Goal: Task Accomplishment & Management: Manage account settings

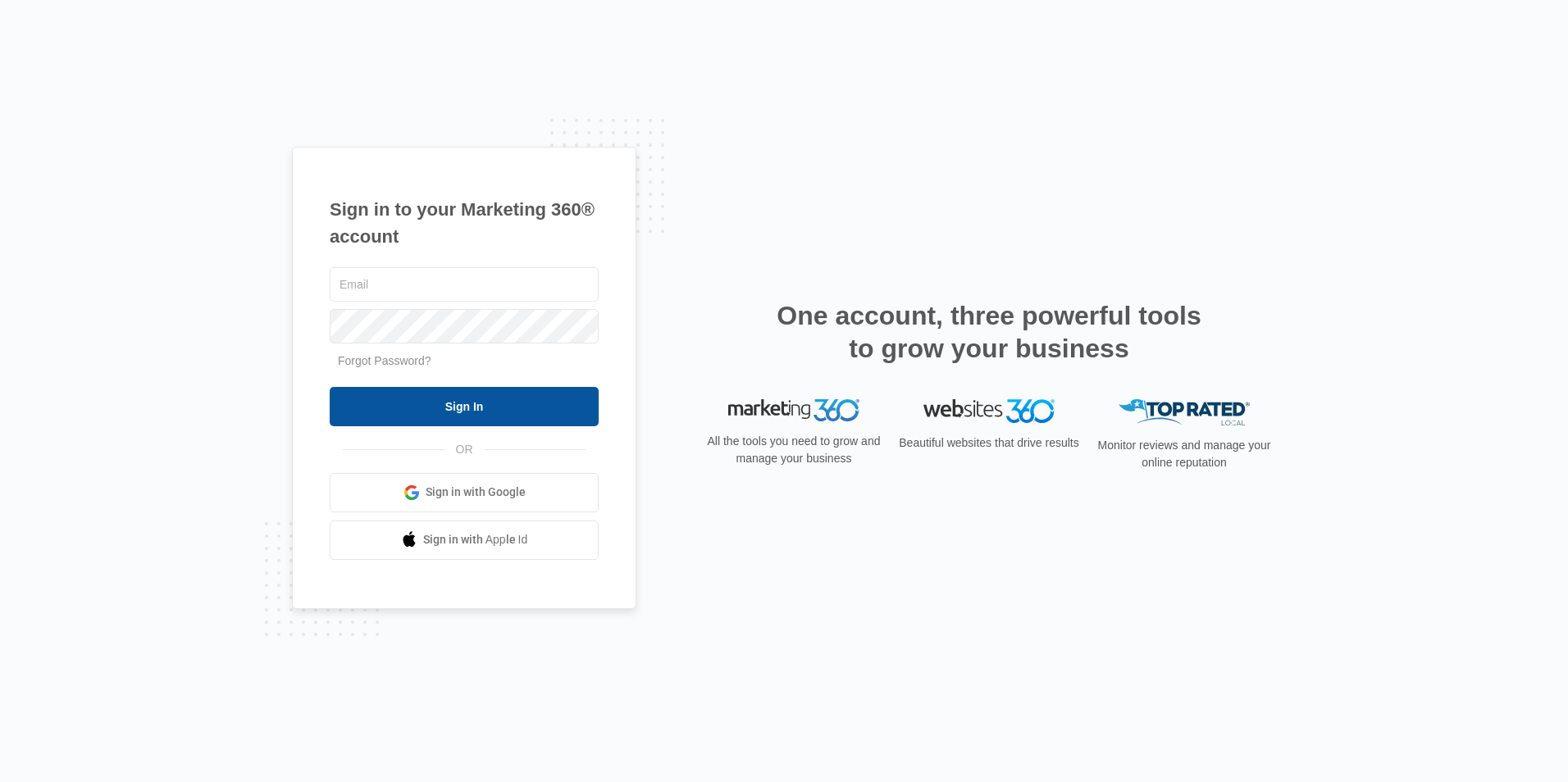
type input "[EMAIL_ADDRESS][DOMAIN_NAME]"
click at [470, 399] on input "Sign In" at bounding box center [464, 406] width 269 height 39
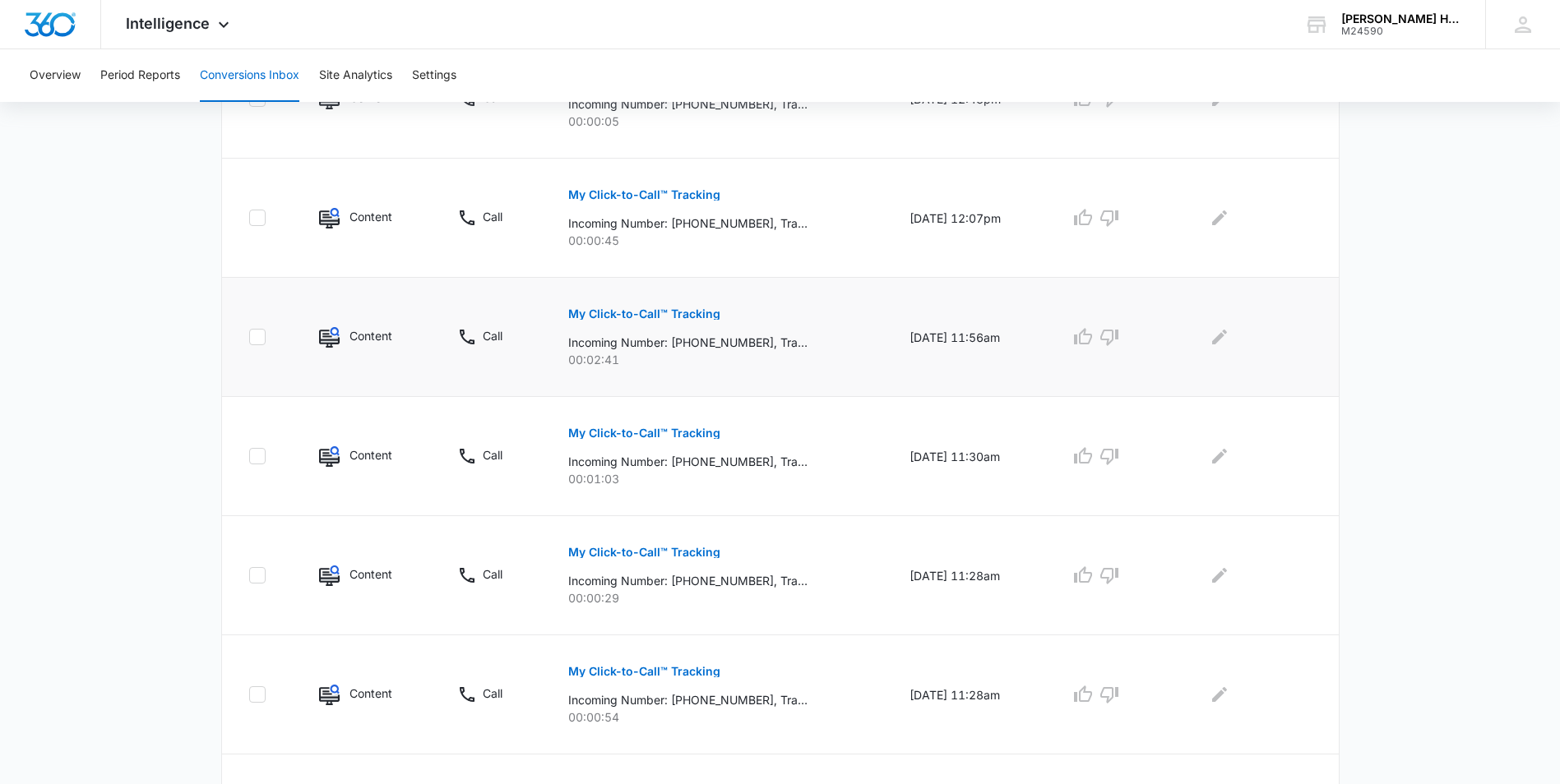
scroll to position [237, 0]
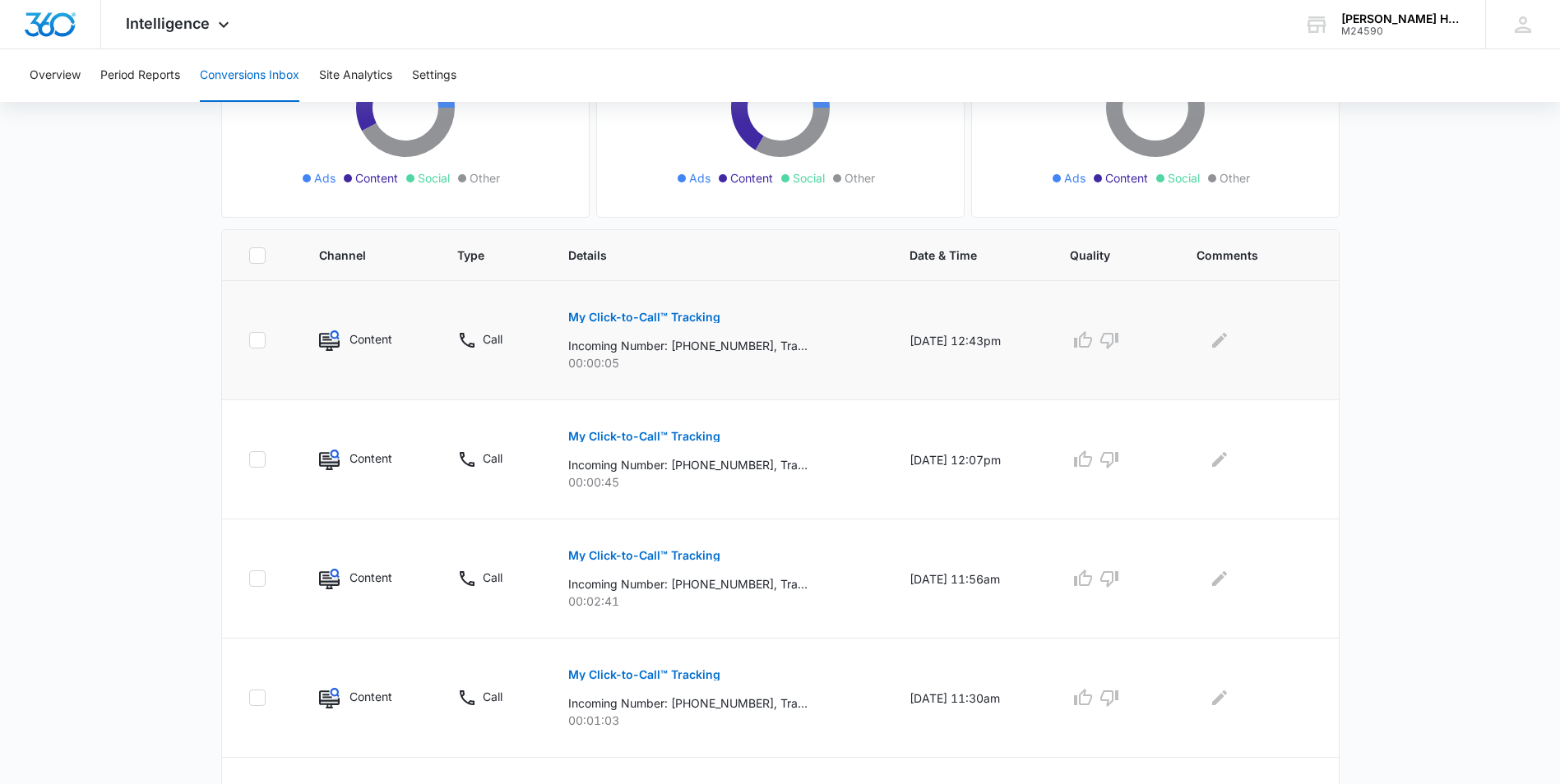
click at [633, 320] on p "My Click-to-Call™ Tracking" at bounding box center [644, 317] width 152 height 11
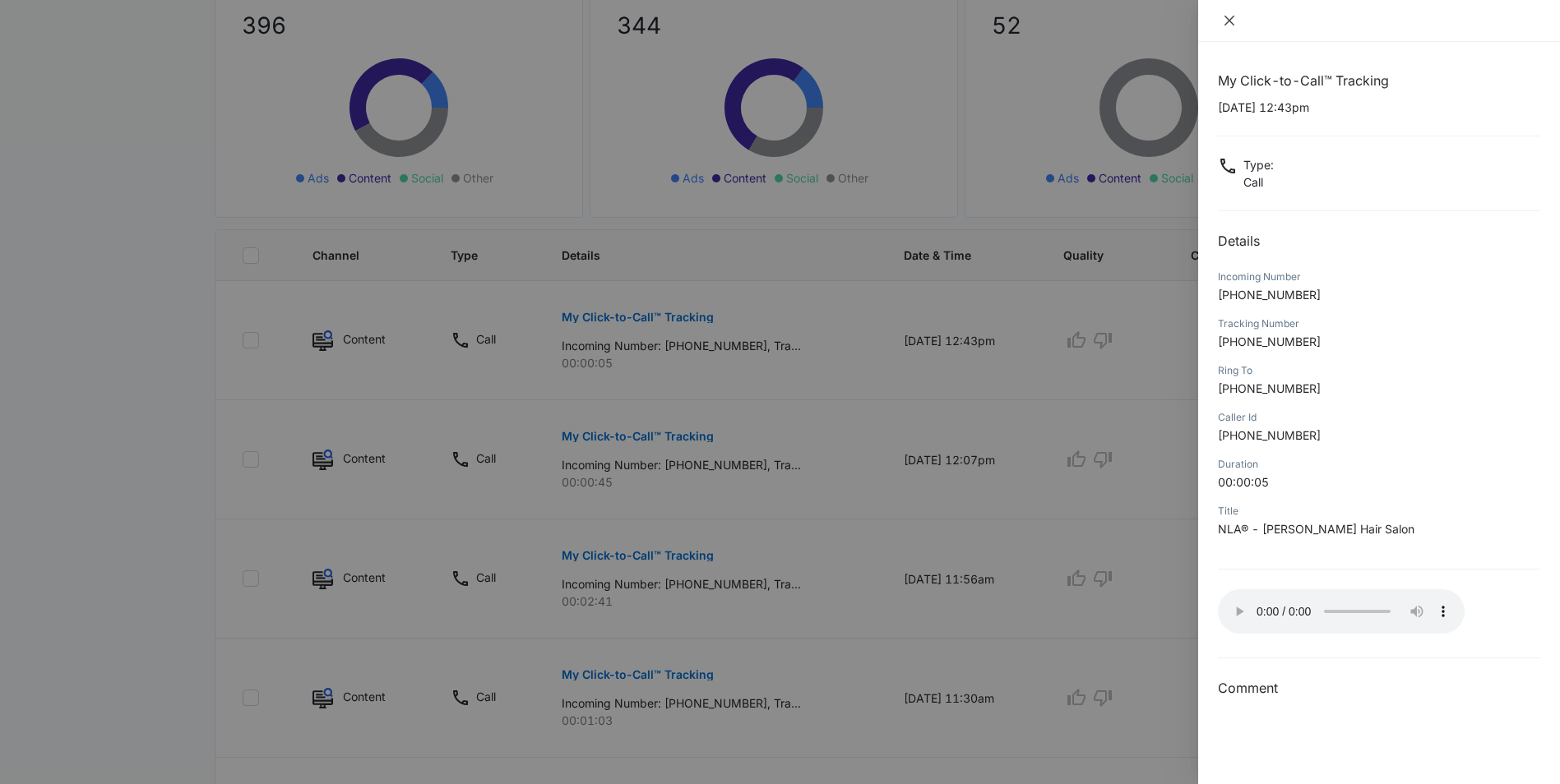
click at [1230, 20] on icon "close" at bounding box center [1229, 20] width 10 height 10
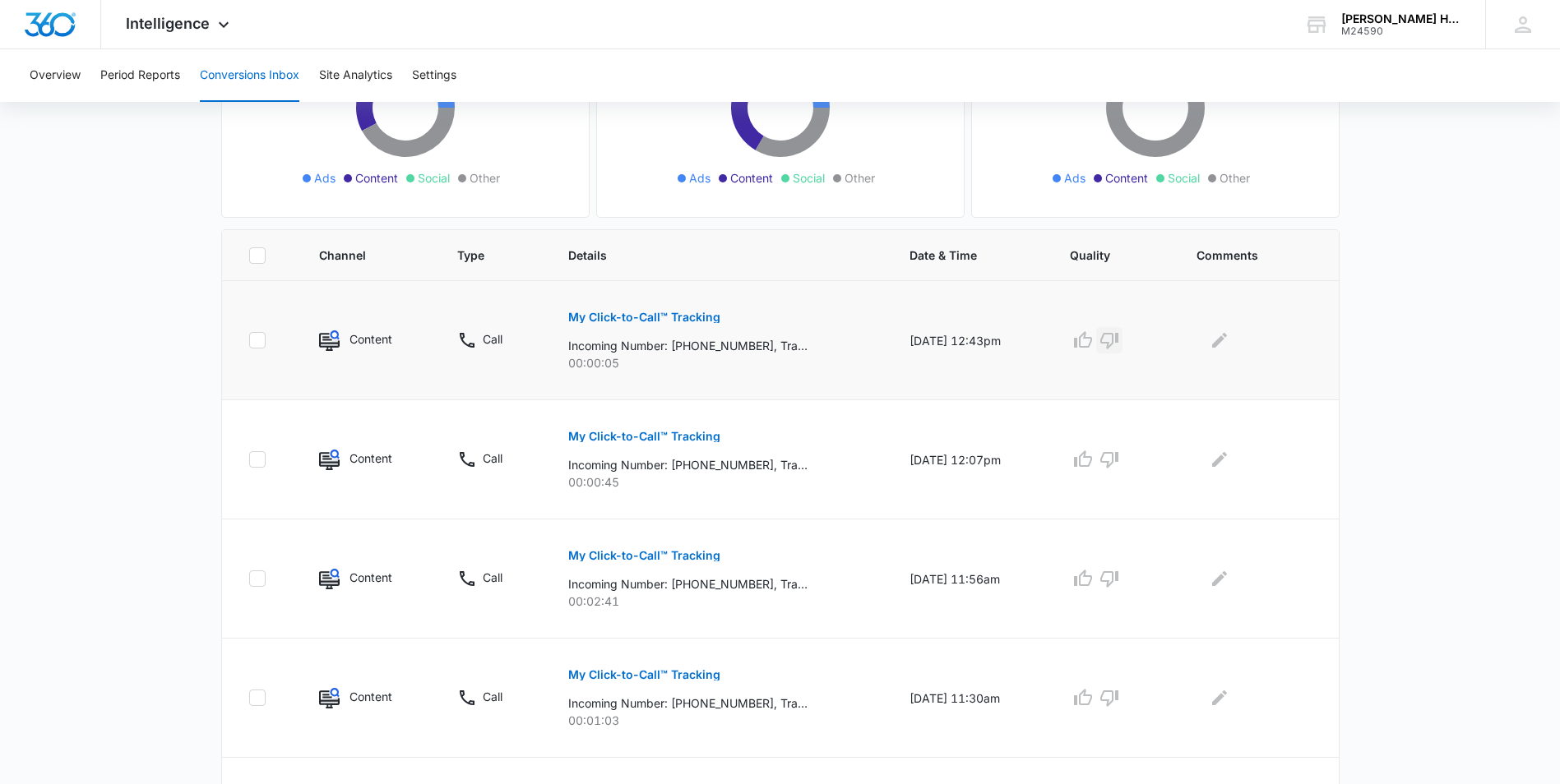
click at [1118, 341] on icon "button" at bounding box center [1109, 341] width 18 height 17
click at [1118, 339] on icon "button" at bounding box center [1109, 341] width 18 height 17
click at [685, 435] on p "My Click-to-Call™ Tracking" at bounding box center [644, 436] width 152 height 11
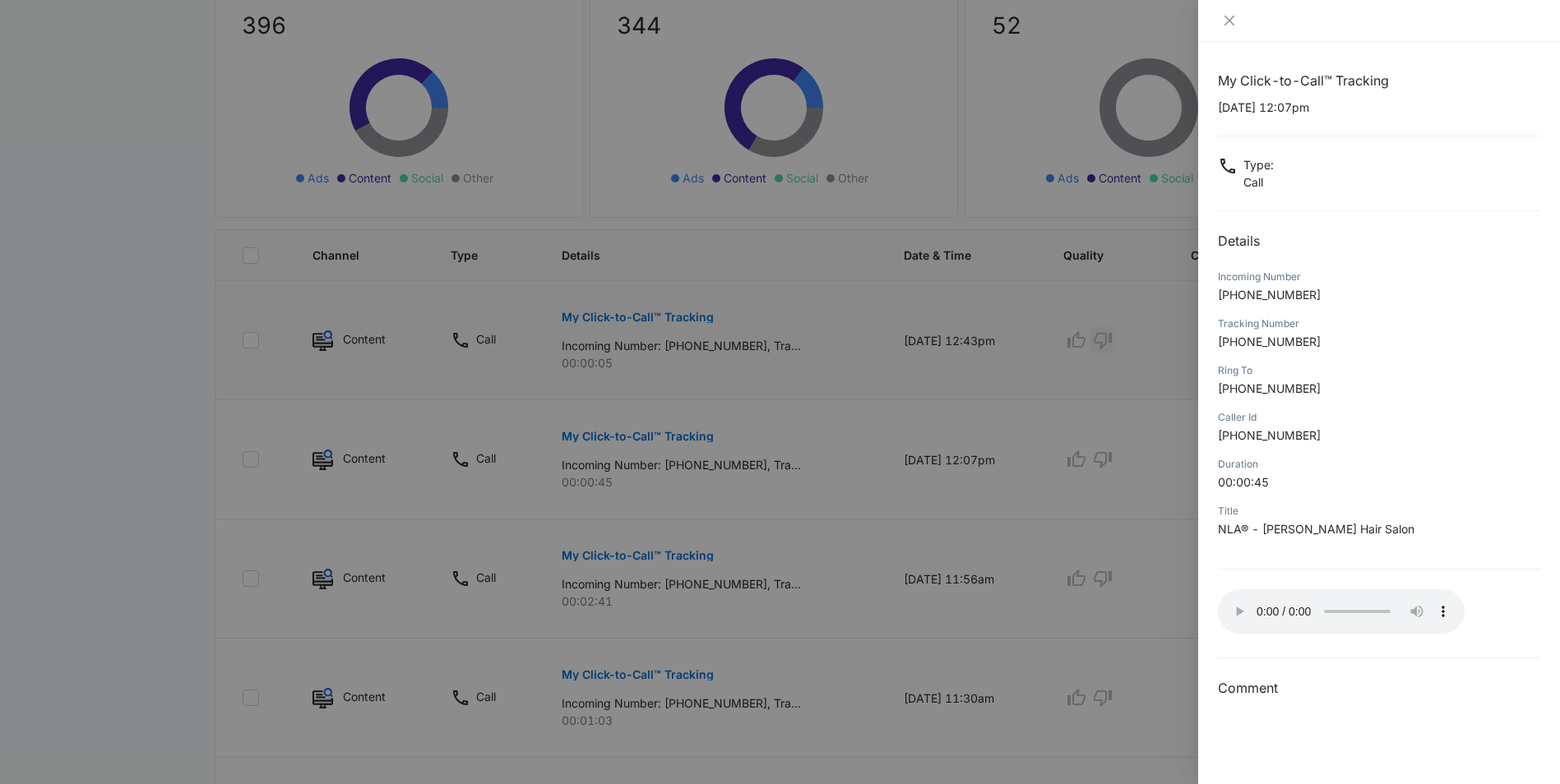
click at [798, 430] on div at bounding box center [780, 392] width 1560 height 784
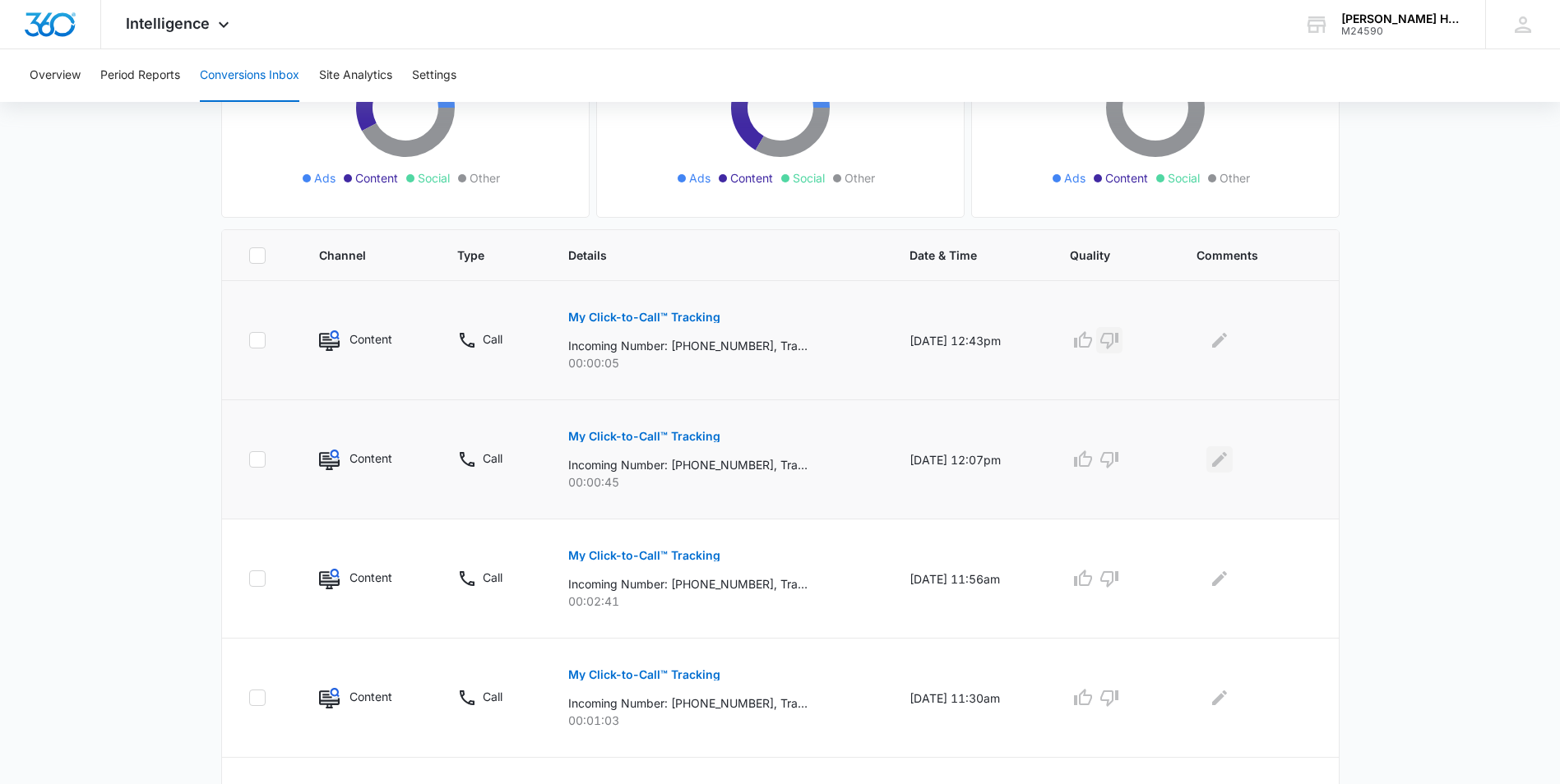
click at [1232, 456] on button "Edit Comments" at bounding box center [1219, 459] width 26 height 26
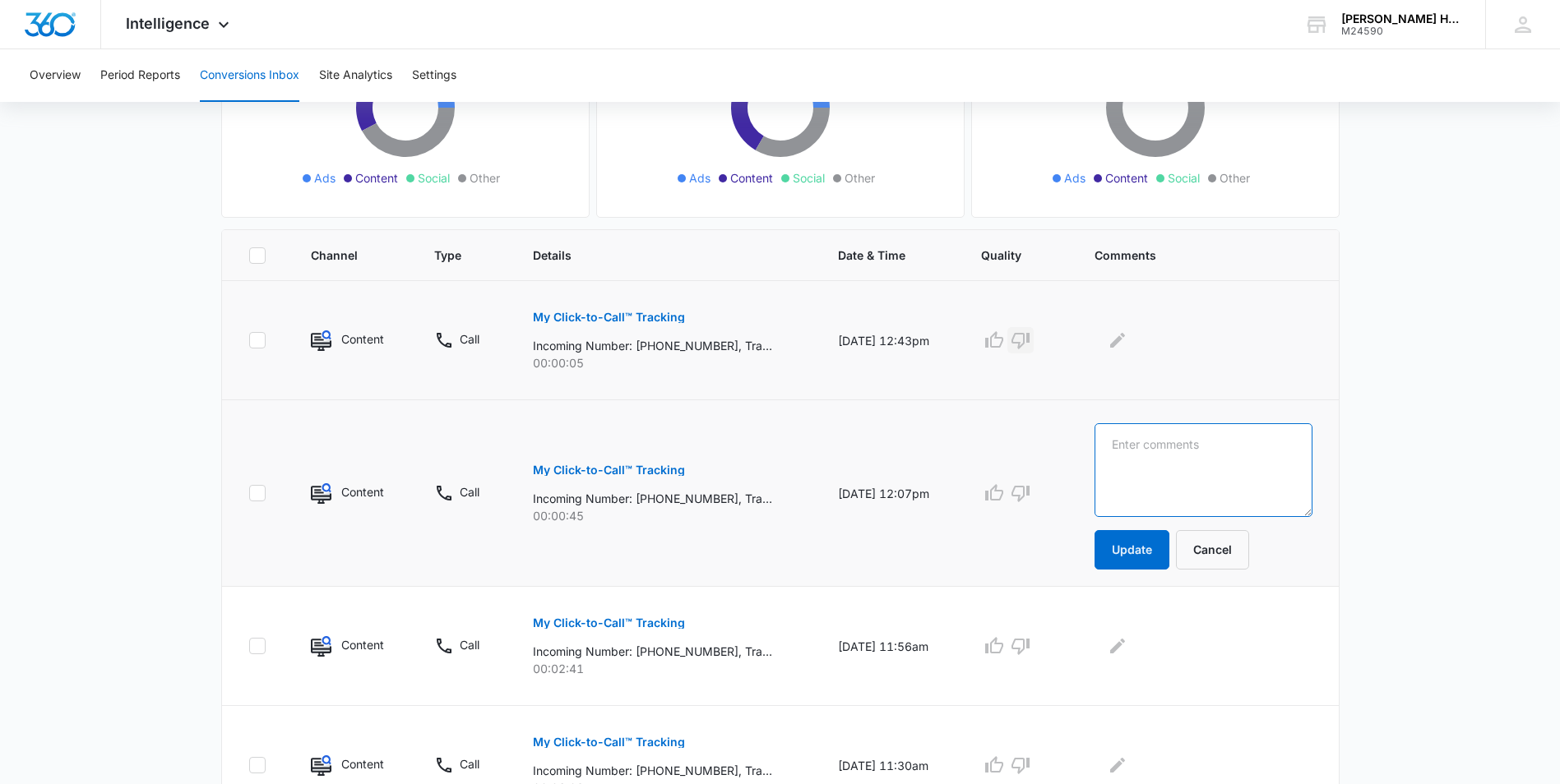
click at [1237, 443] on textarea at bounding box center [1203, 470] width 218 height 94
type textarea "r"
type textarea "rescheduling consultation"
click at [1168, 552] on button "Update" at bounding box center [1131, 549] width 74 height 39
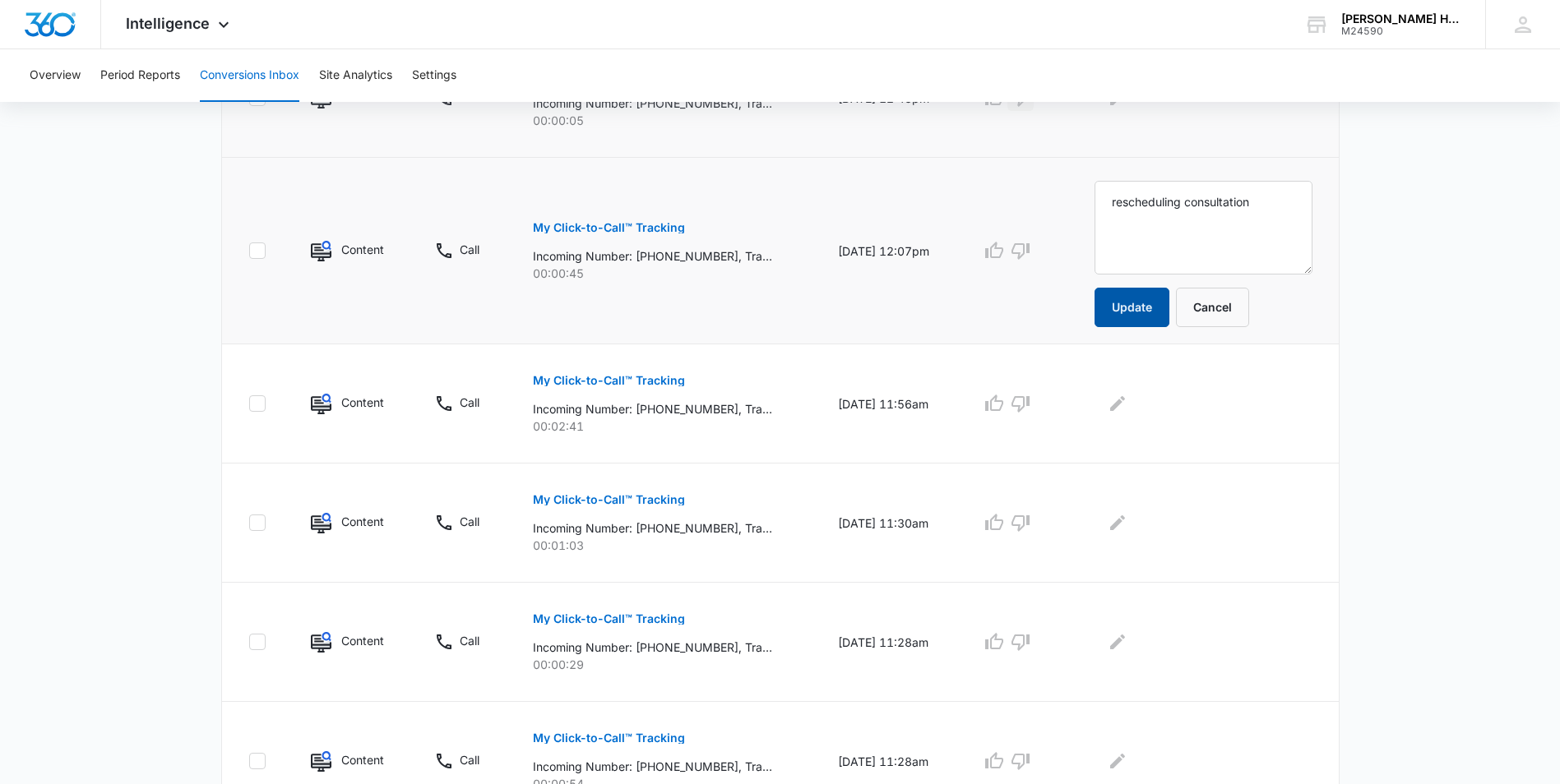
scroll to position [484, 0]
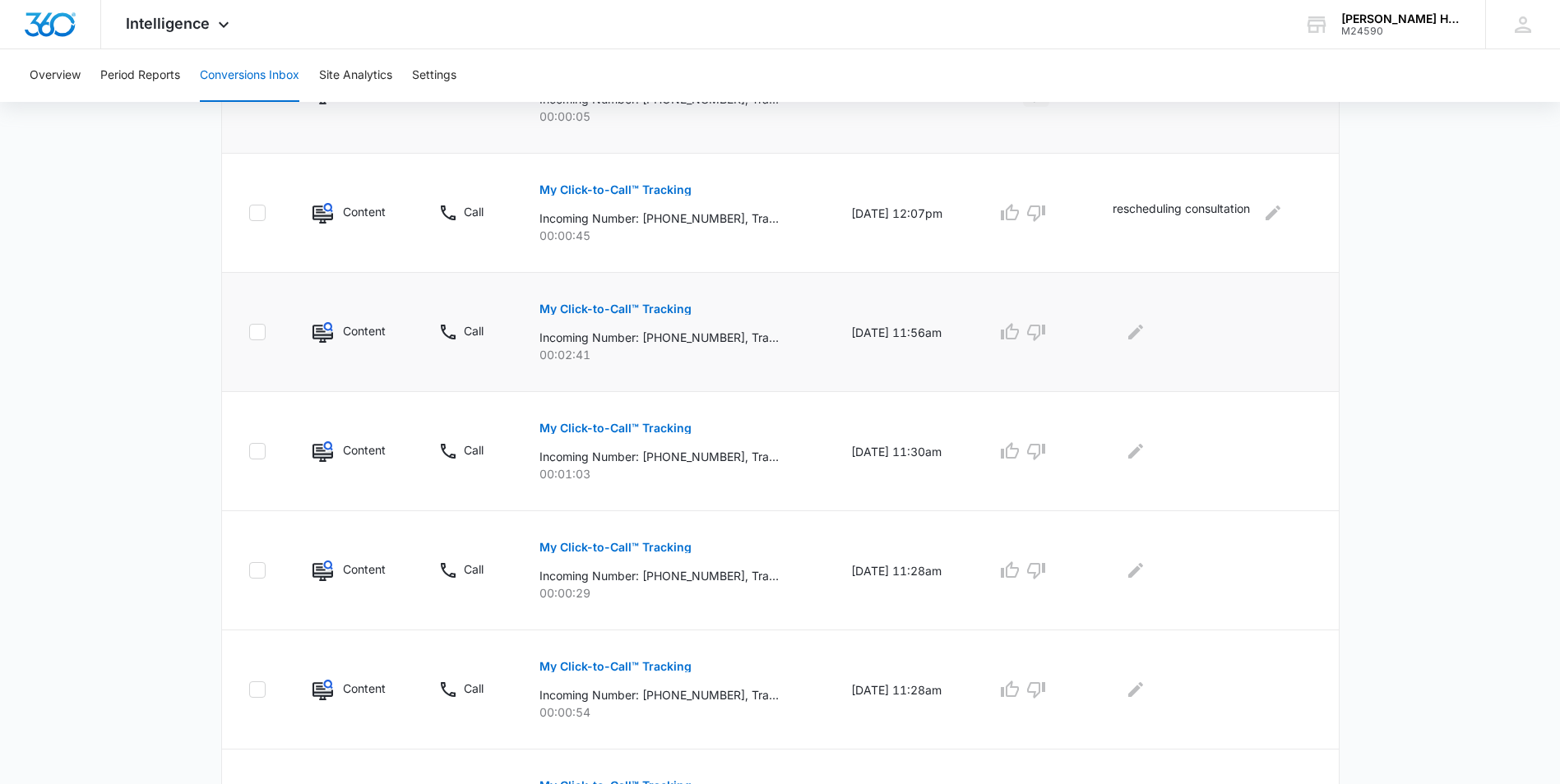
click at [612, 307] on p "My Click-to-Call™ Tracking" at bounding box center [615, 308] width 152 height 11
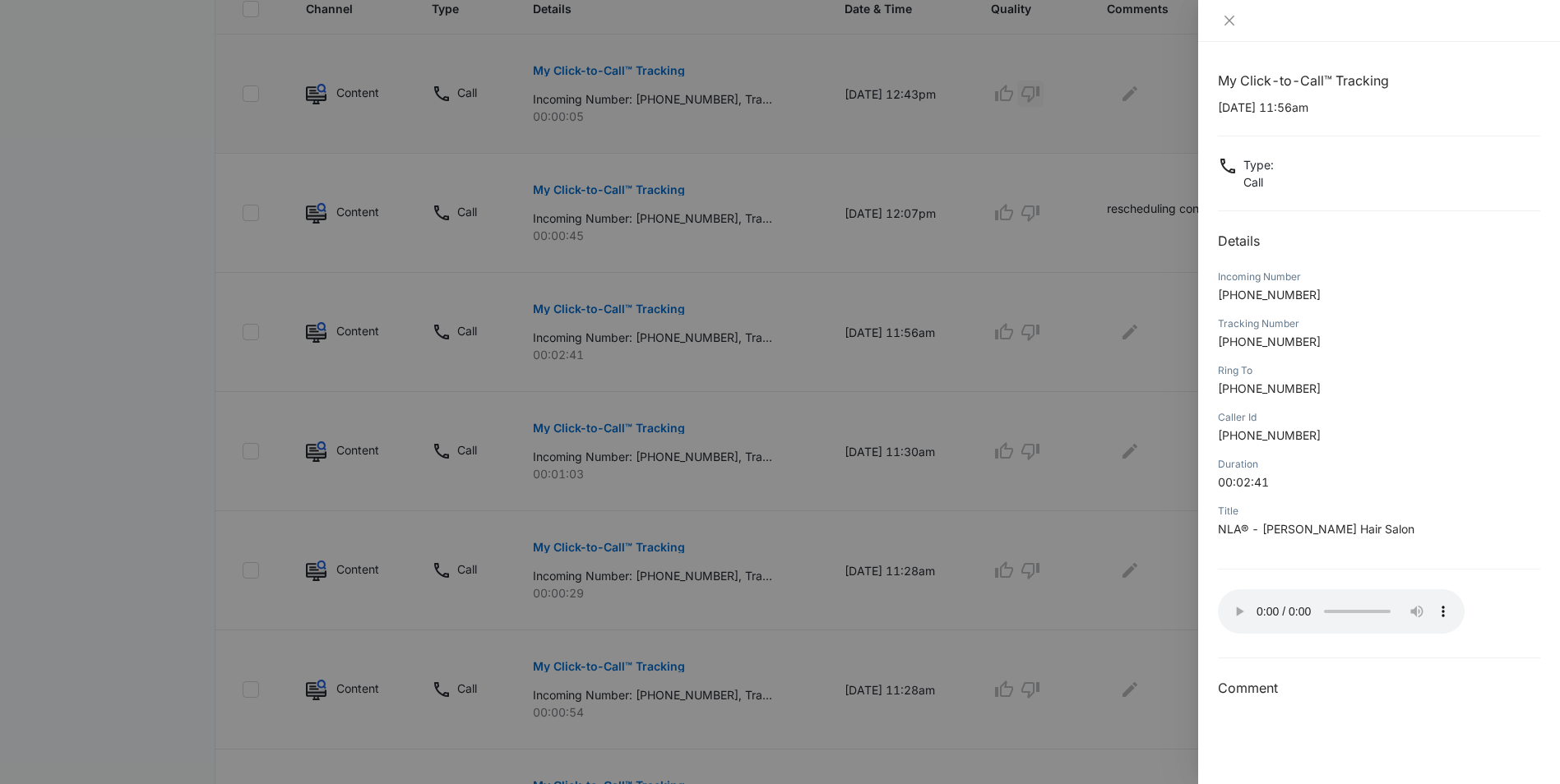
click at [1107, 327] on div at bounding box center [780, 392] width 1560 height 784
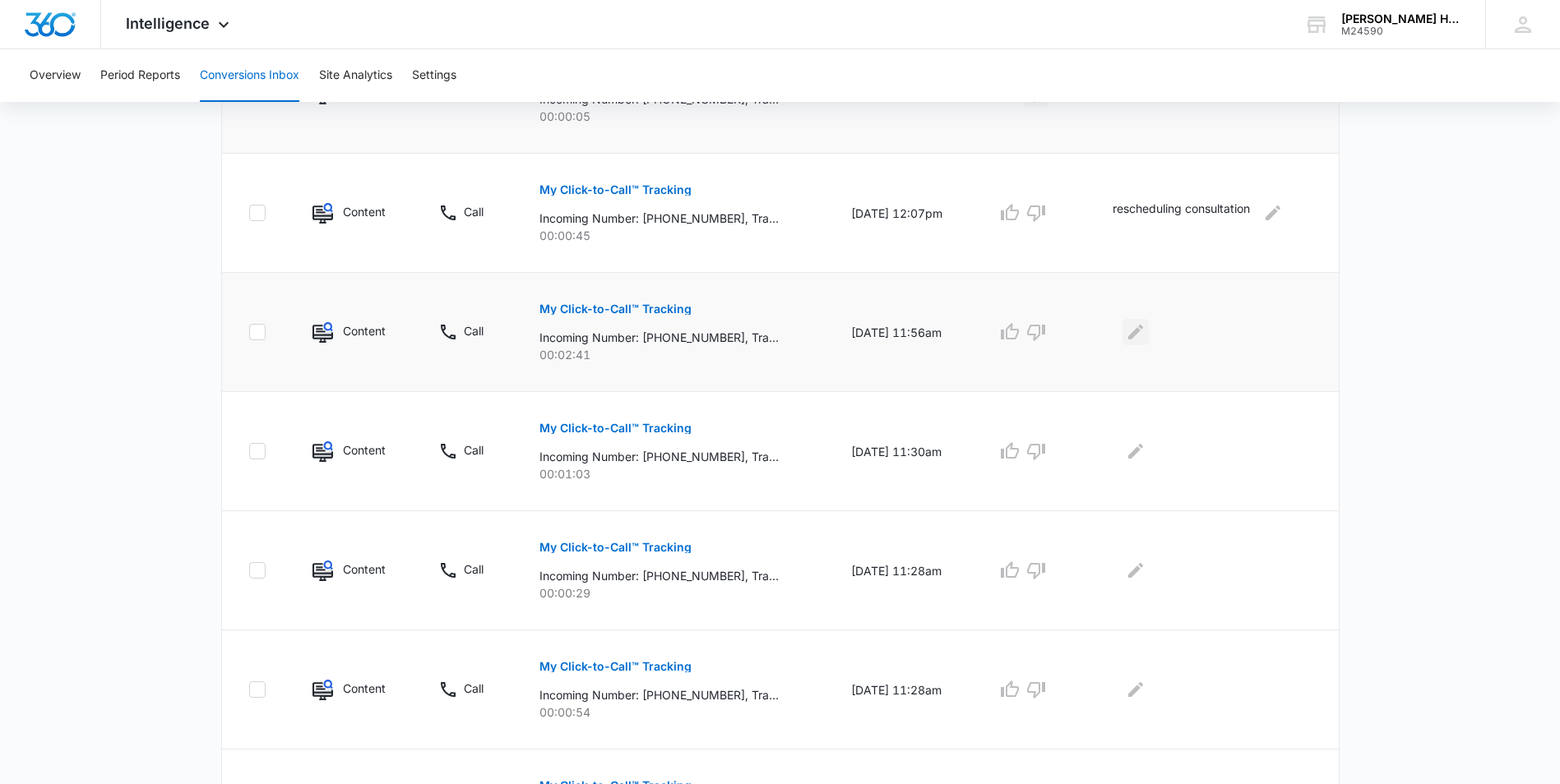
click at [1142, 330] on icon "Edit Comments" at bounding box center [1135, 332] width 15 height 15
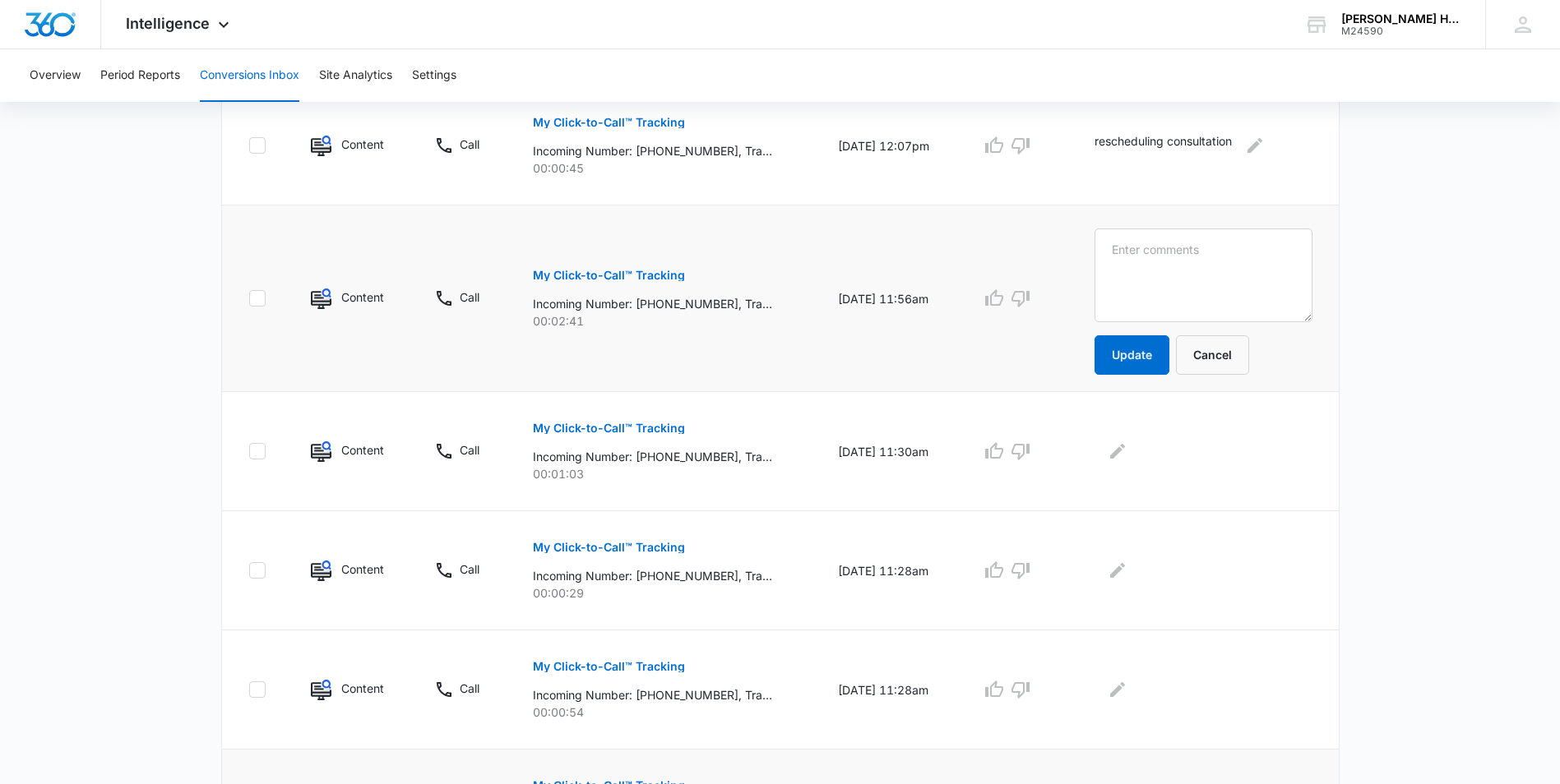
scroll to position [469, 0]
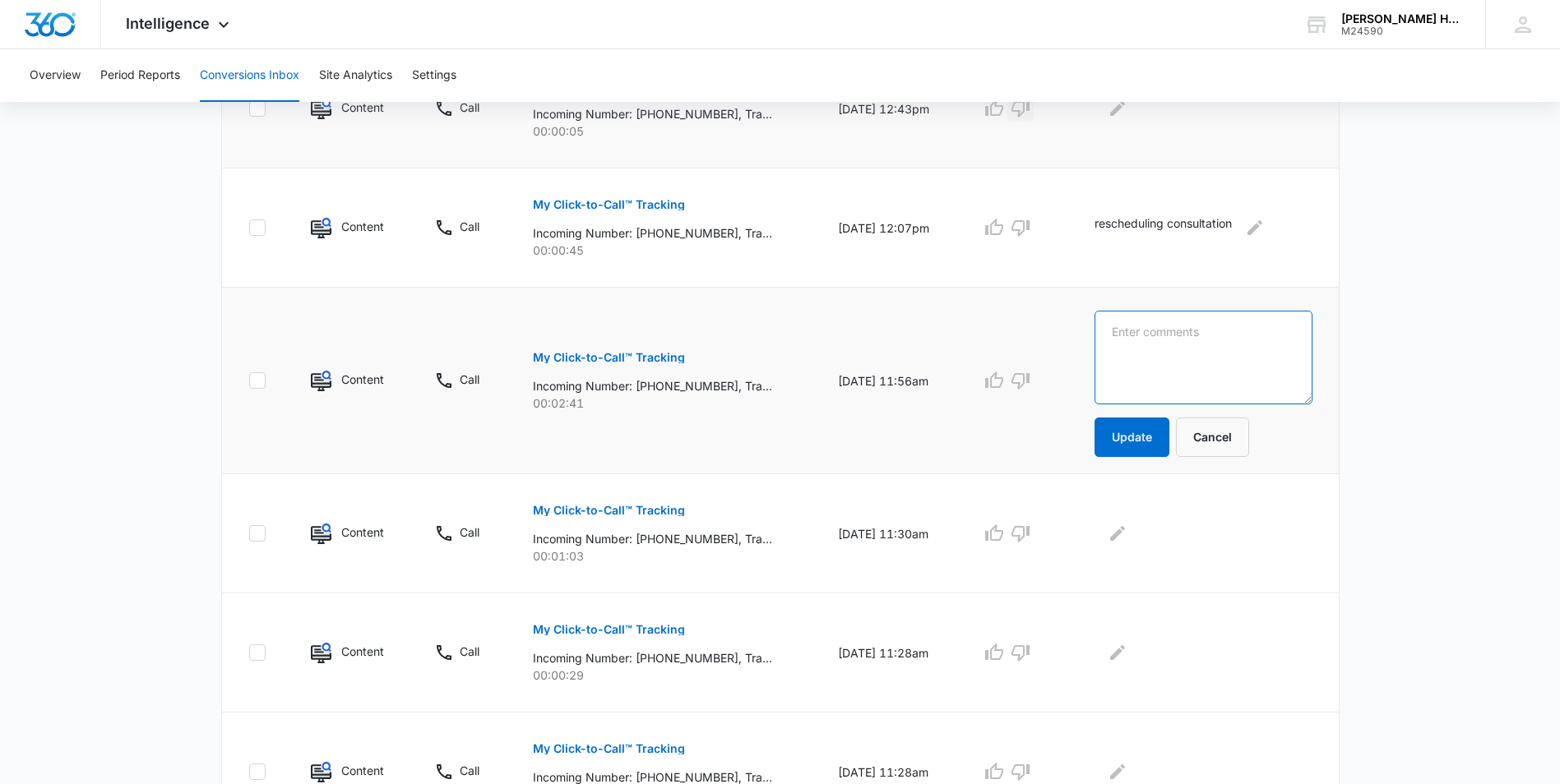
click at [1175, 340] on textarea at bounding box center [1203, 357] width 218 height 94
type textarea "t"
type textarea "returning client, scheduled appt."
click at [1169, 454] on button "Update" at bounding box center [1131, 437] width 74 height 39
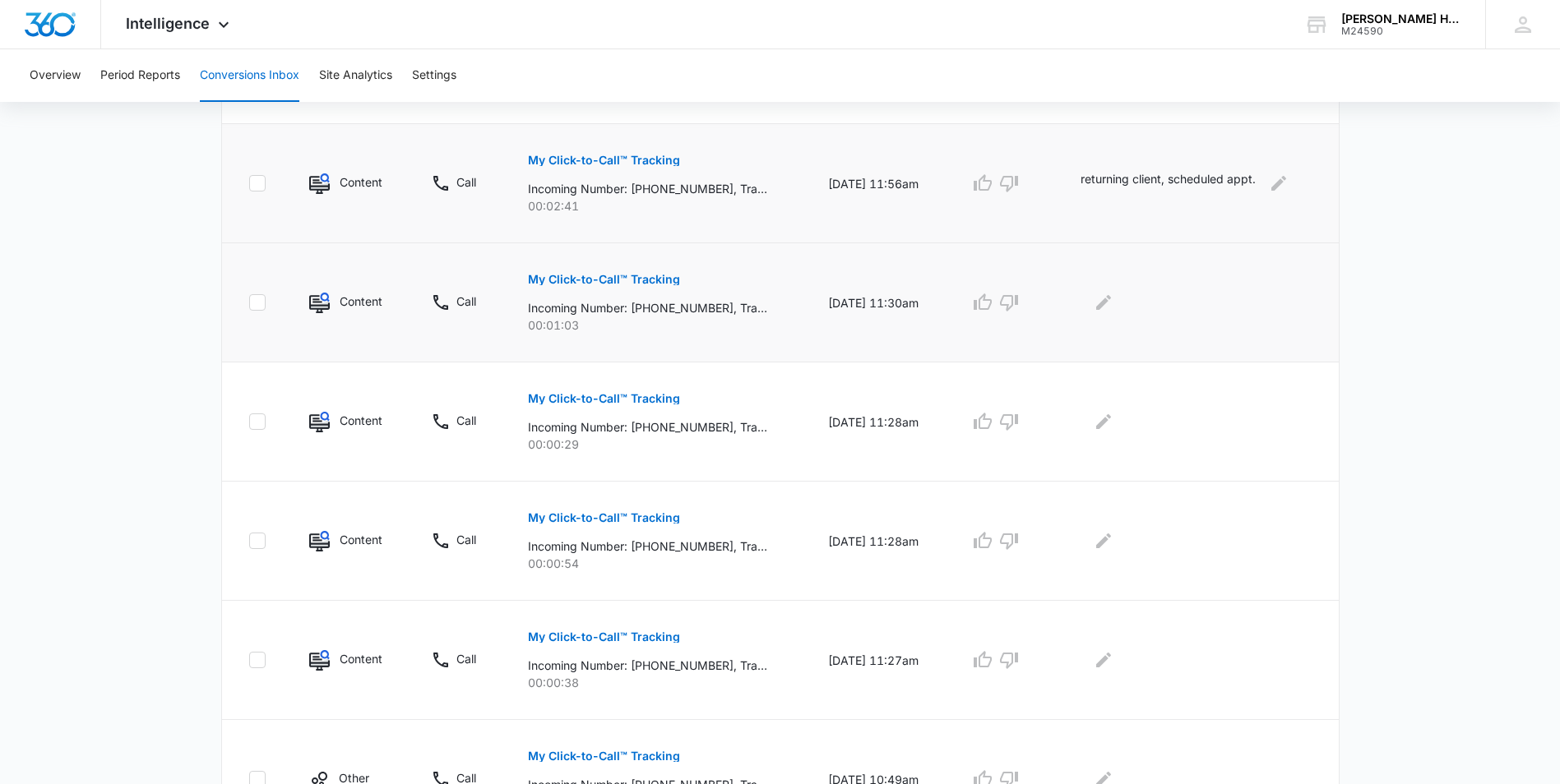
scroll to position [632, 0]
click at [581, 272] on p "My Click-to-Call™ Tracking" at bounding box center [604, 278] width 152 height 11
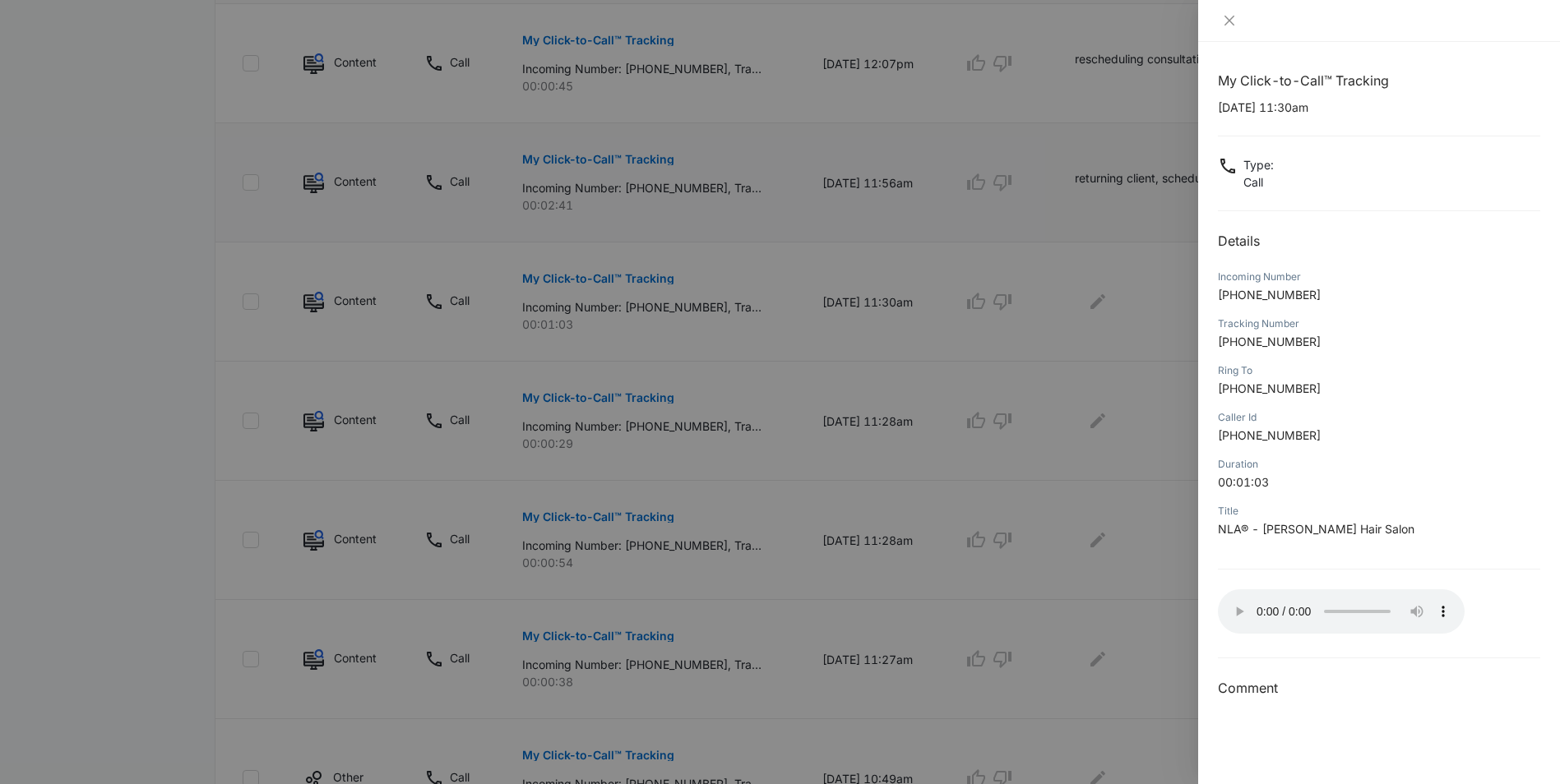
click at [1090, 538] on div at bounding box center [780, 392] width 1560 height 784
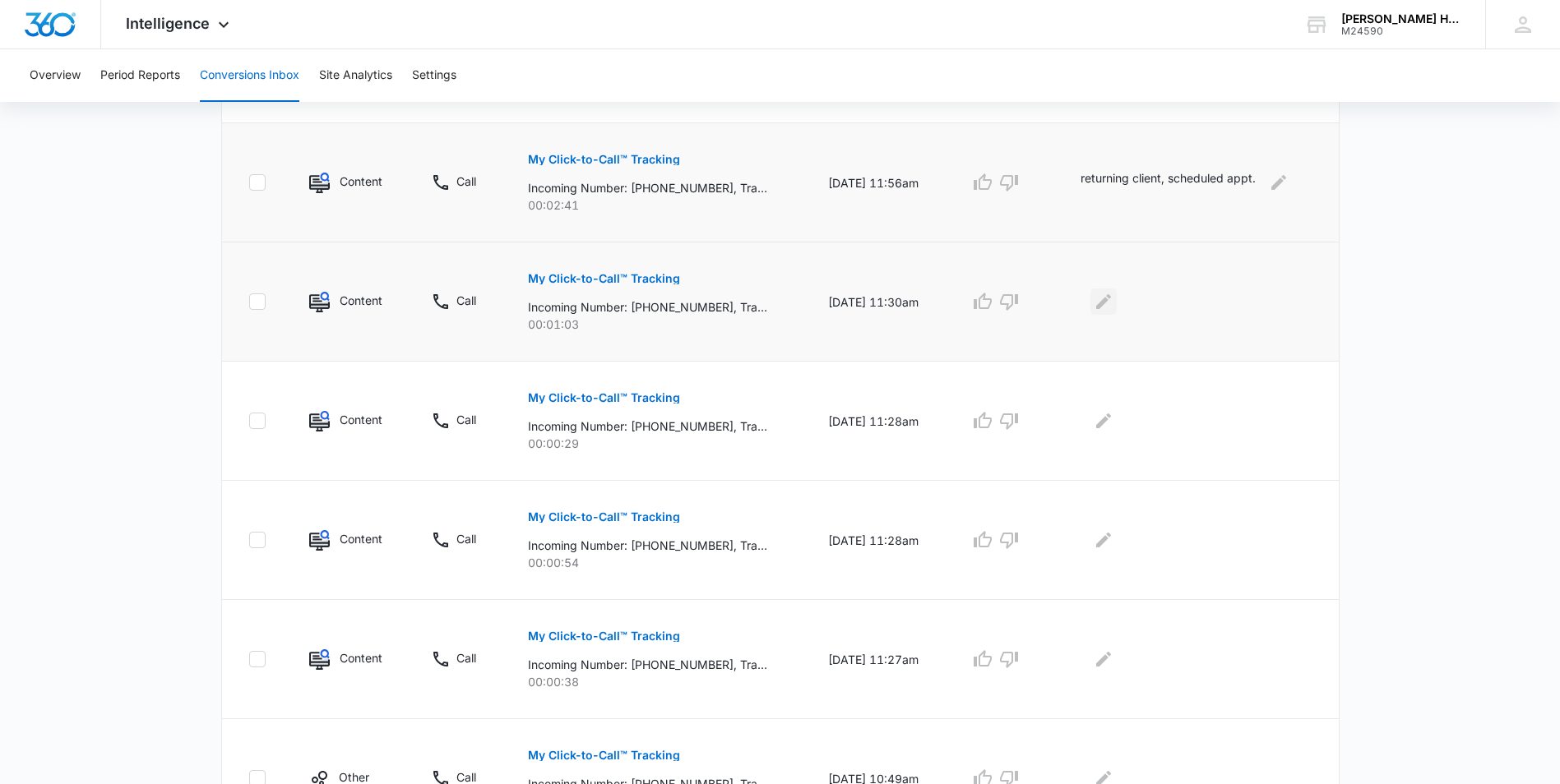
click at [1113, 308] on icon "Edit Comments" at bounding box center [1103, 301] width 20 height 20
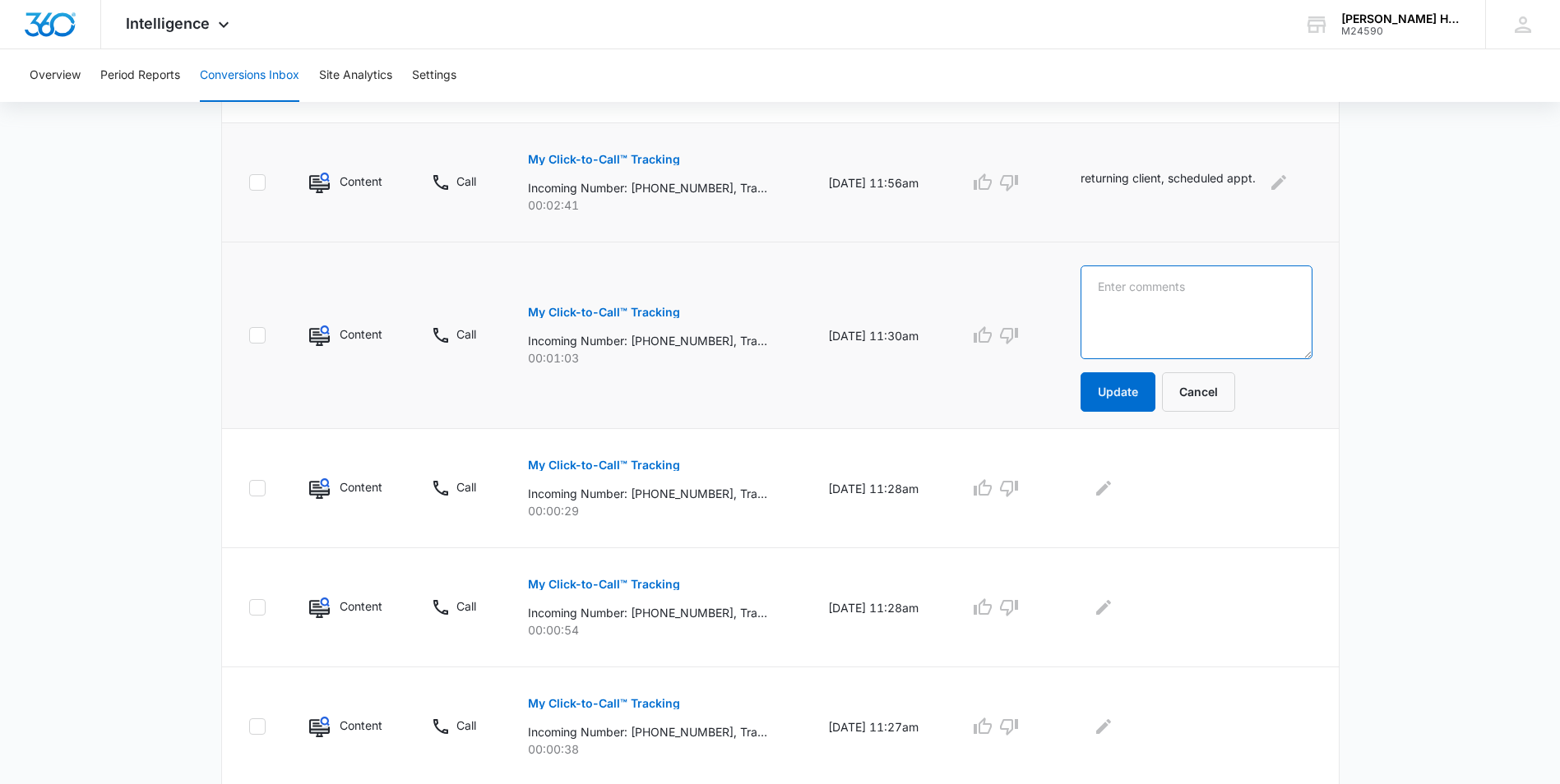
click at [1126, 306] on textarea at bounding box center [1196, 312] width 231 height 94
drag, startPoint x: 1156, startPoint y: 284, endPoint x: 1109, endPoint y: 288, distance: 47.2
click at [1109, 288] on textarea "reacheudling appt." at bounding box center [1196, 312] width 231 height 94
drag, startPoint x: 1177, startPoint y: 287, endPoint x: 1066, endPoint y: 285, distance: 111.0
click at [1066, 285] on tr "Content Call My Click-to-Call™ Tracking Incoming Number: [PHONE_NUMBER], Tracki…" at bounding box center [780, 335] width 1117 height 187
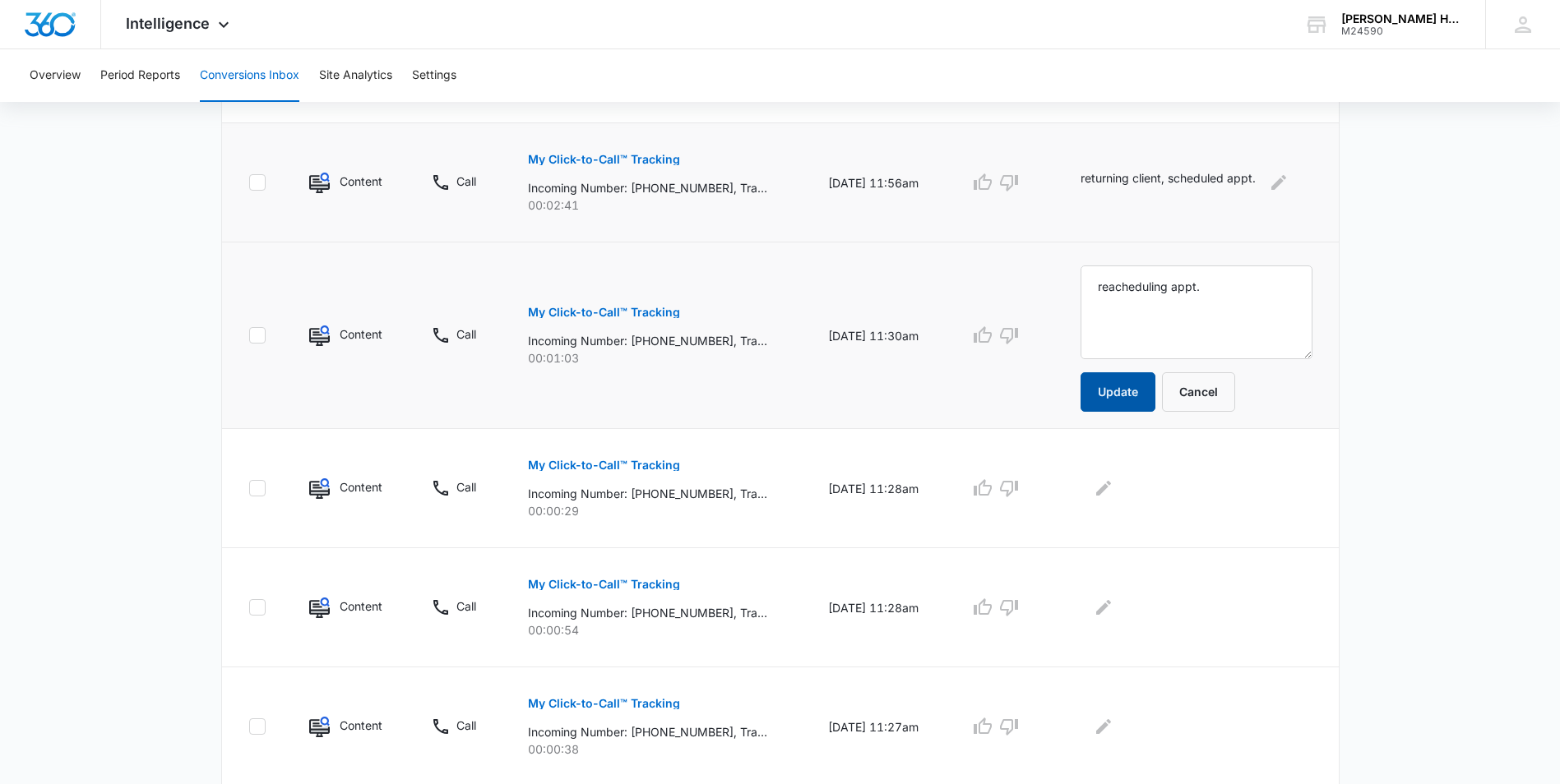
click at [1117, 392] on button "Update" at bounding box center [1117, 392] width 74 height 39
click at [1153, 287] on textarea "reacheduling appt." at bounding box center [1196, 312] width 231 height 94
type textarea "re"
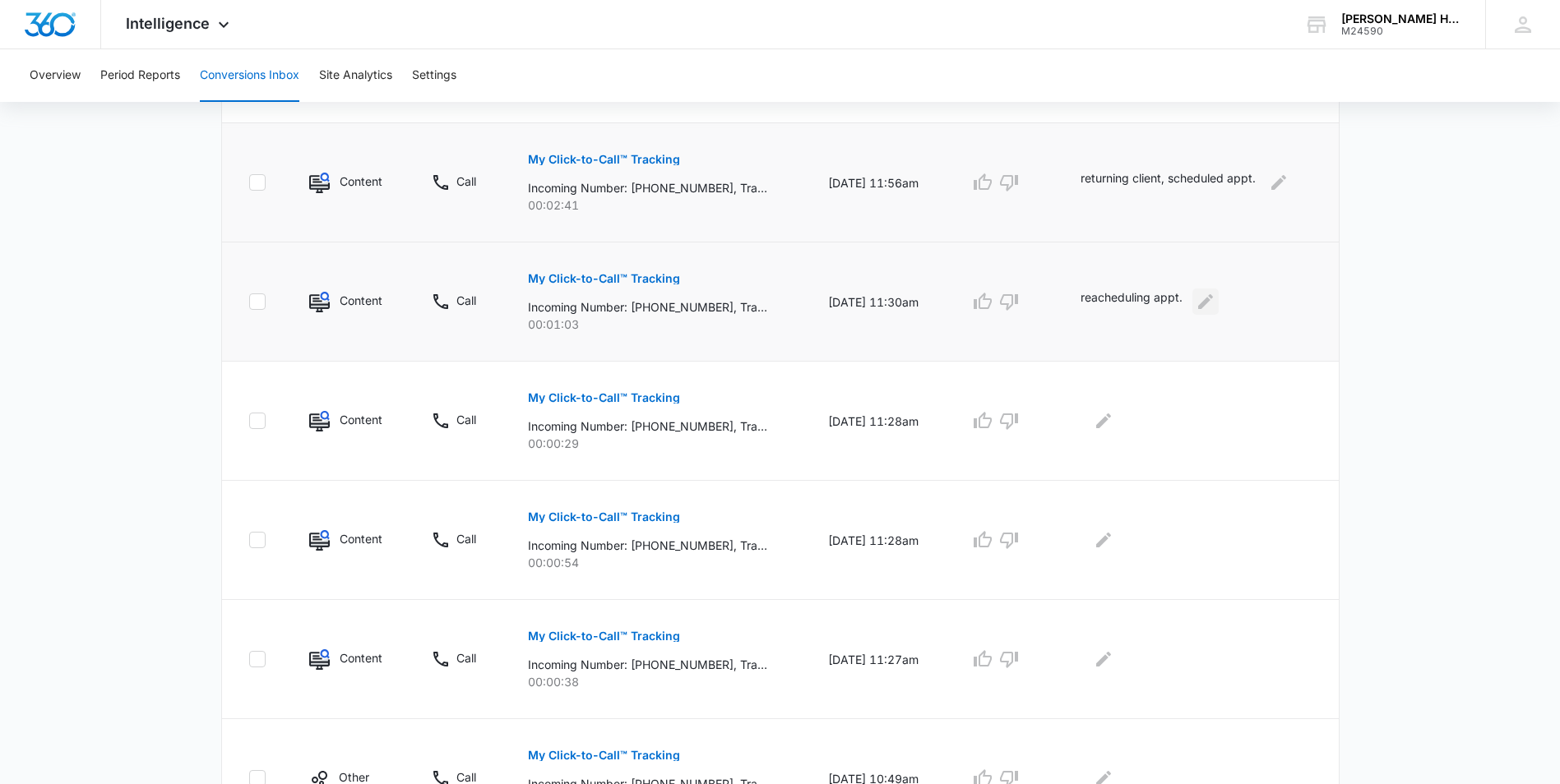
click at [1216, 299] on icon "Edit Comments" at bounding box center [1205, 301] width 20 height 20
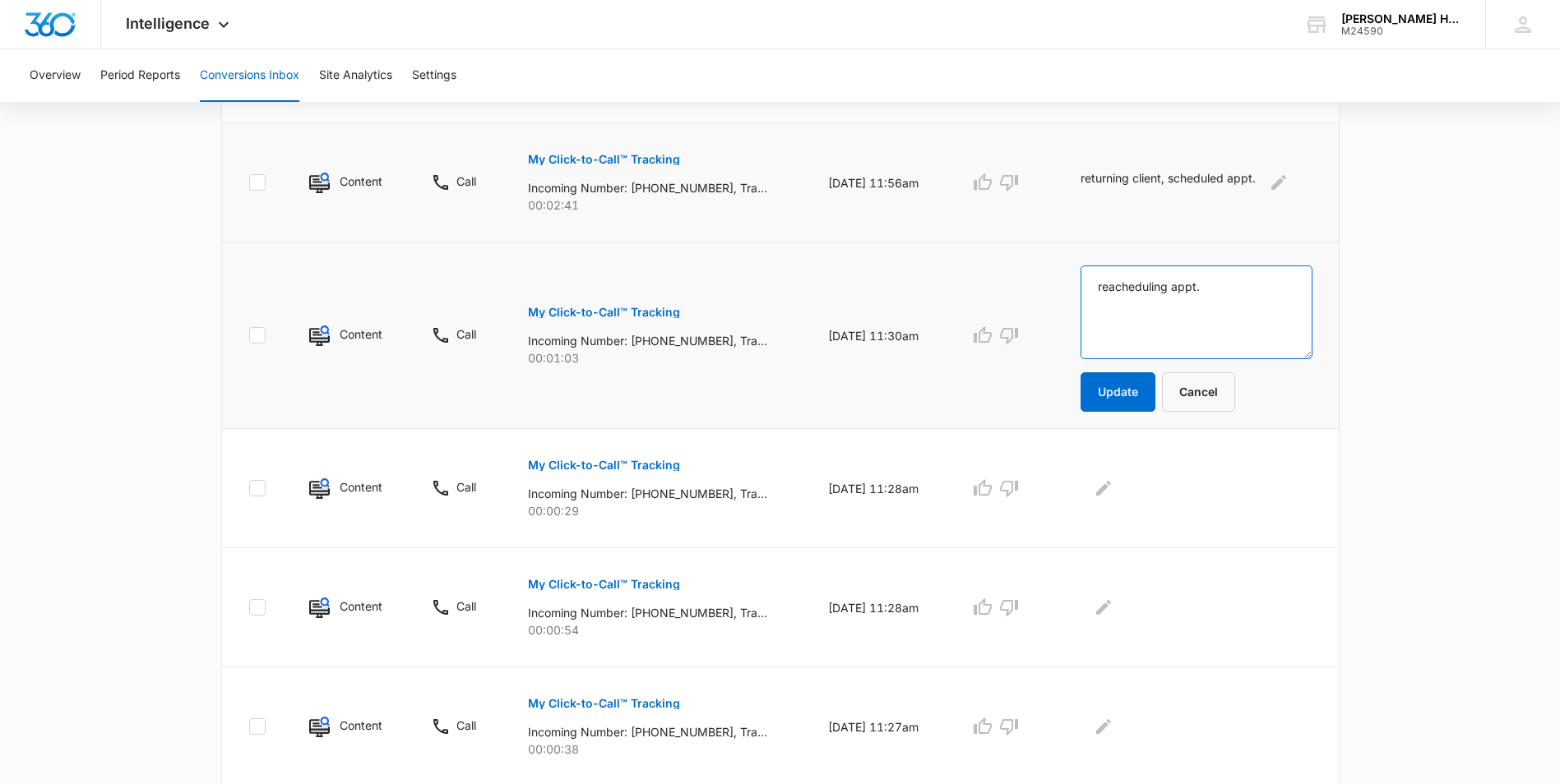
click at [1236, 281] on textarea "reacheduling appt." at bounding box center [1196, 312] width 231 height 94
type textarea "rescheduling appt."
click at [1129, 388] on button "Update" at bounding box center [1117, 392] width 74 height 39
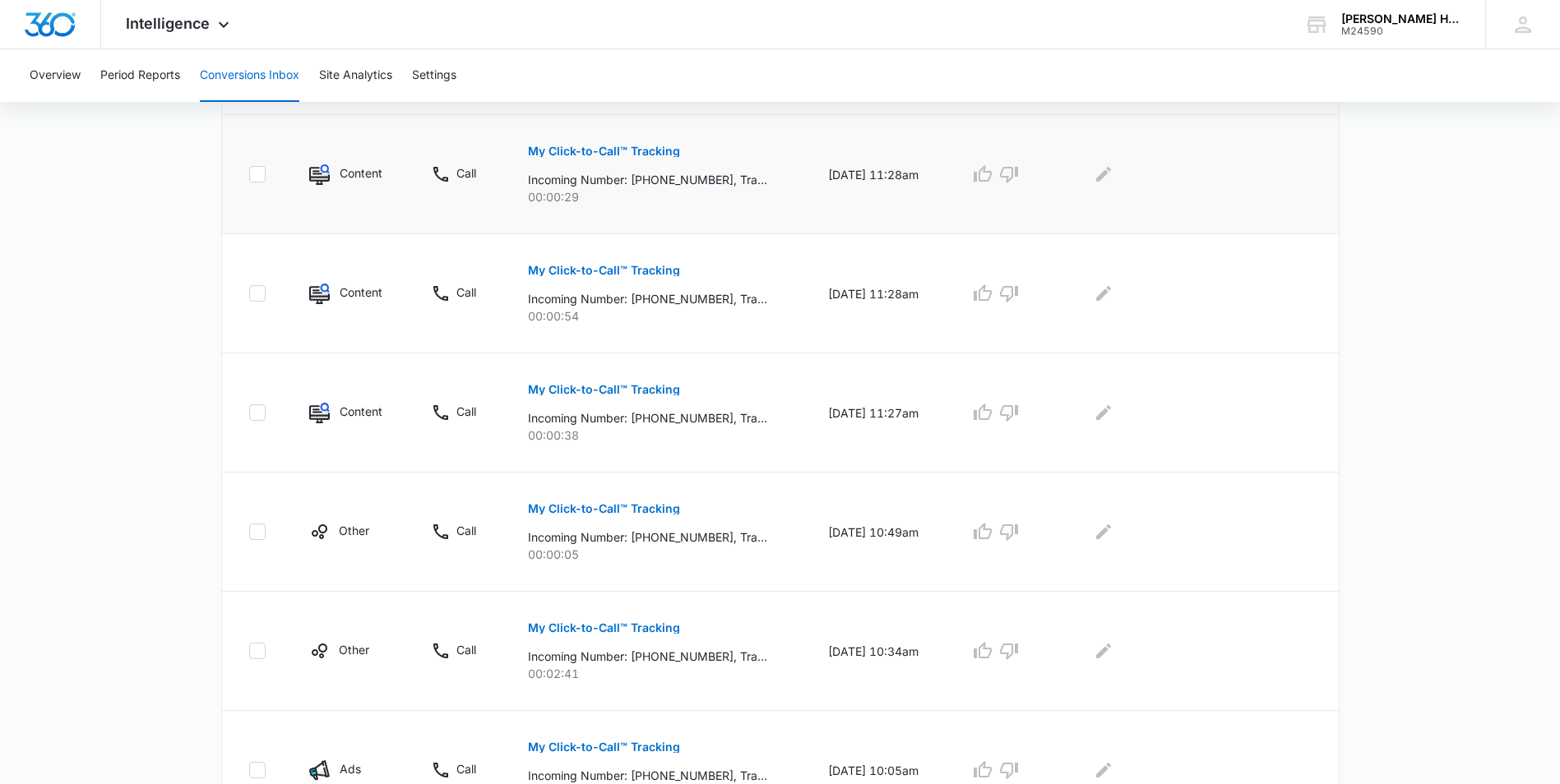
scroll to position [845, 0]
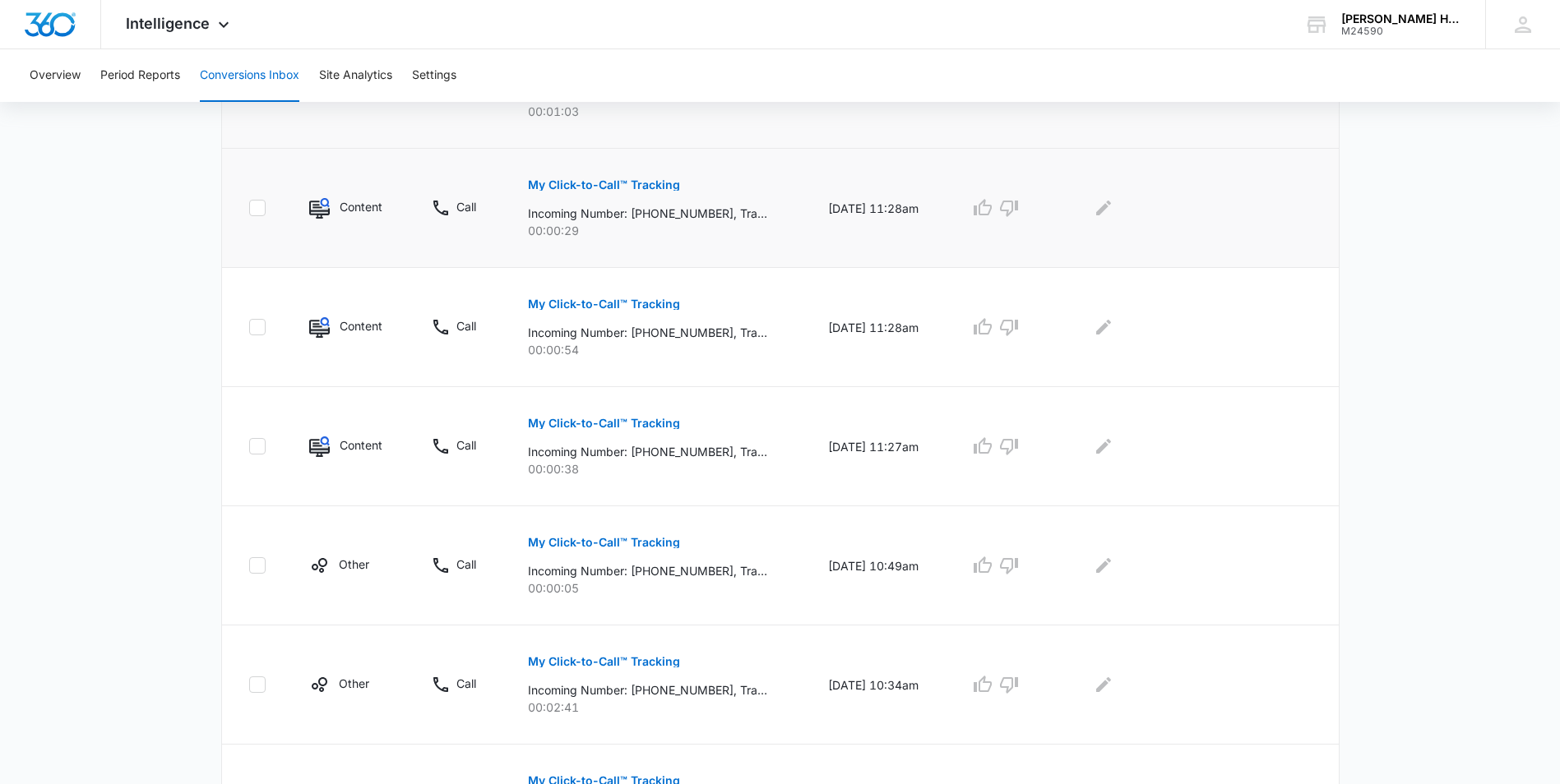
click at [597, 218] on p "Incoming Number: [PHONE_NUMBER], Tracking Number: [PHONE_NUMBER], Ring To: [PHO…" at bounding box center [647, 214] width 239 height 18
click at [596, 188] on p "My Click-to-Call™ Tracking" at bounding box center [604, 185] width 152 height 11
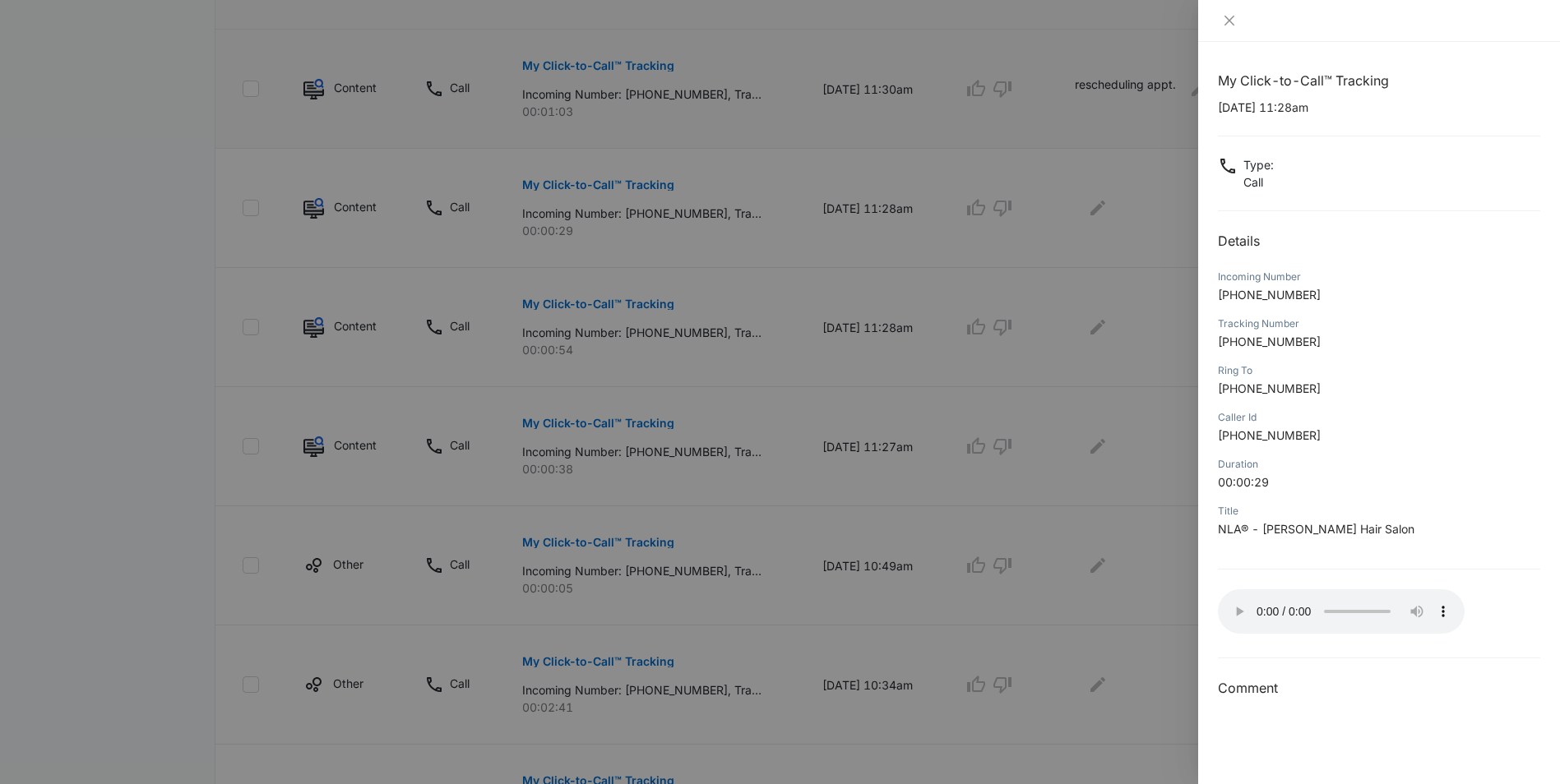
click at [1083, 133] on div at bounding box center [780, 392] width 1560 height 784
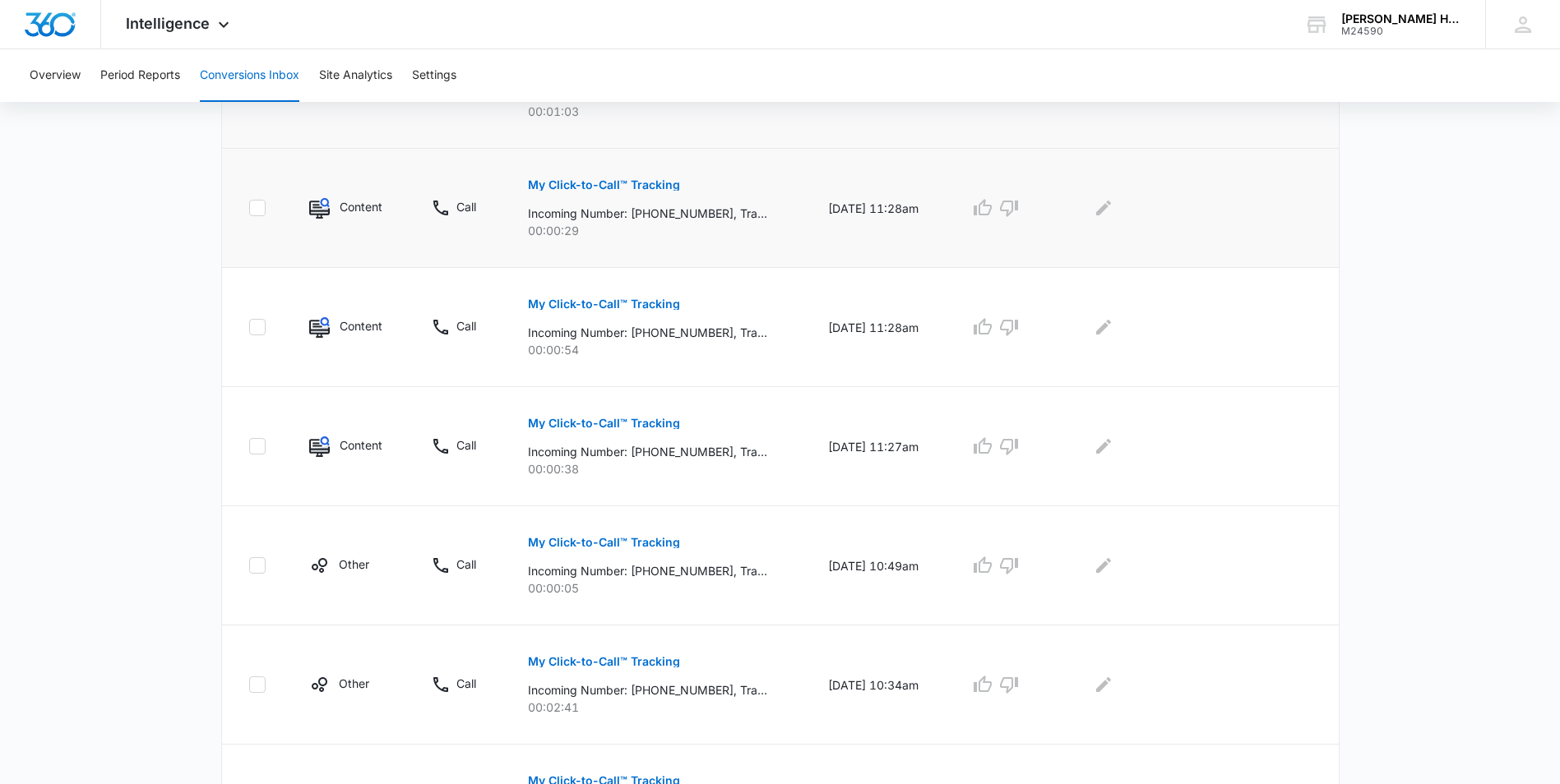
click at [251, 208] on icon at bounding box center [257, 208] width 15 height 15
click at [249, 208] on input "checkbox" at bounding box center [248, 208] width 1 height 1
click at [251, 208] on icon at bounding box center [257, 208] width 15 height 15
click at [249, 208] on input "checkbox" at bounding box center [248, 208] width 1 height 1
checkbox input "false"
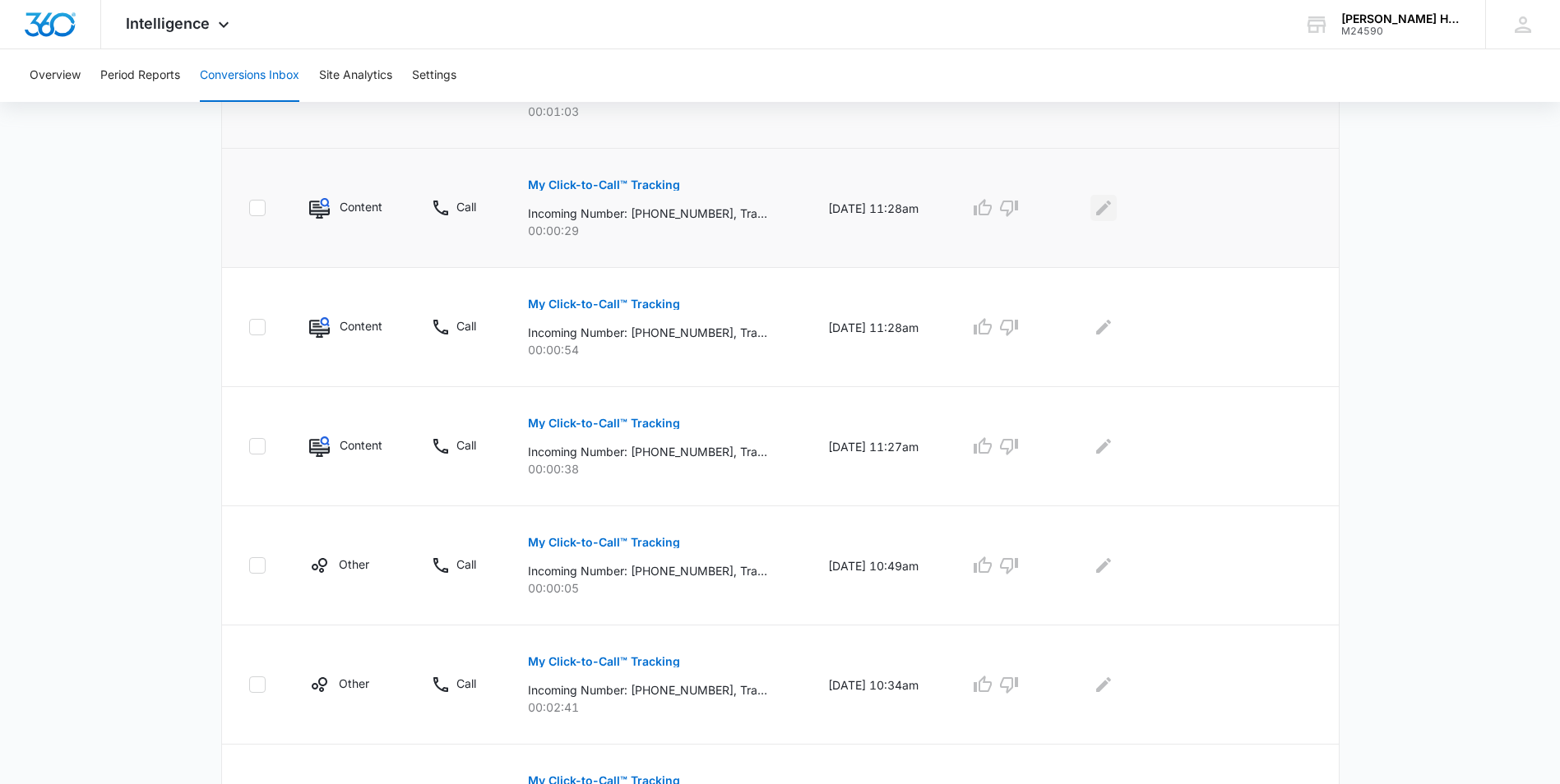
click at [1111, 201] on icon "Edit Comments" at bounding box center [1103, 208] width 20 height 20
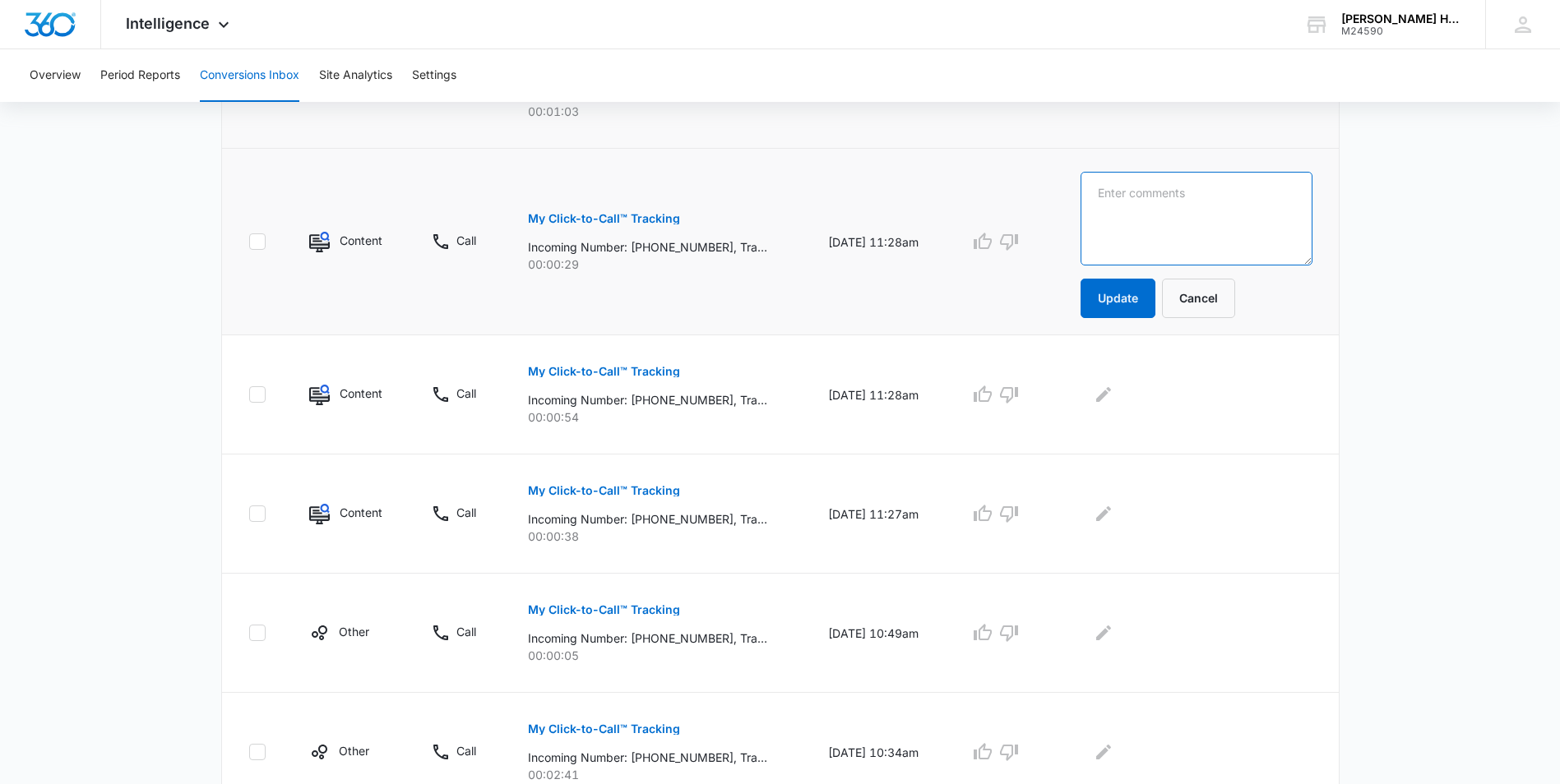
click at [1162, 215] on textarea at bounding box center [1196, 218] width 231 height 94
type textarea "vm"
click at [1124, 298] on button "Update" at bounding box center [1117, 298] width 74 height 39
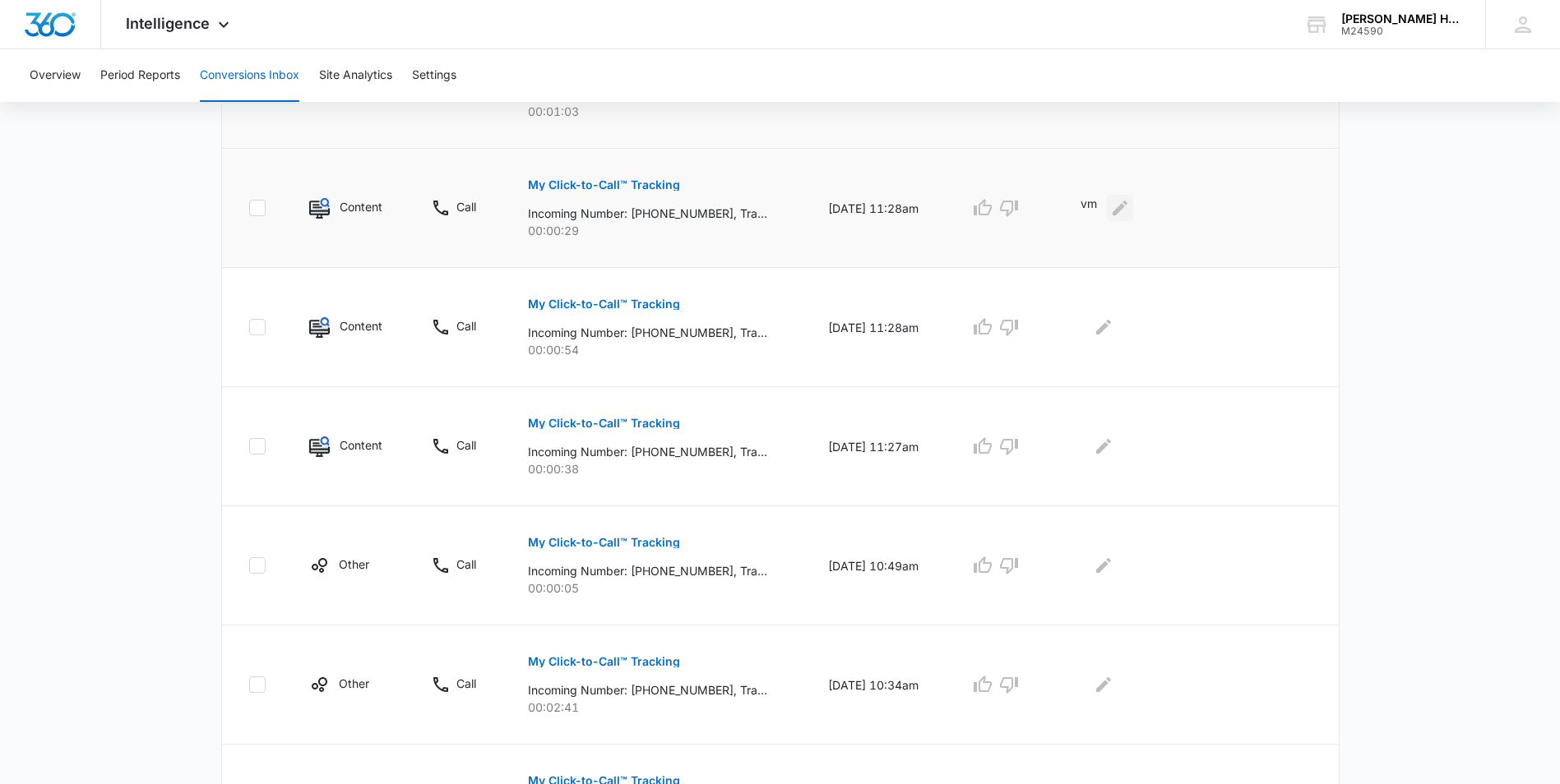
click at [1127, 209] on icon "Edit Comments" at bounding box center [1119, 208] width 15 height 15
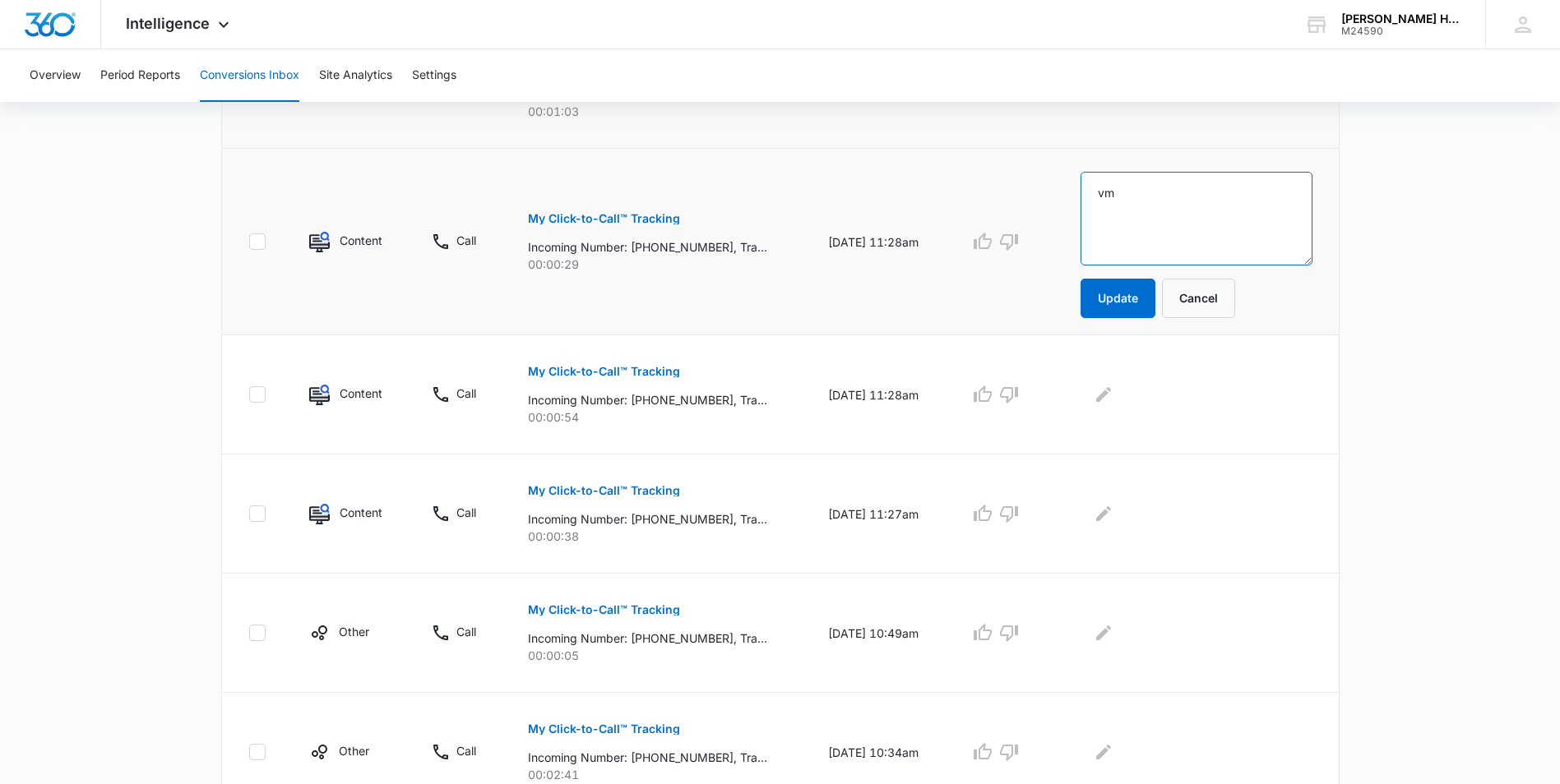
drag, startPoint x: 1140, startPoint y: 197, endPoint x: 1041, endPoint y: 197, distance: 99.0
click at [1041, 197] on tr "Content Call My Click-to-Call™ Tracking Incoming Number: [PHONE_NUMBER], Tracki…" at bounding box center [780, 242] width 1117 height 187
click at [1141, 310] on button "Update" at bounding box center [1117, 298] width 74 height 39
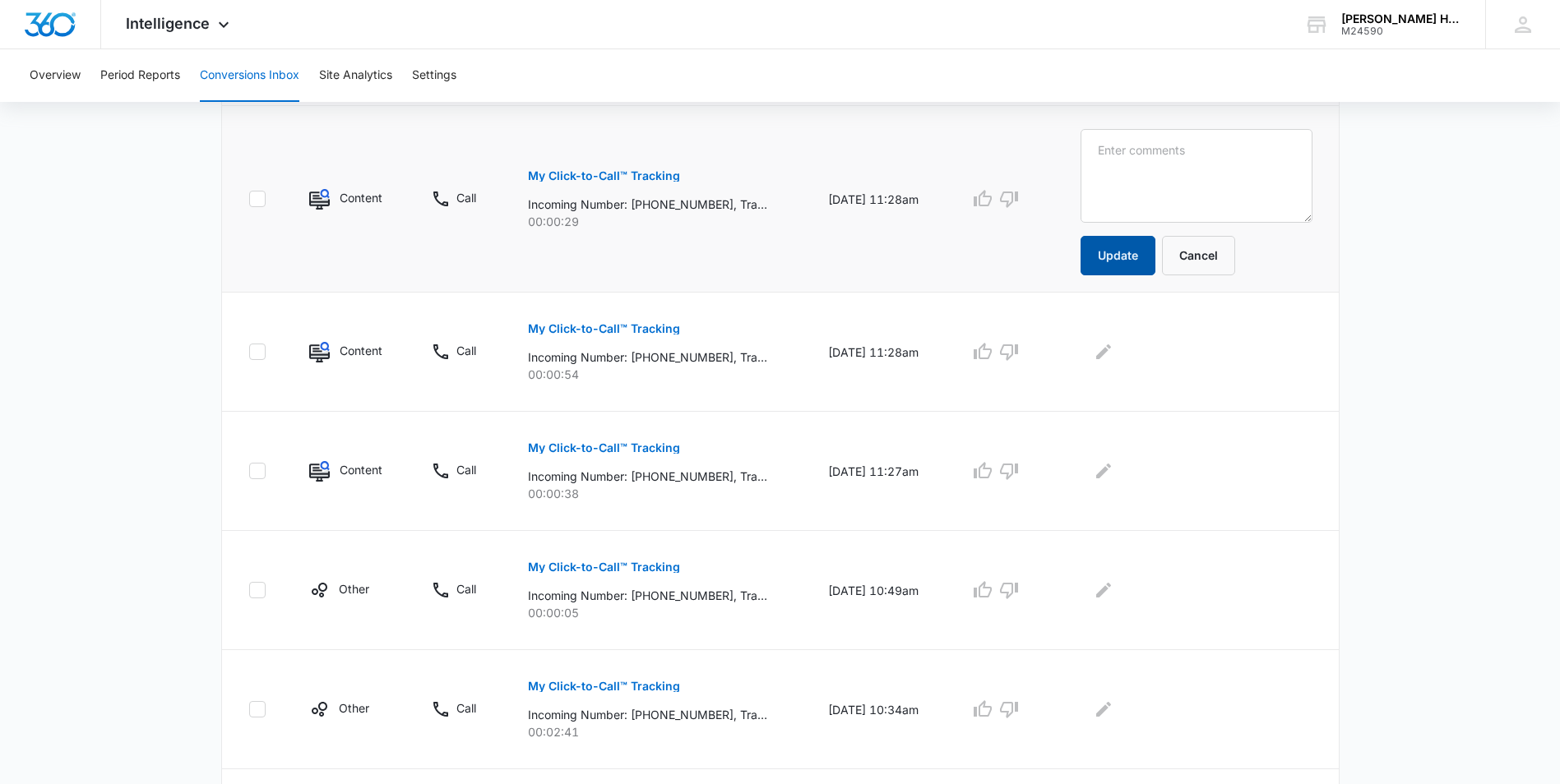
scroll to position [928, 0]
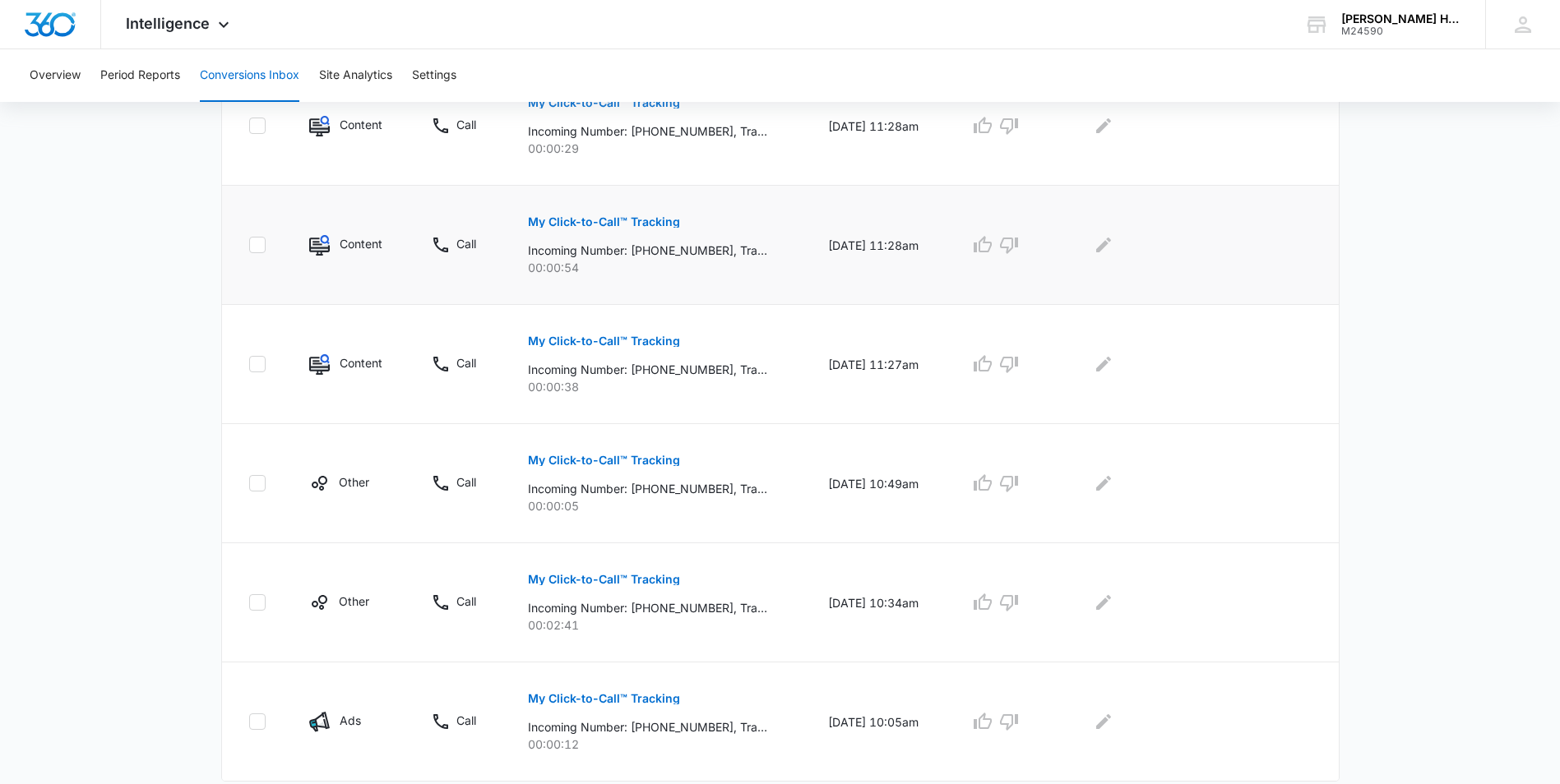
click at [583, 286] on td "My Click-to-Call™ Tracking Incoming Number: [PHONE_NUMBER], Tracking Number: [P…" at bounding box center [658, 245] width 300 height 119
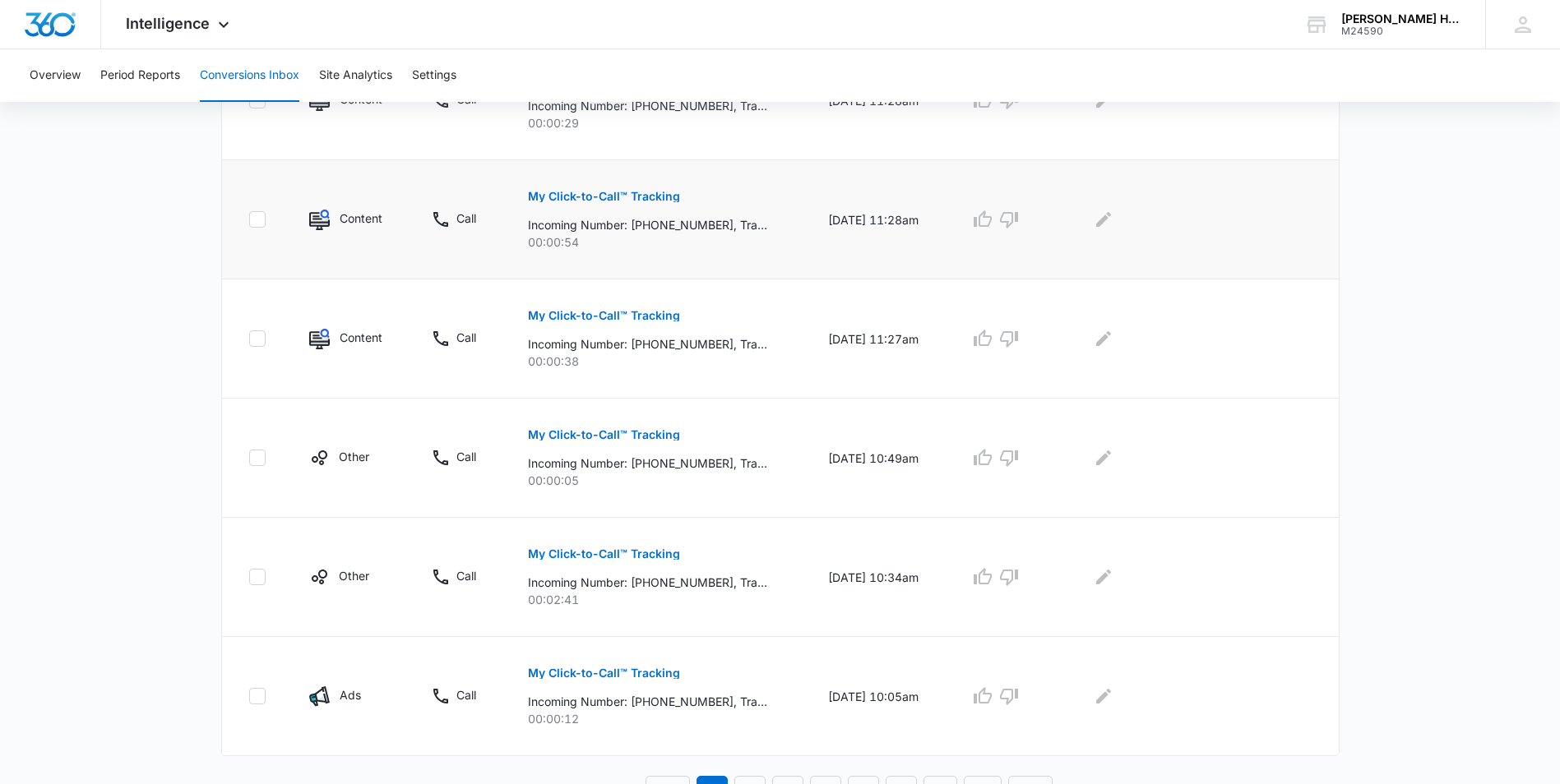
scroll to position [977, 0]
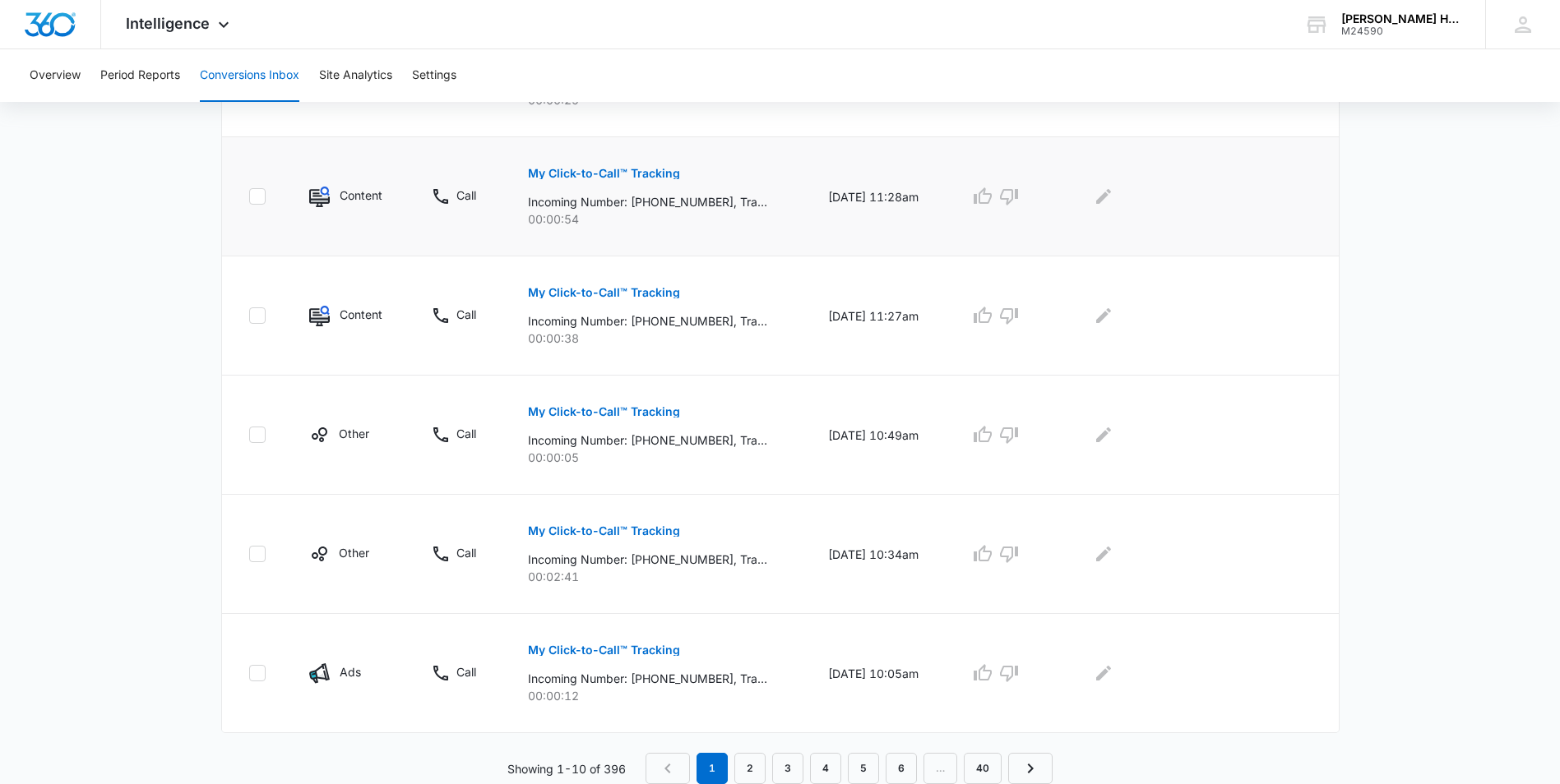
click at [636, 171] on p "My Click-to-Call™ Tracking" at bounding box center [604, 173] width 152 height 11
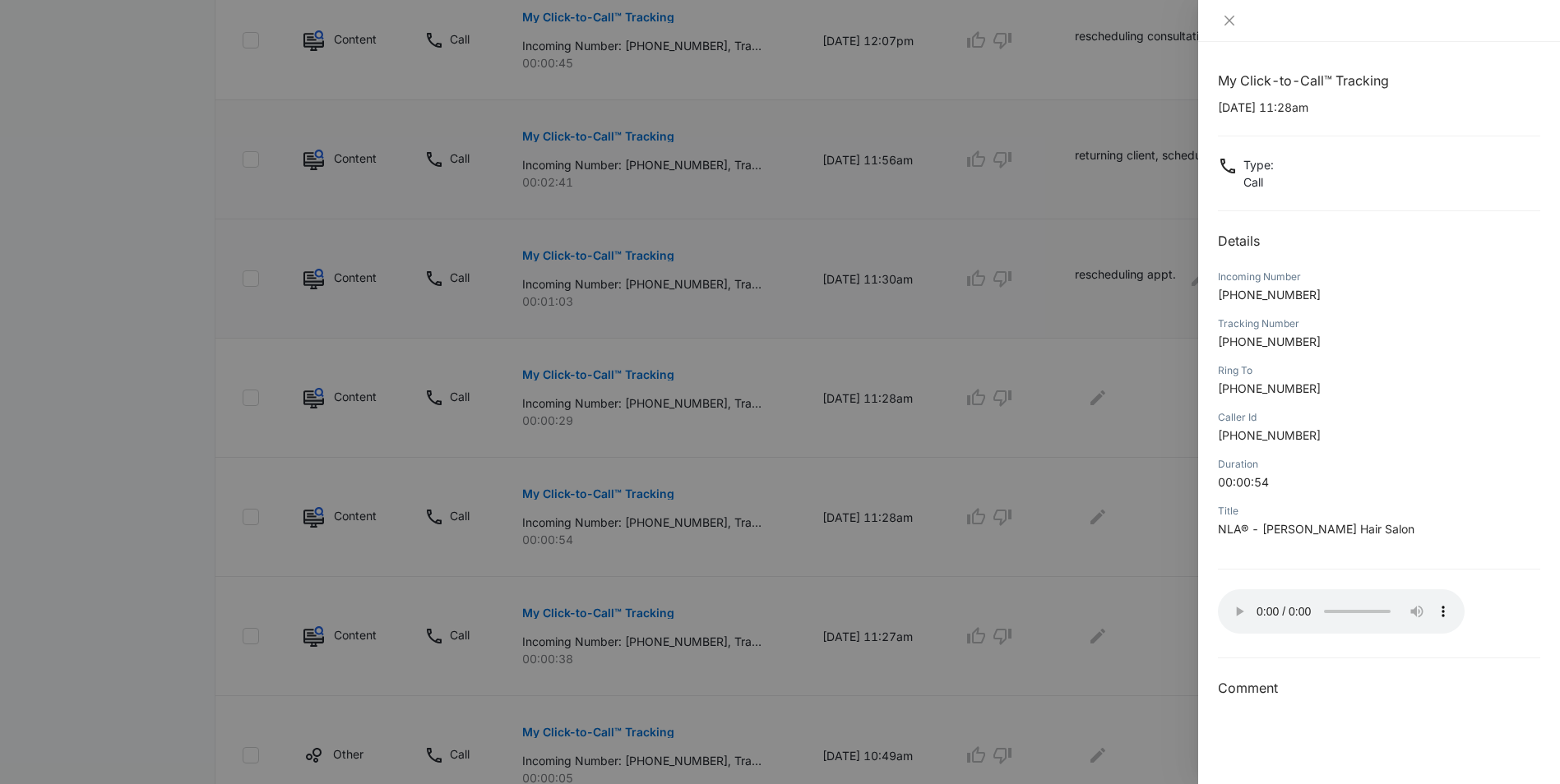
scroll to position [647, 0]
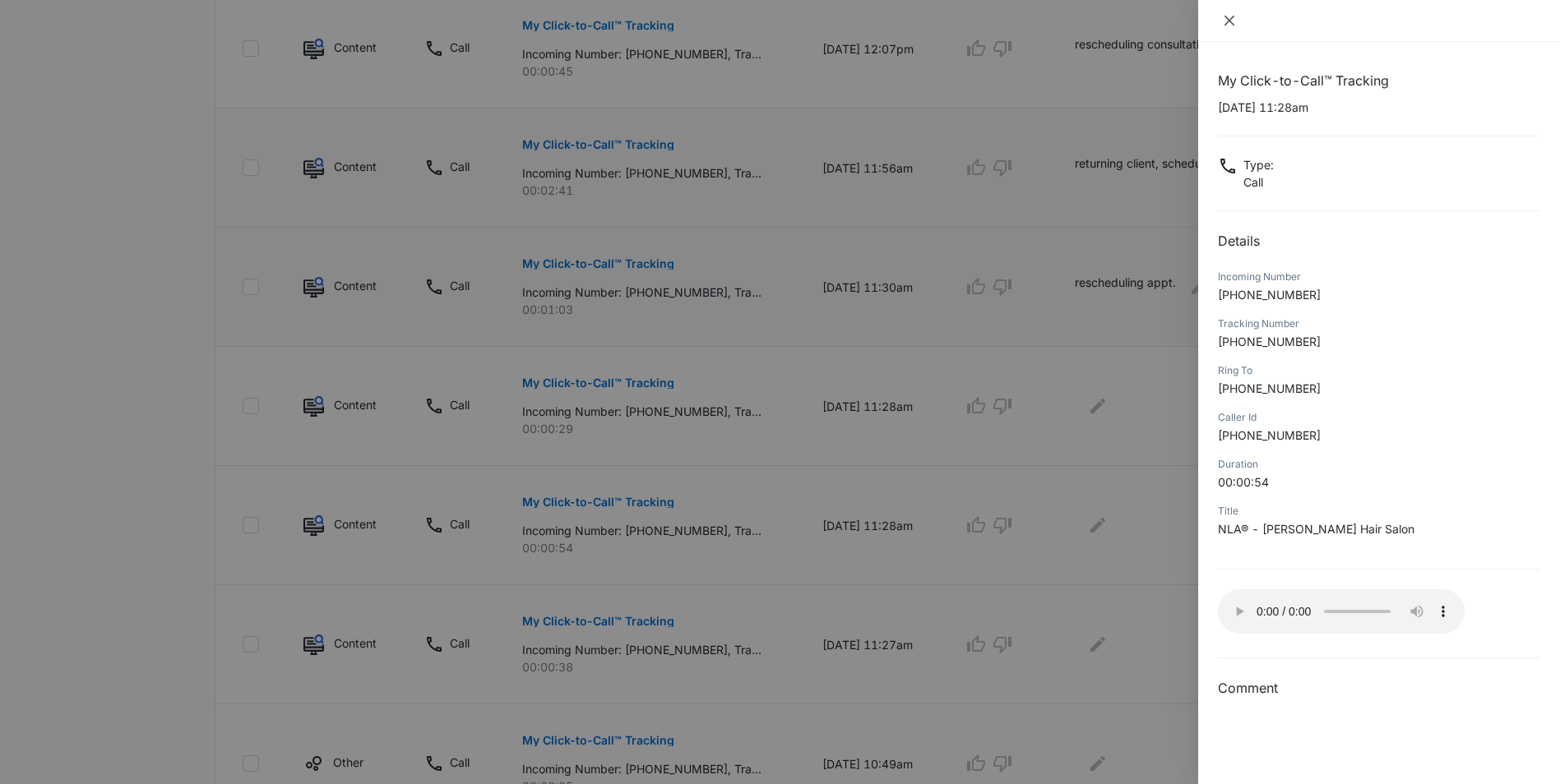
click at [1232, 19] on icon "close" at bounding box center [1229, 20] width 13 height 13
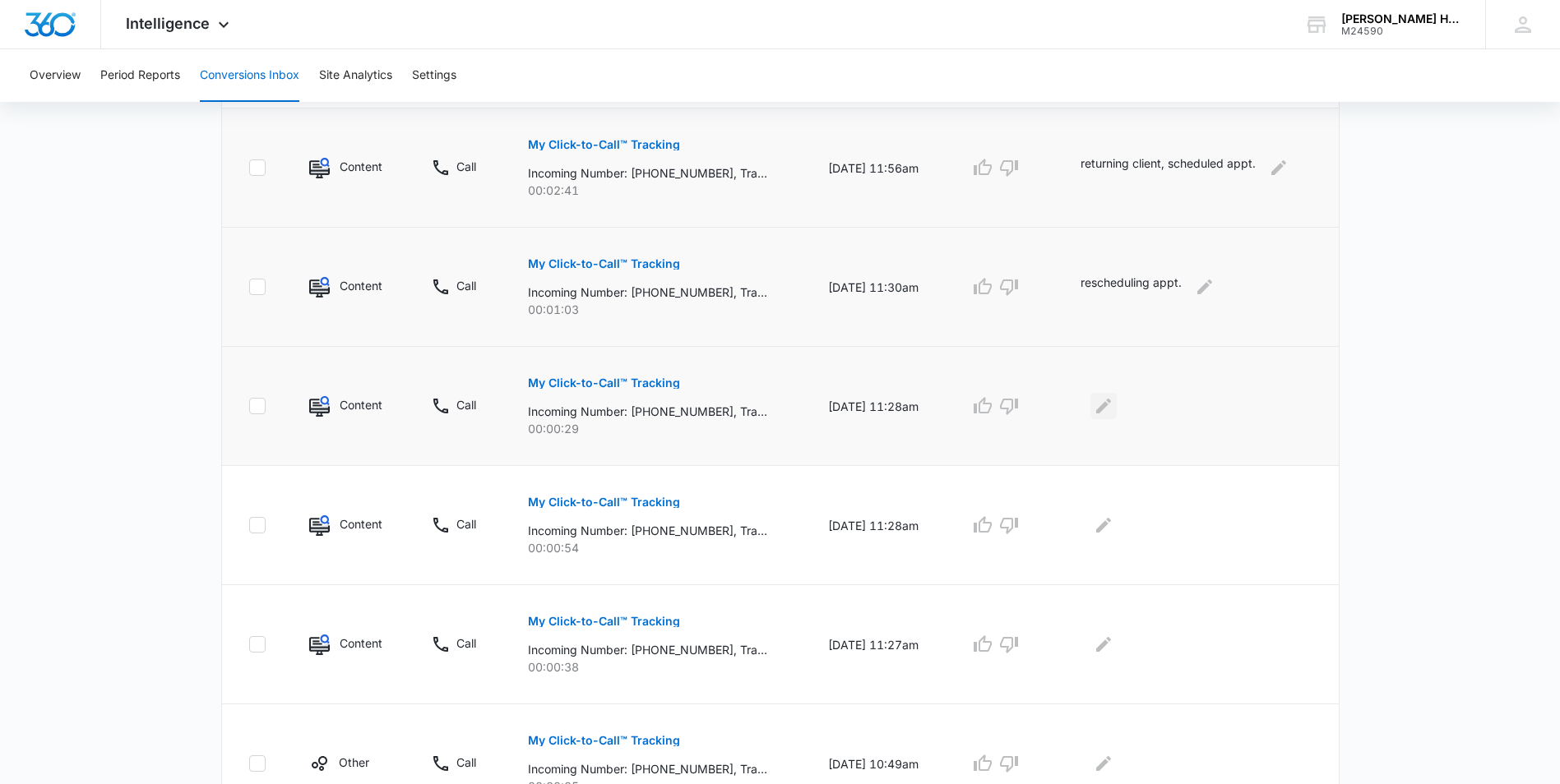
click at [1111, 406] on icon "Edit Comments" at bounding box center [1103, 406] width 15 height 15
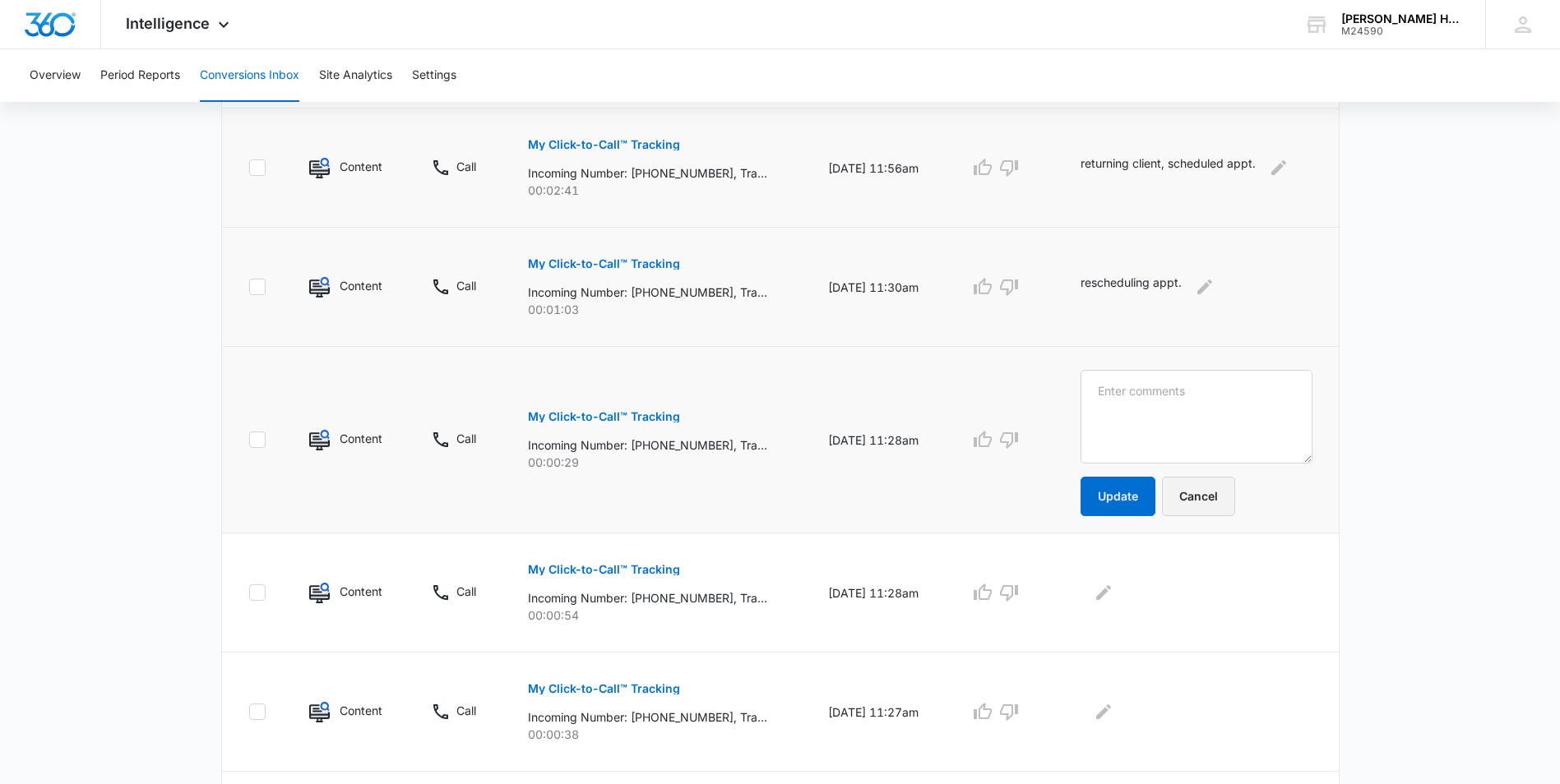
click at [1209, 494] on button "Cancel" at bounding box center [1199, 496] width 74 height 39
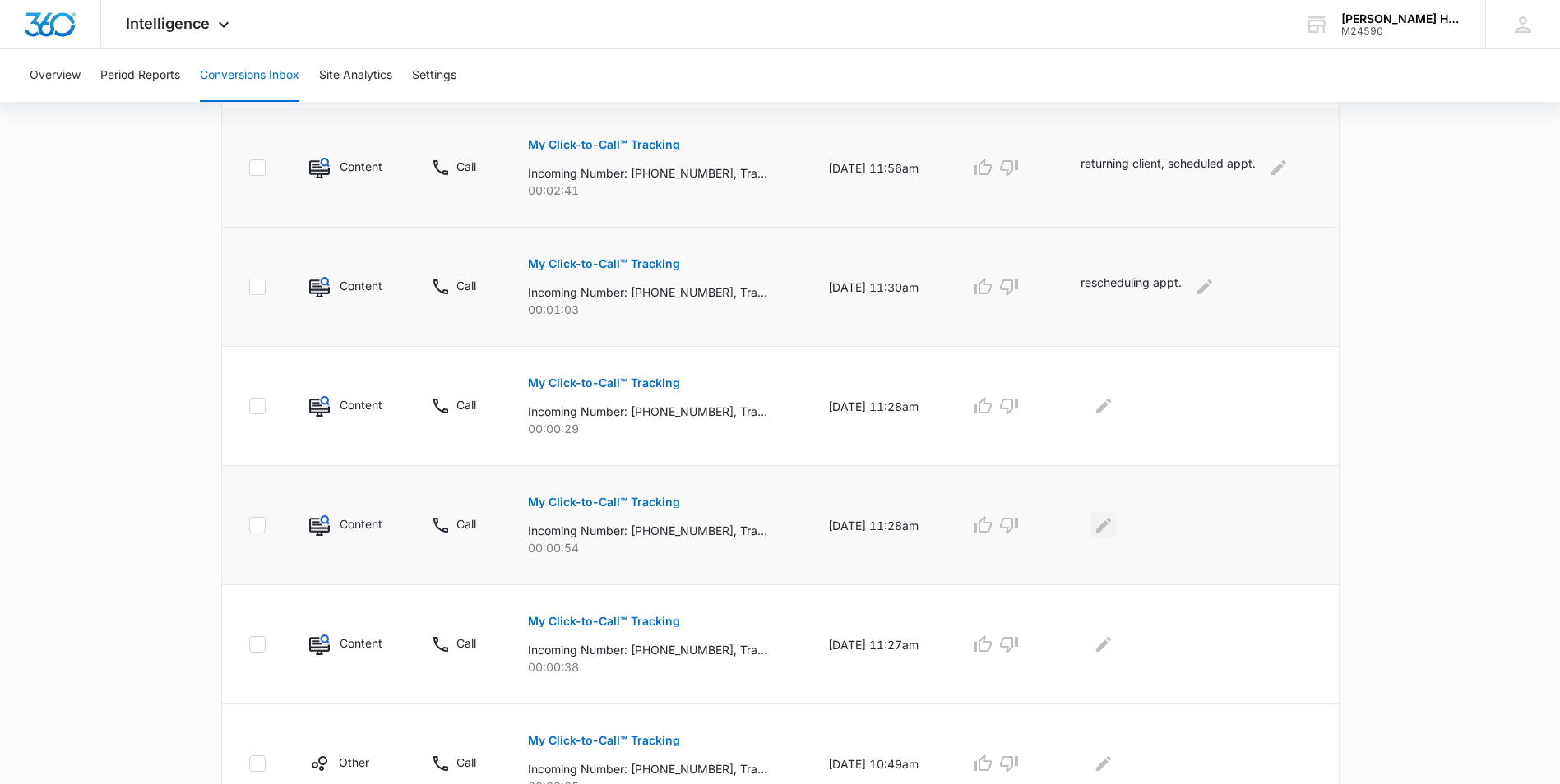
click at [1110, 522] on icon "Edit Comments" at bounding box center [1103, 525] width 20 height 20
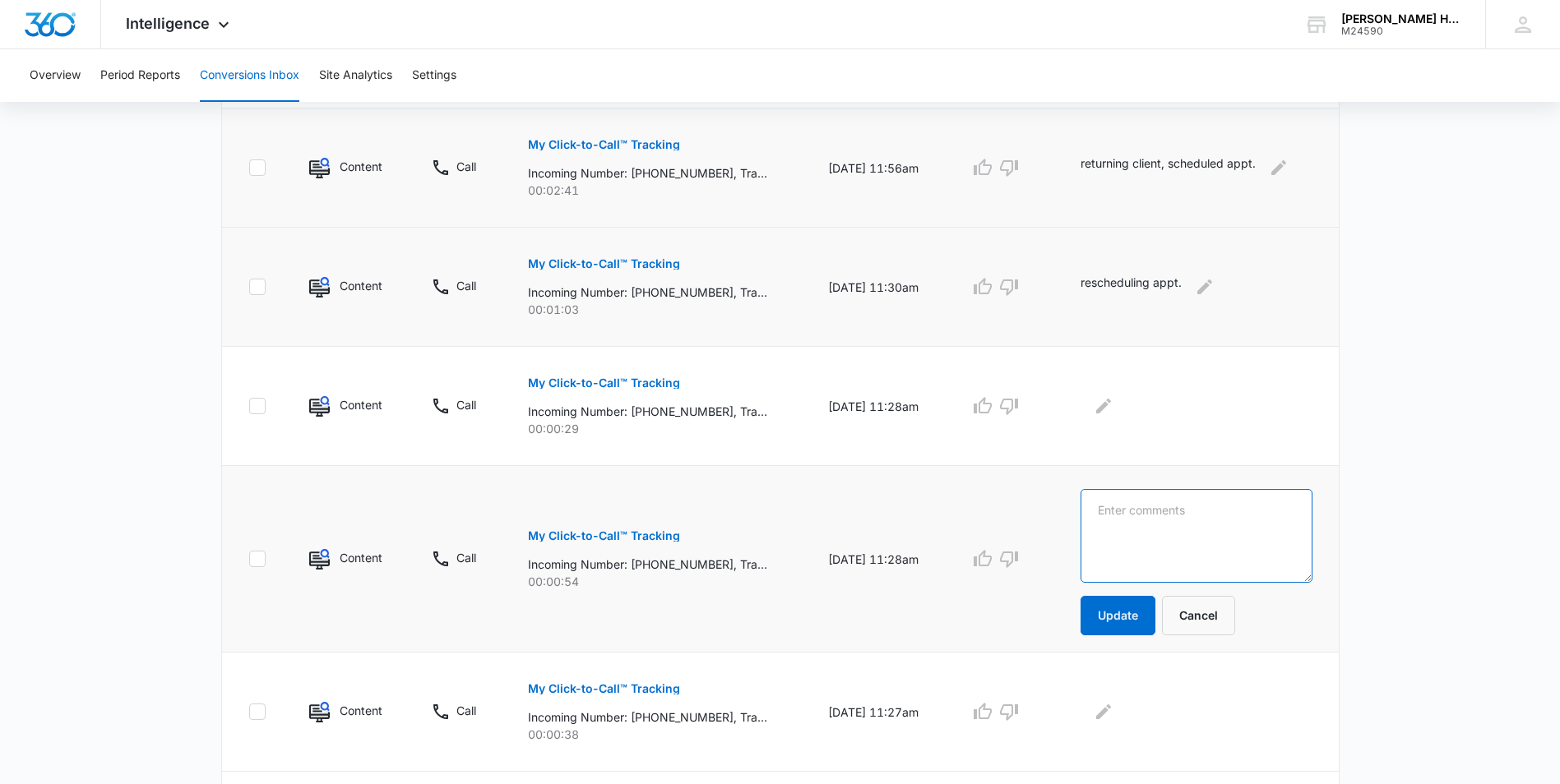
click at [1115, 519] on textarea at bounding box center [1196, 535] width 231 height 94
type textarea "c"
type textarea "rescheduling appt."
click at [1120, 630] on button "Update" at bounding box center [1117, 615] width 74 height 39
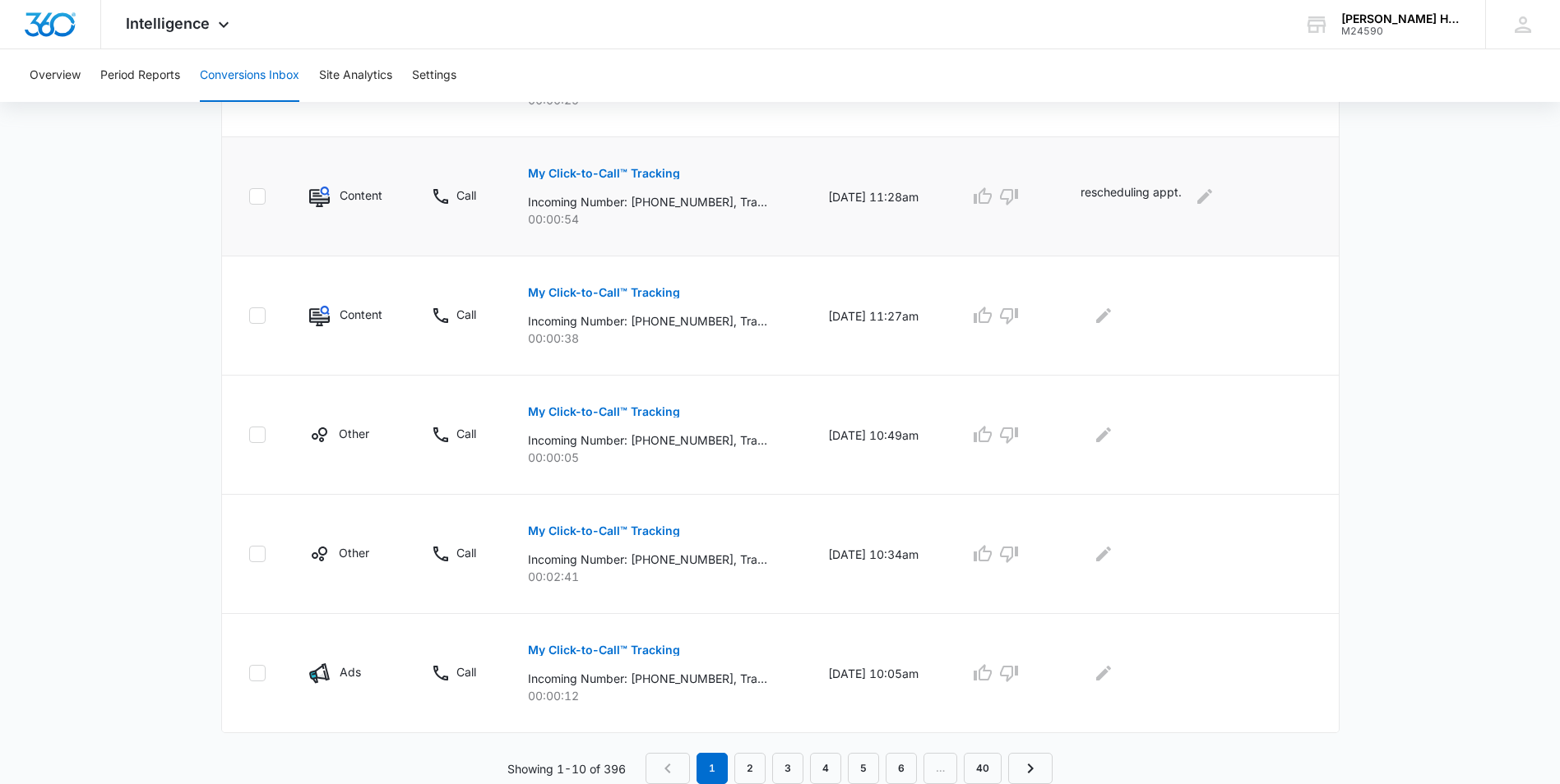
scroll to position [977, 0]
click at [591, 287] on p "My Click-to-Call™ Tracking" at bounding box center [604, 292] width 152 height 11
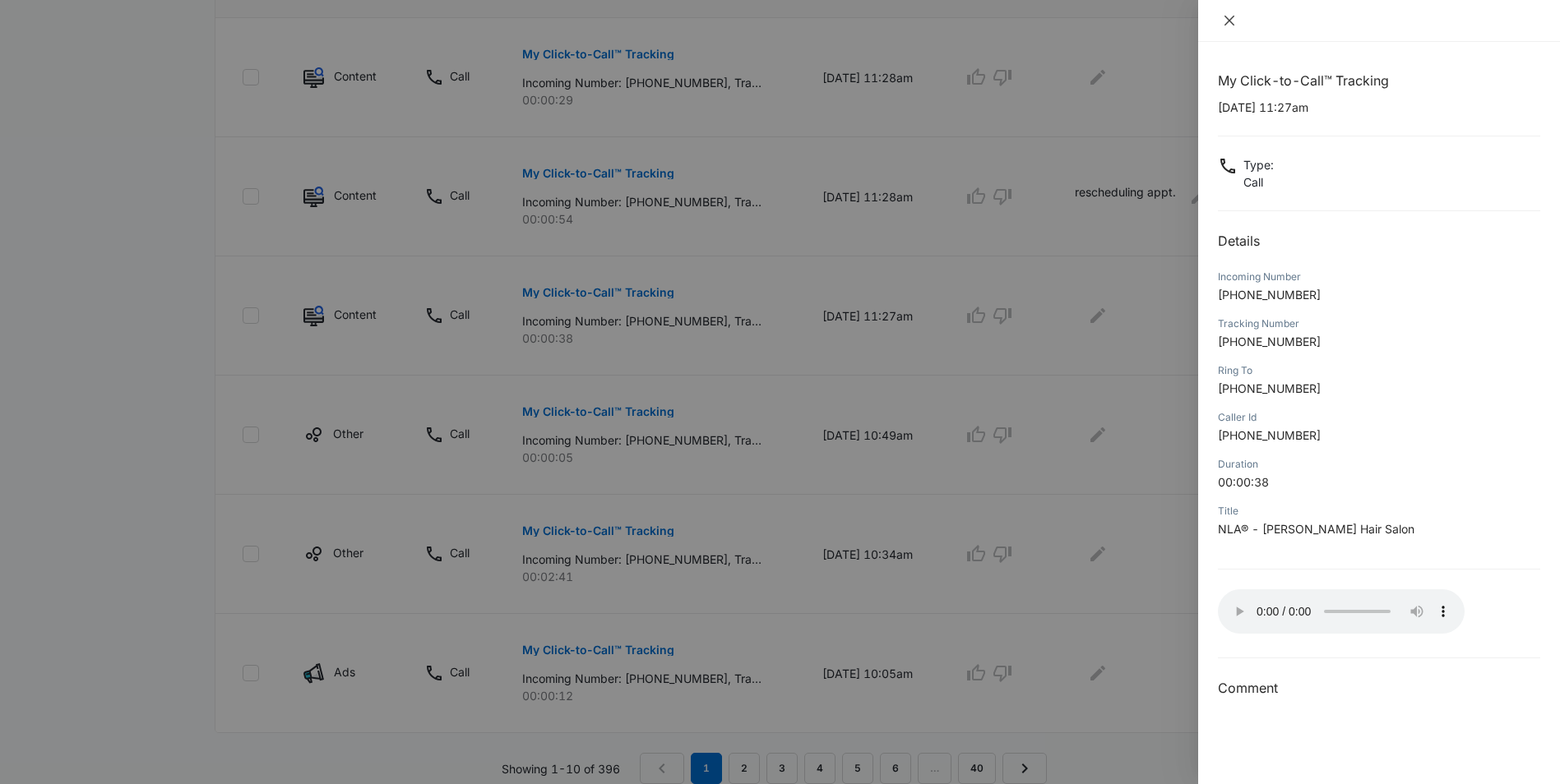
click at [1230, 23] on icon "close" at bounding box center [1229, 20] width 13 height 13
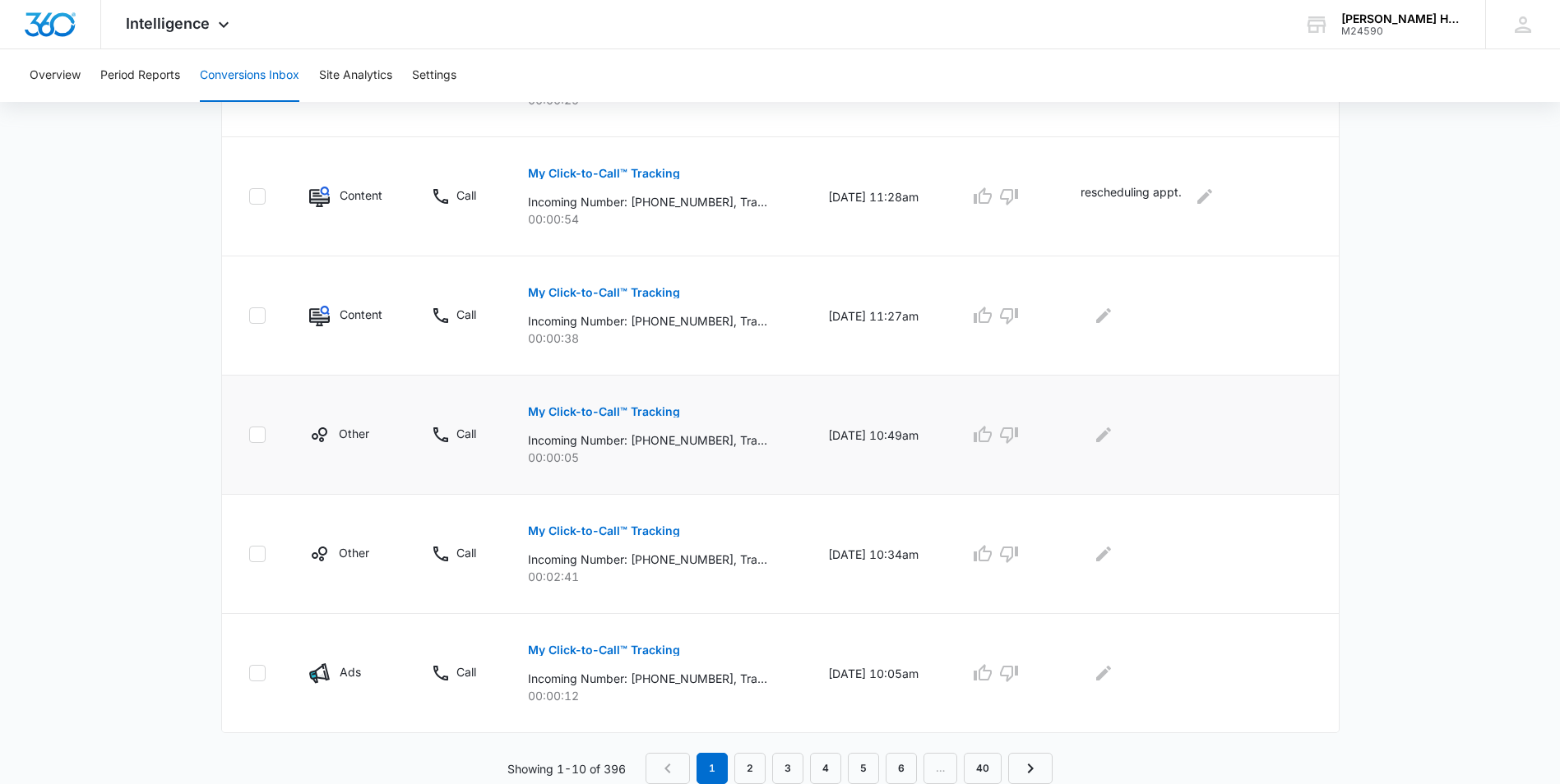
click at [557, 411] on p "My Click-to-Call™ Tracking" at bounding box center [604, 411] width 152 height 11
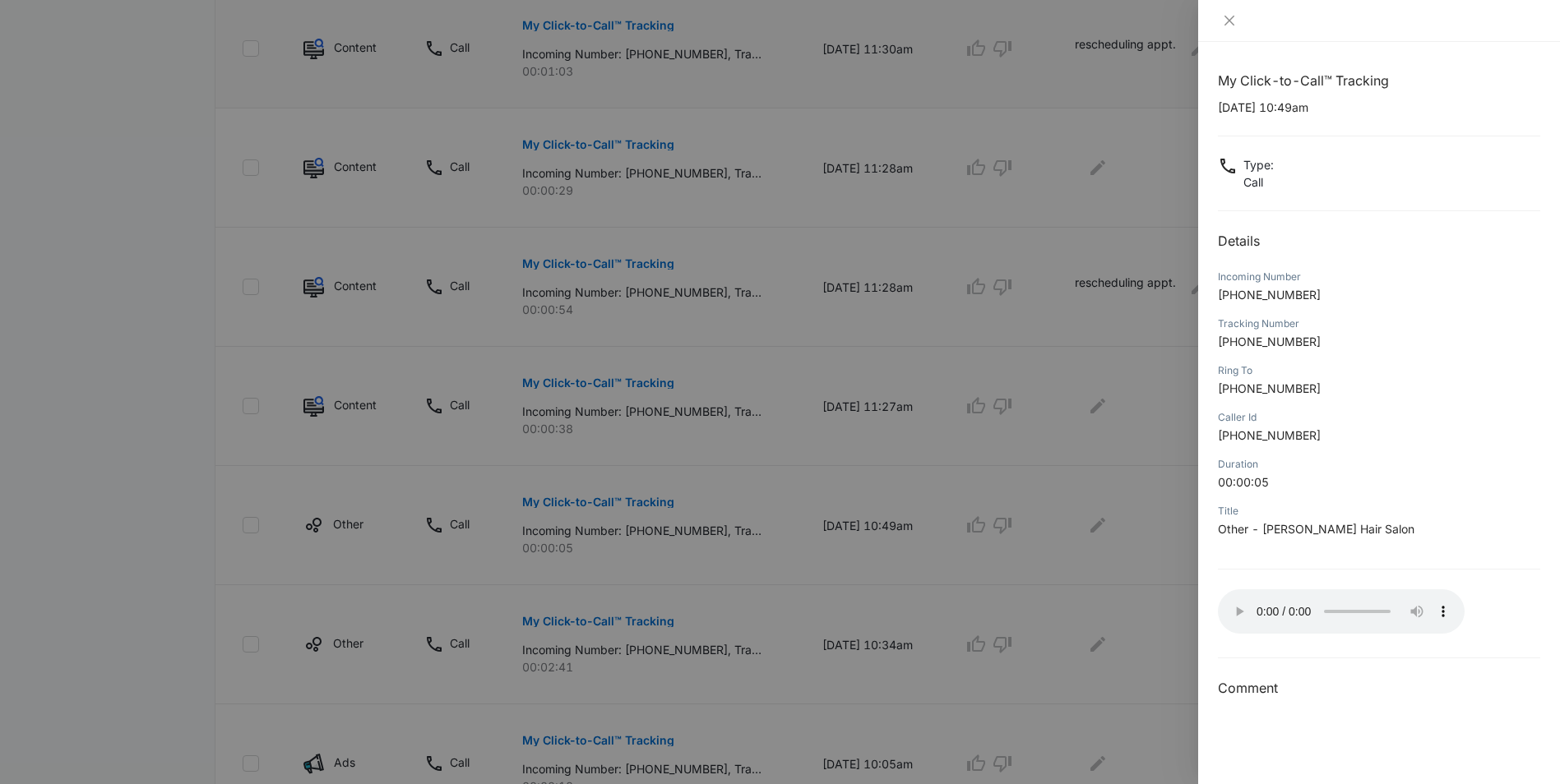
scroll to position [873, 0]
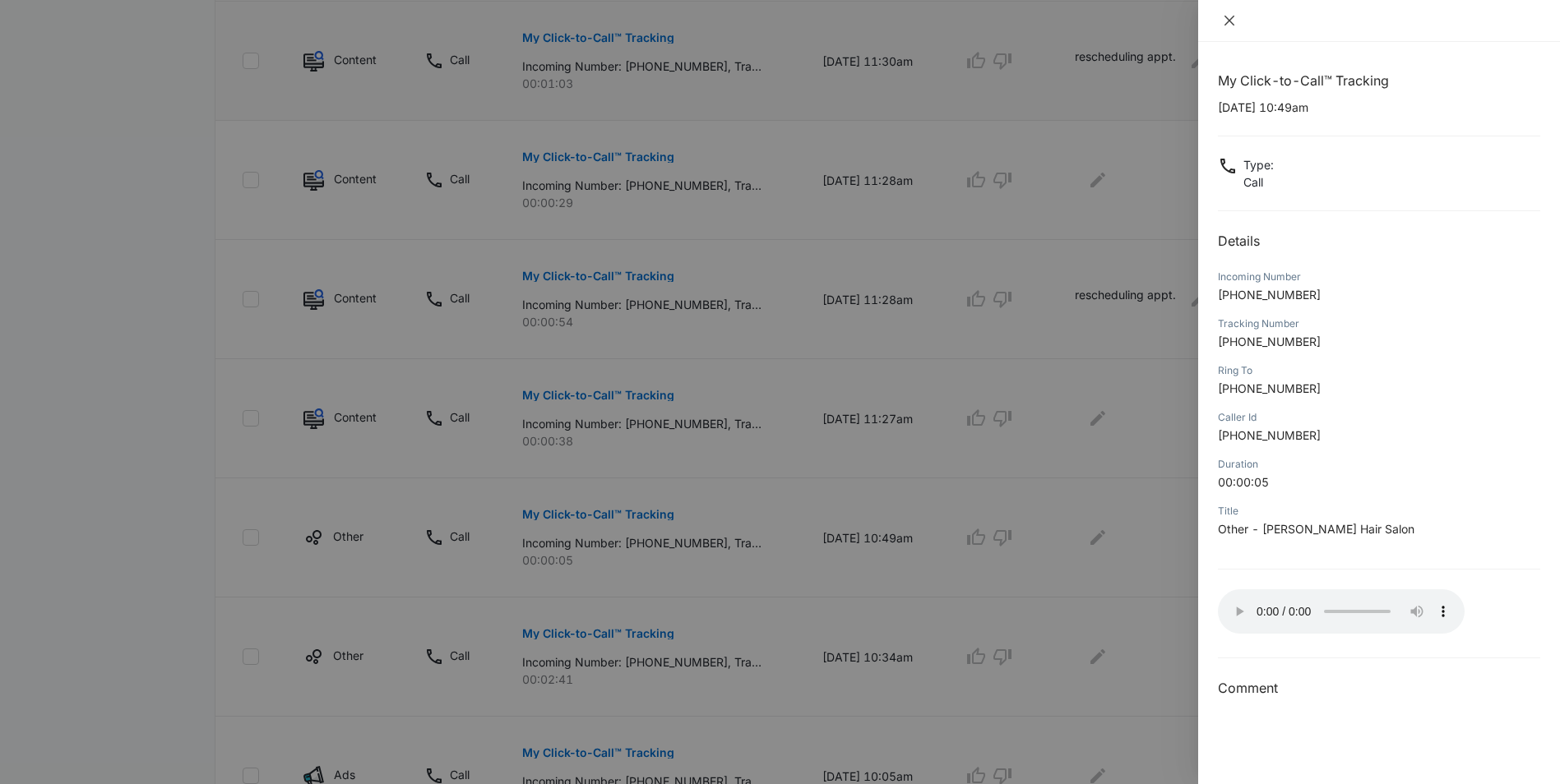
click at [1230, 19] on icon "close" at bounding box center [1229, 20] width 13 height 13
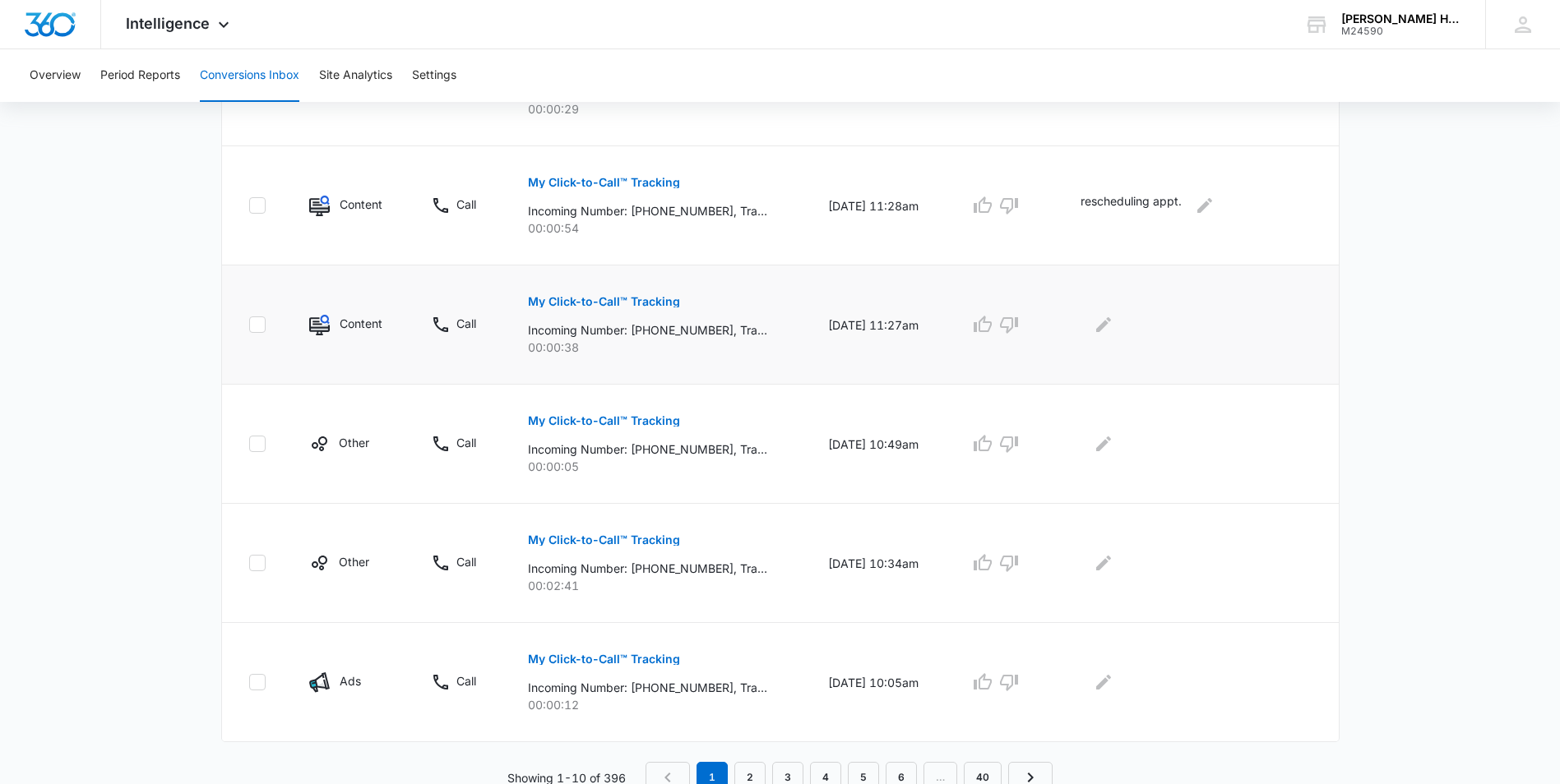
scroll to position [977, 0]
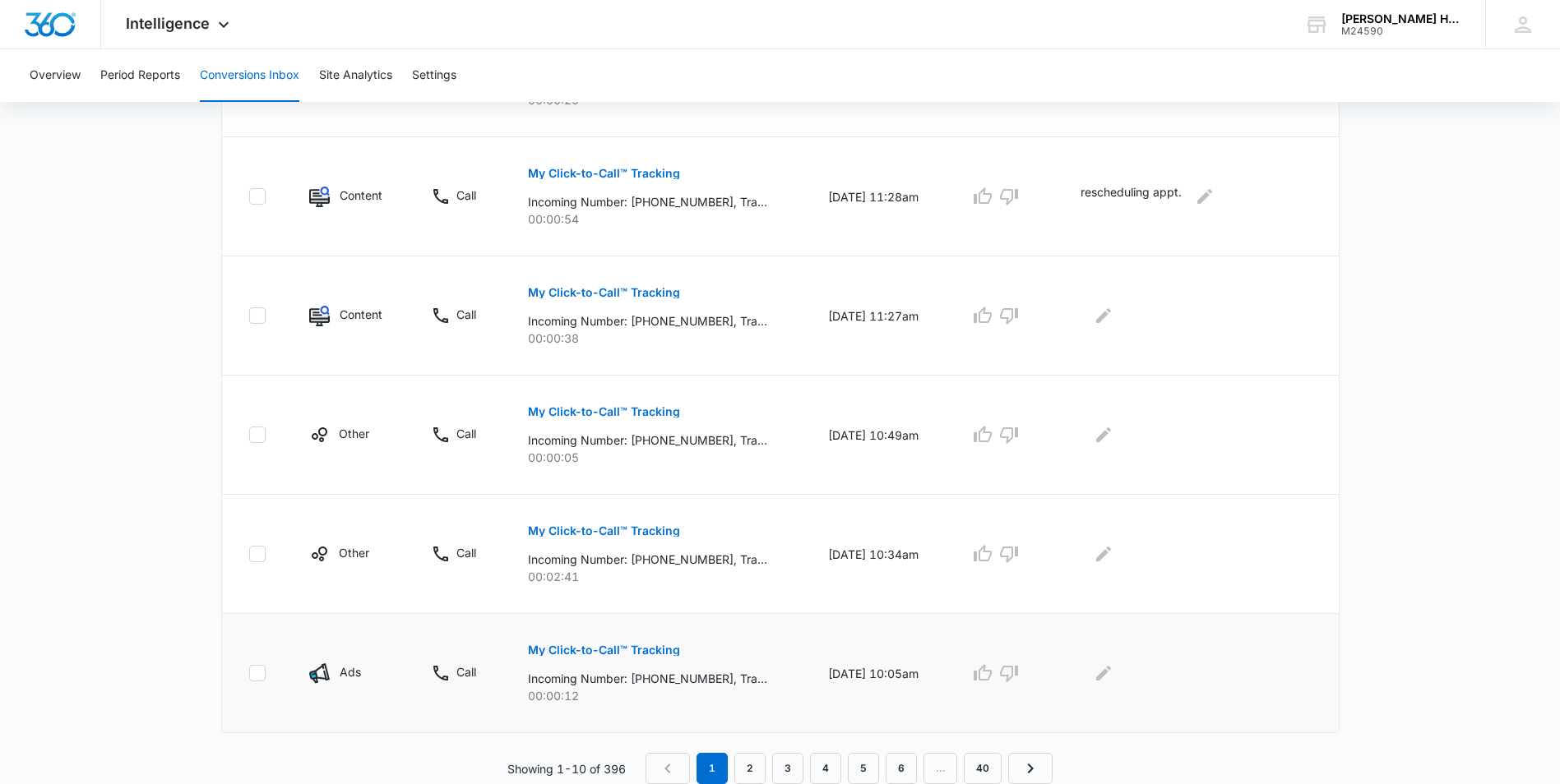
click at [559, 648] on p "My Click-to-Call™ Tracking" at bounding box center [604, 650] width 152 height 11
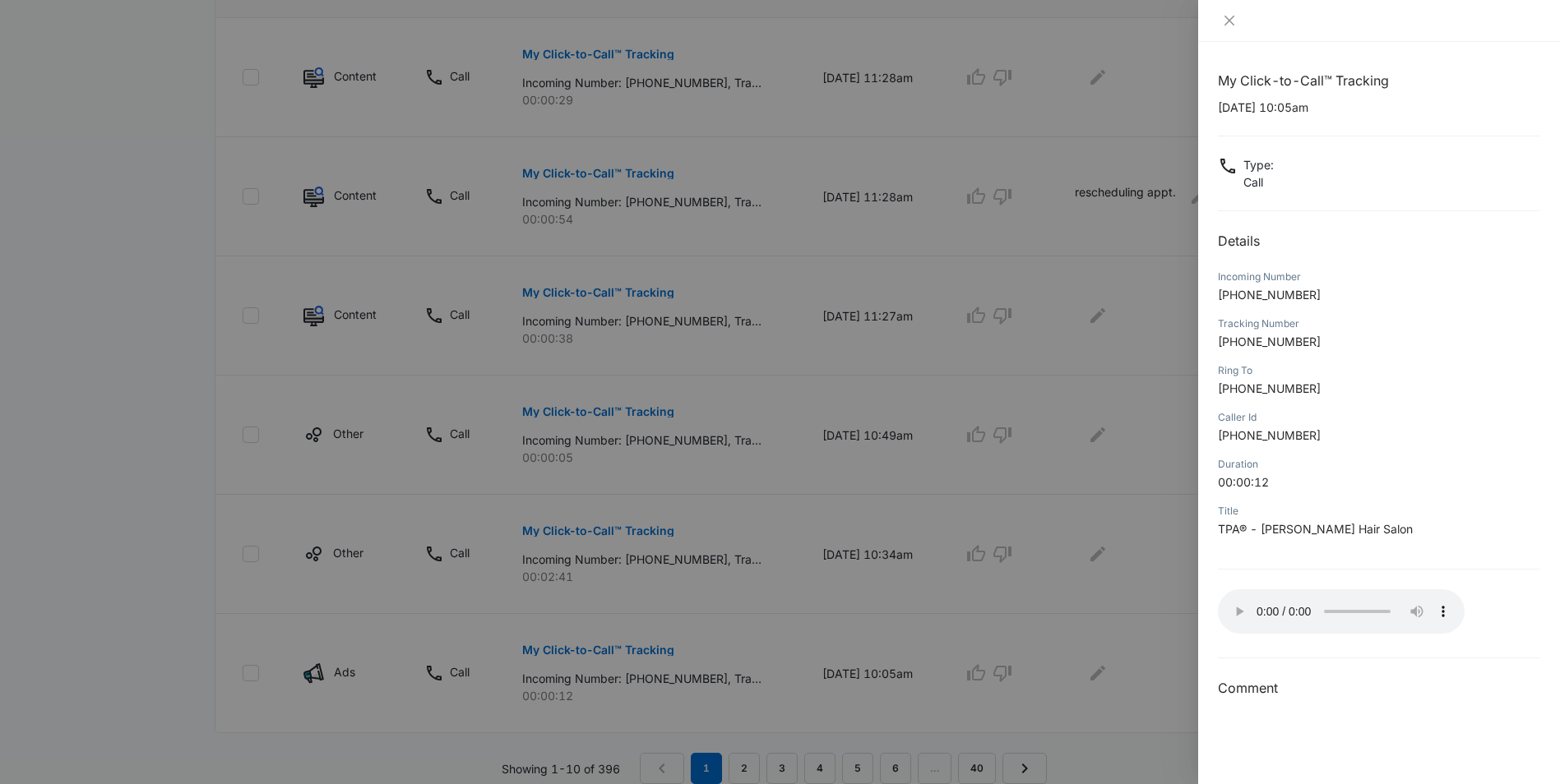
click at [755, 592] on div at bounding box center [780, 392] width 1560 height 784
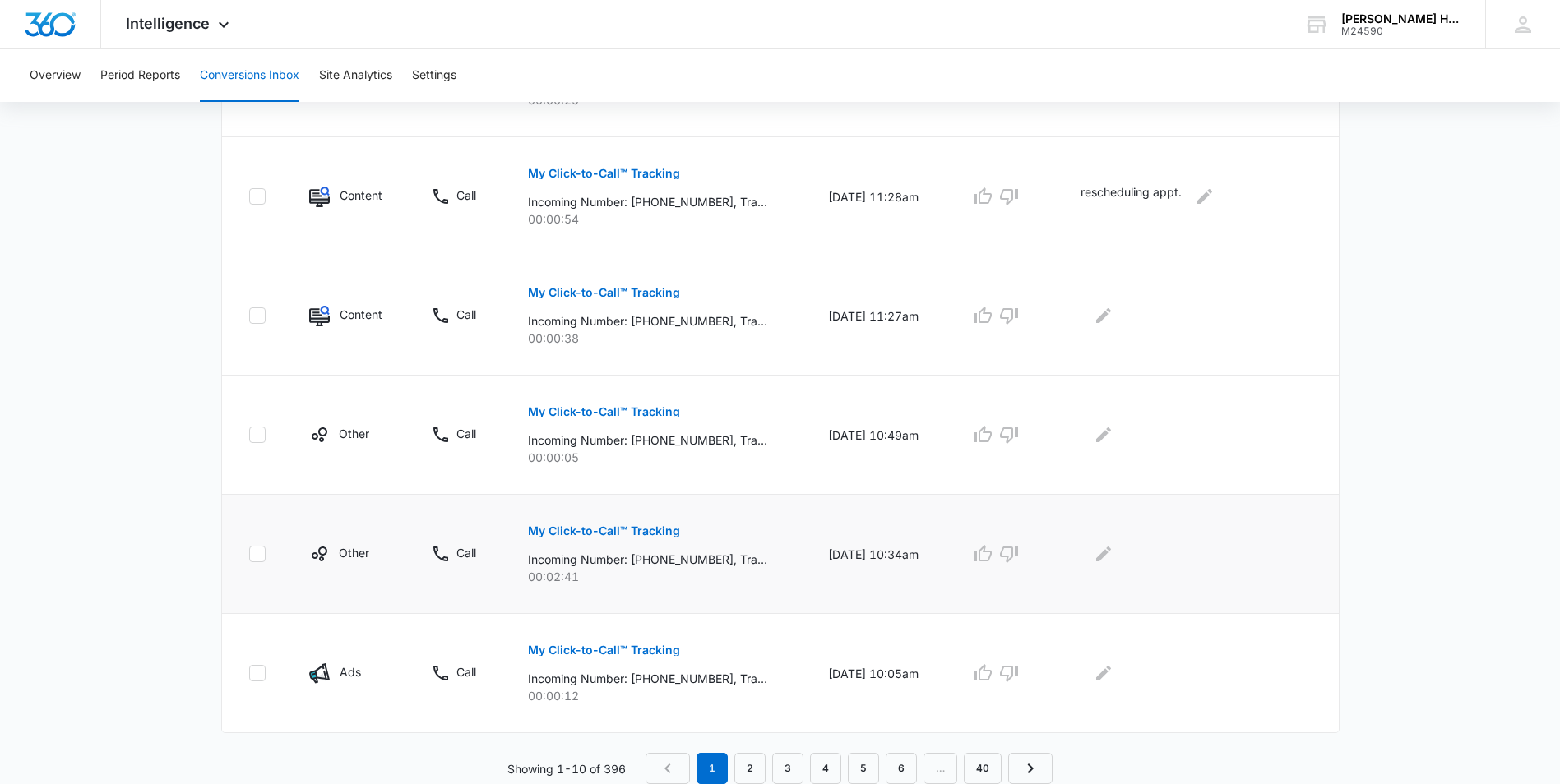
click at [599, 526] on p "My Click-to-Call™ Tracking" at bounding box center [604, 531] width 152 height 11
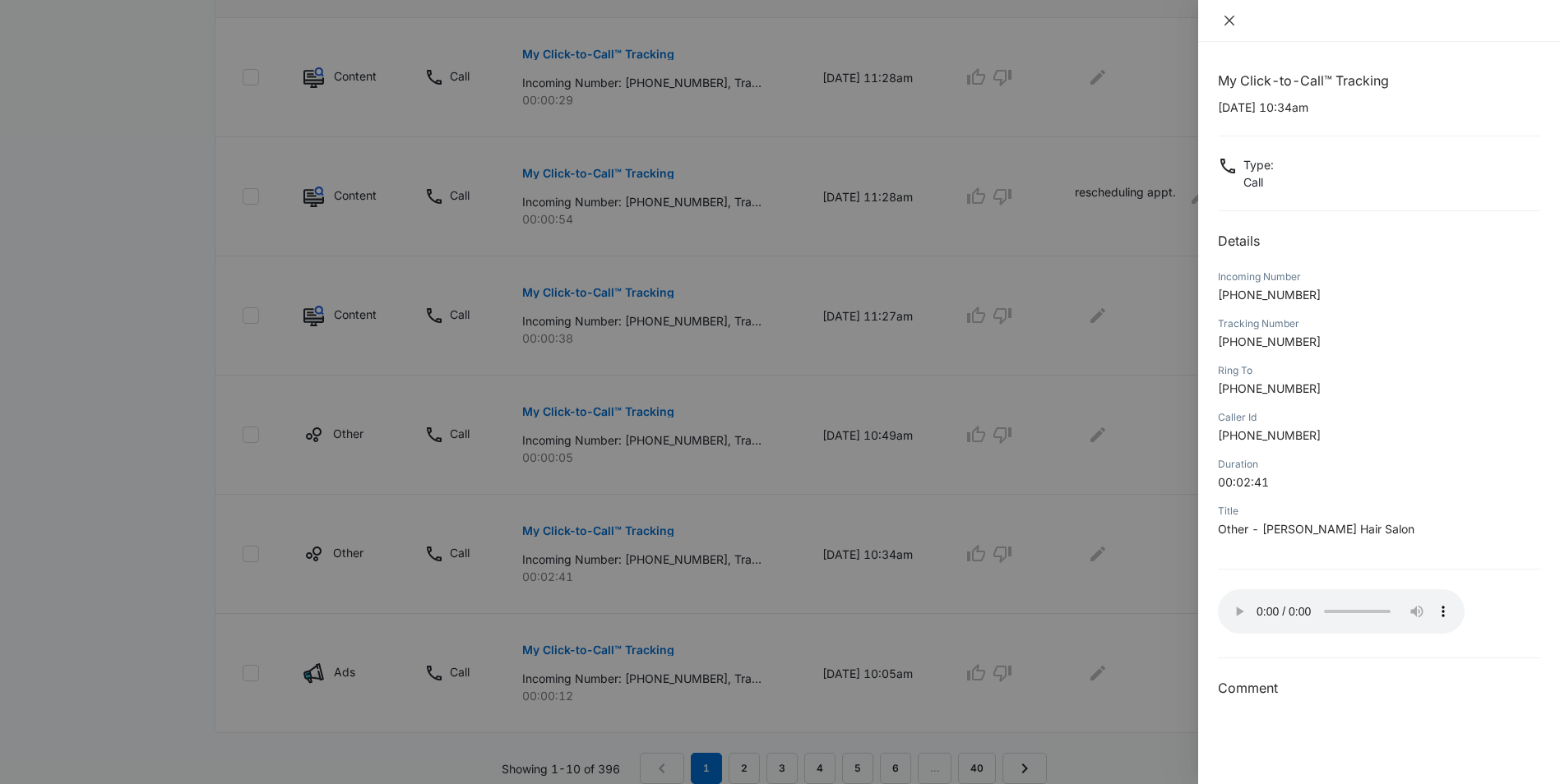
click at [1231, 18] on icon "close" at bounding box center [1229, 20] width 10 height 10
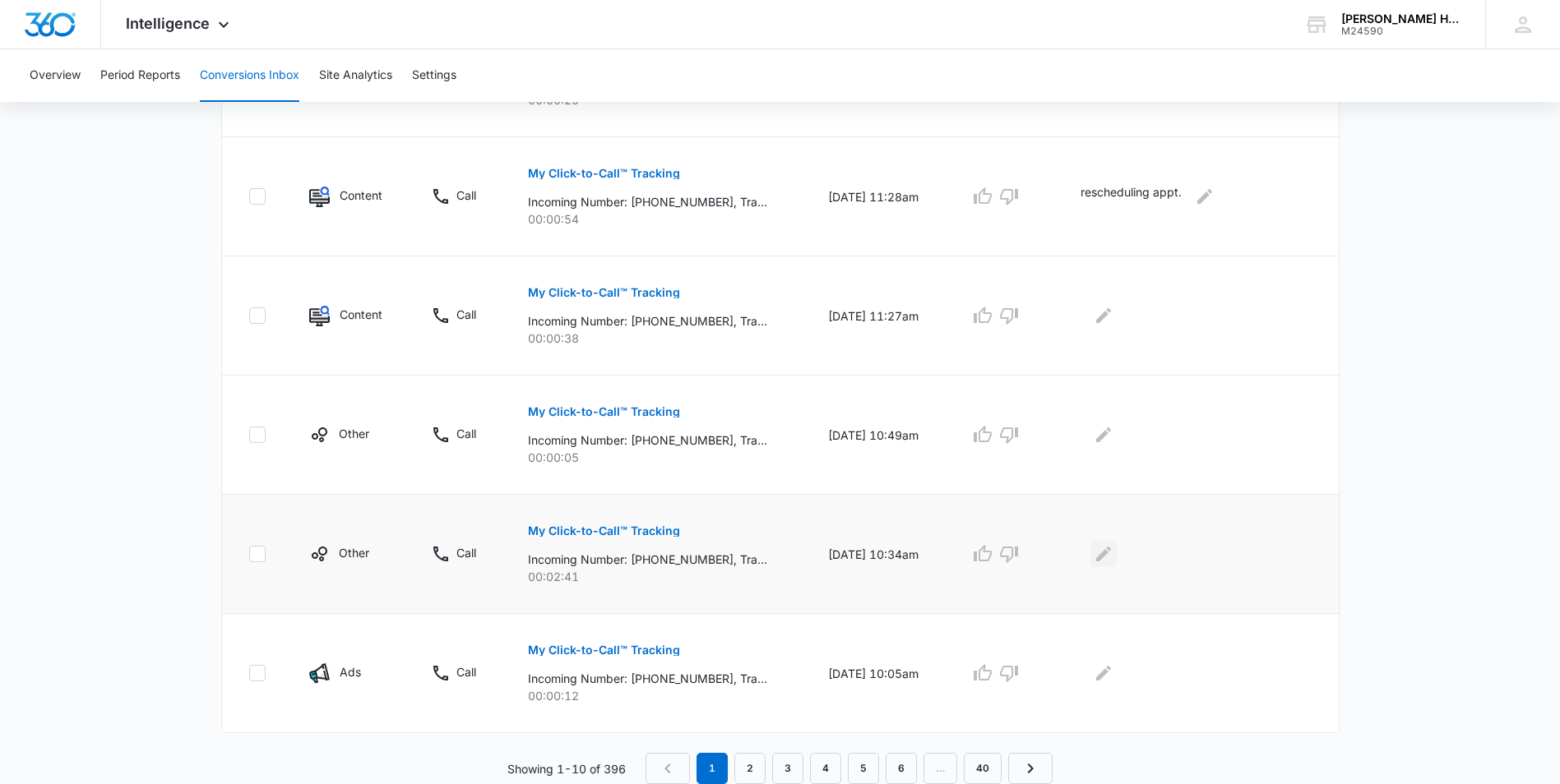
click at [1113, 556] on icon "Edit Comments" at bounding box center [1103, 554] width 20 height 20
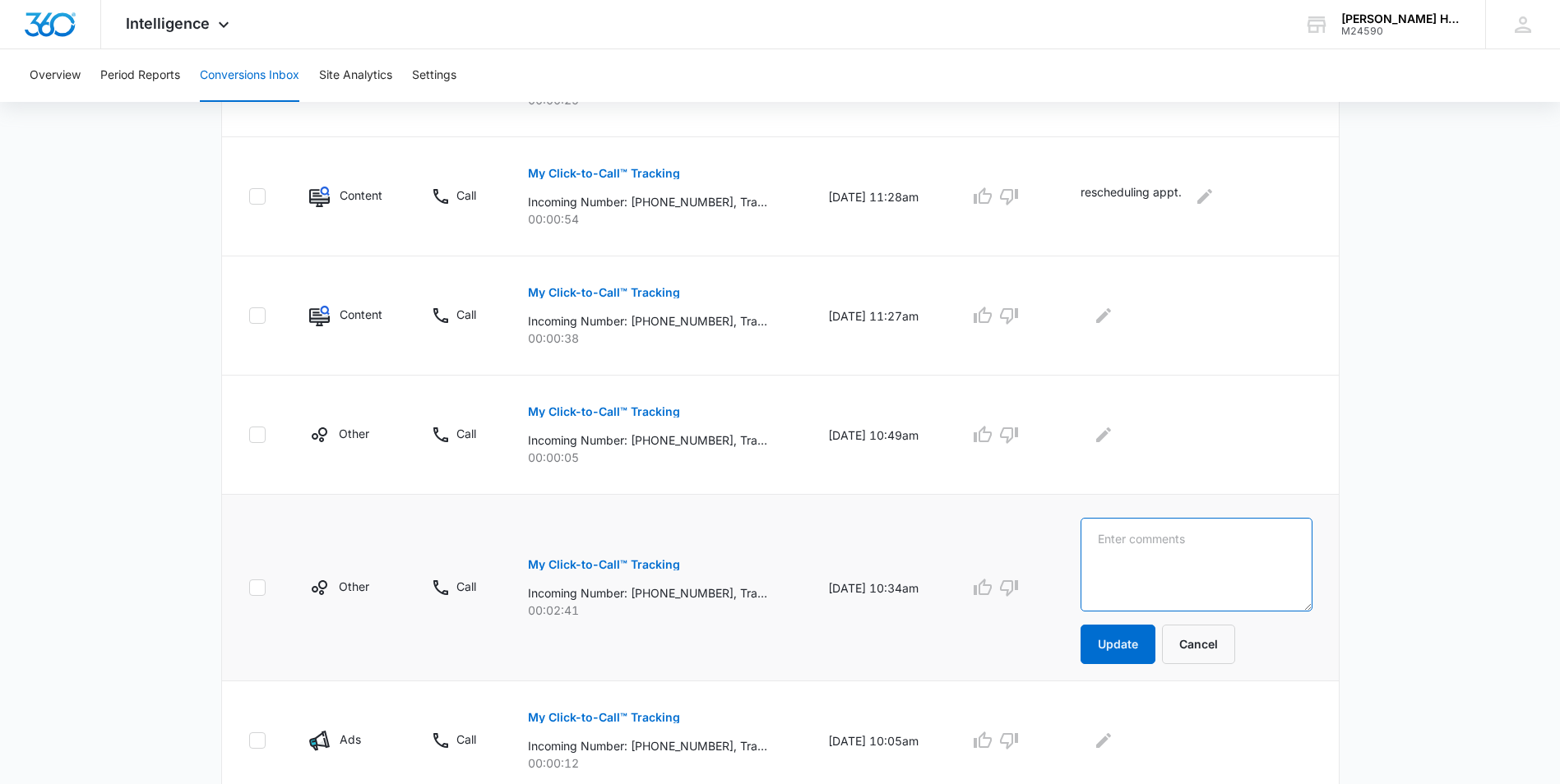
click at [1166, 546] on textarea at bounding box center [1196, 564] width 231 height 94
click at [1130, 659] on button "Update" at bounding box center [1117, 644] width 74 height 39
click at [1138, 541] on textarea "new cloent, booked consult" at bounding box center [1196, 564] width 231 height 94
type textarea "new client, booked consult"
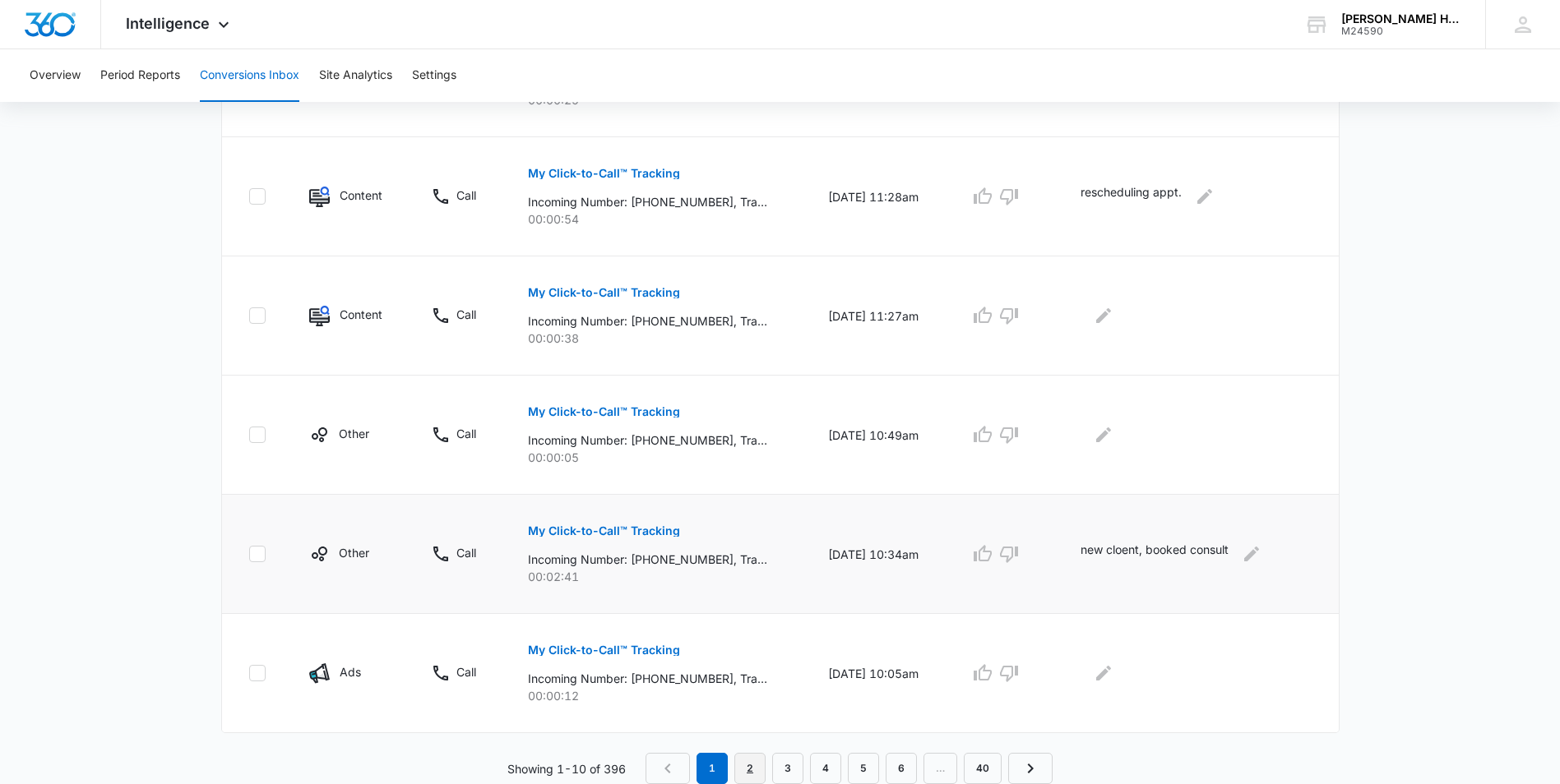
click at [757, 772] on link "2" at bounding box center [750, 768] width 32 height 32
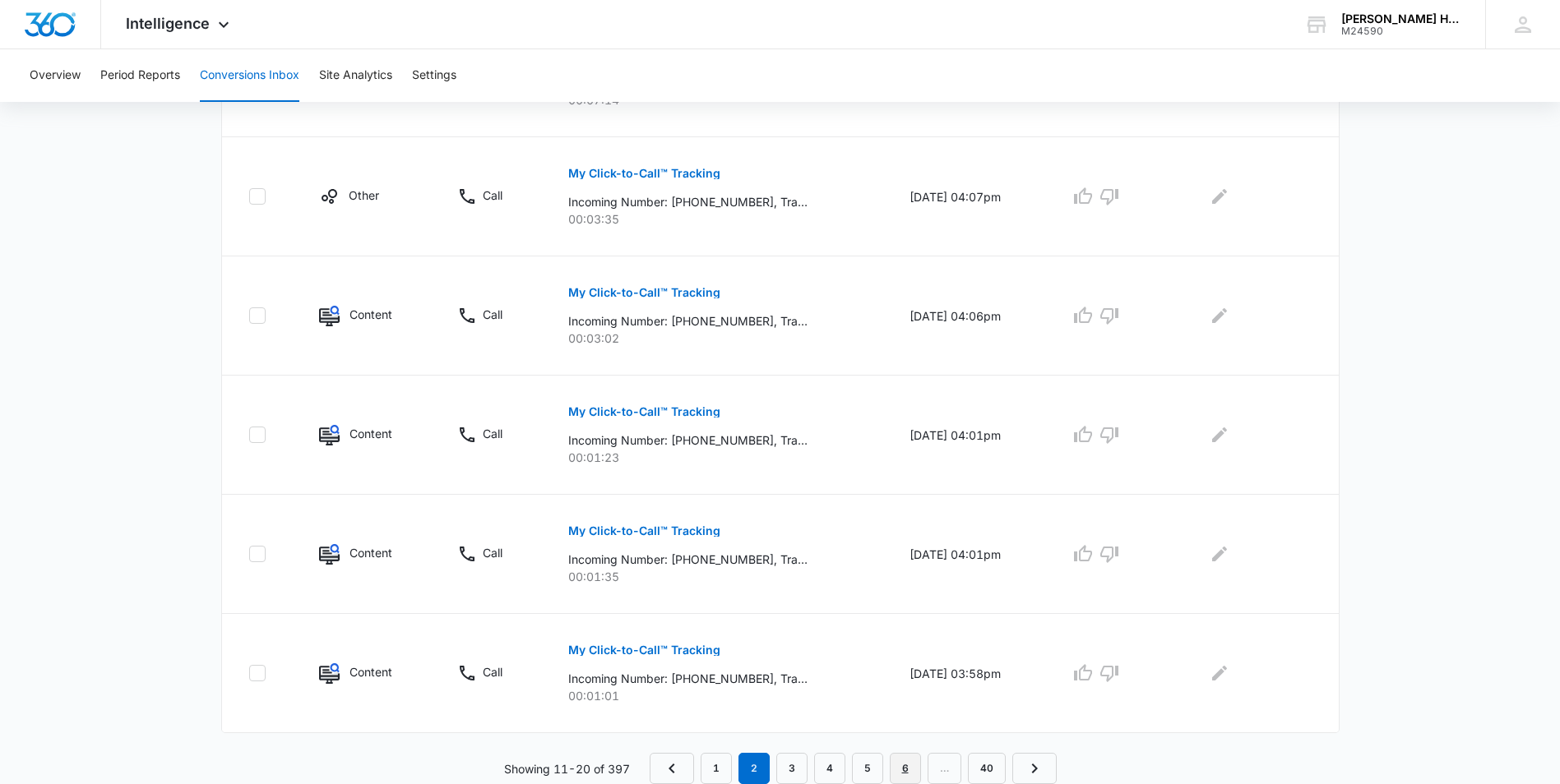
click at [911, 764] on link "6" at bounding box center [905, 768] width 32 height 32
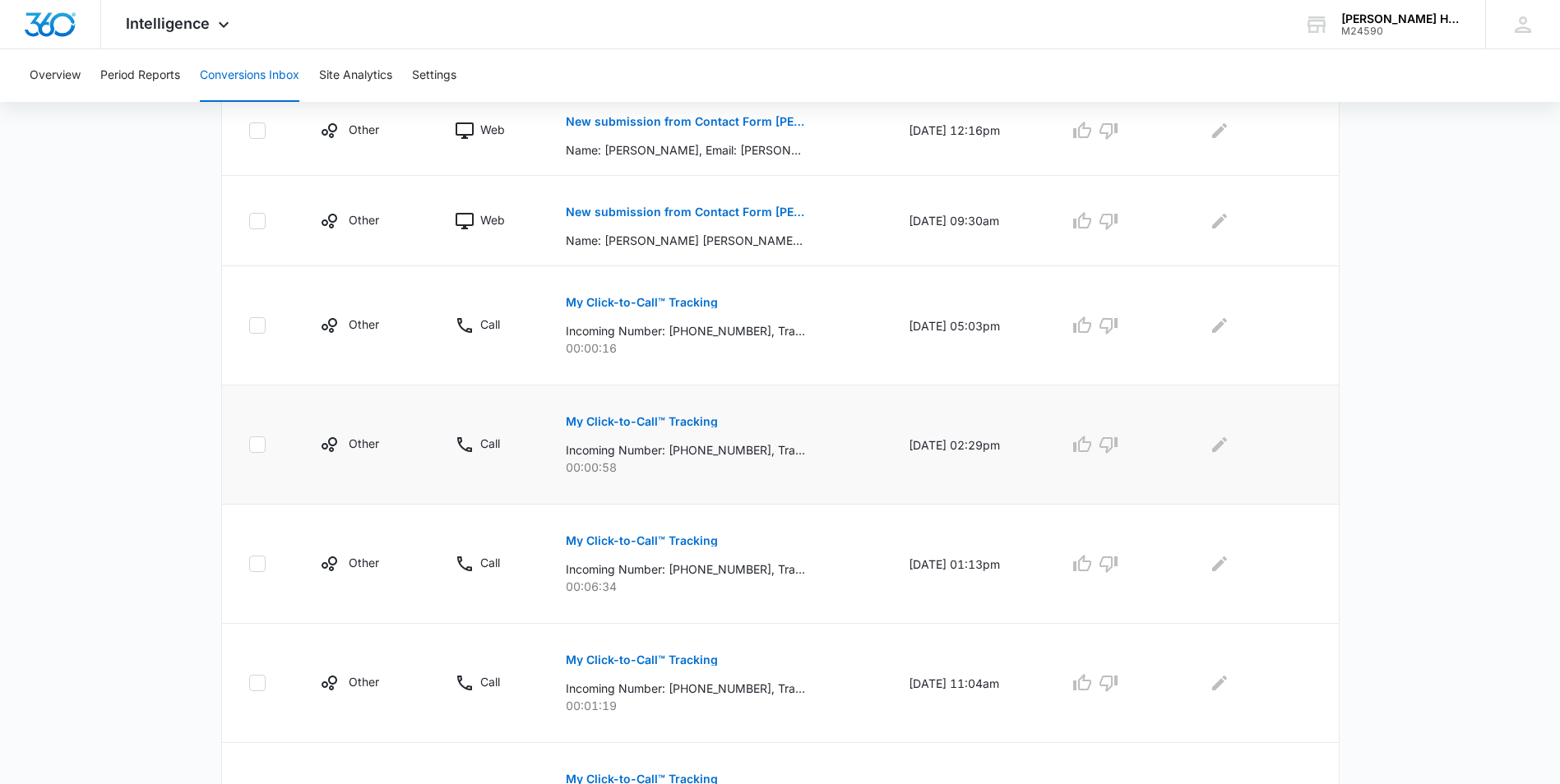
scroll to position [890, 0]
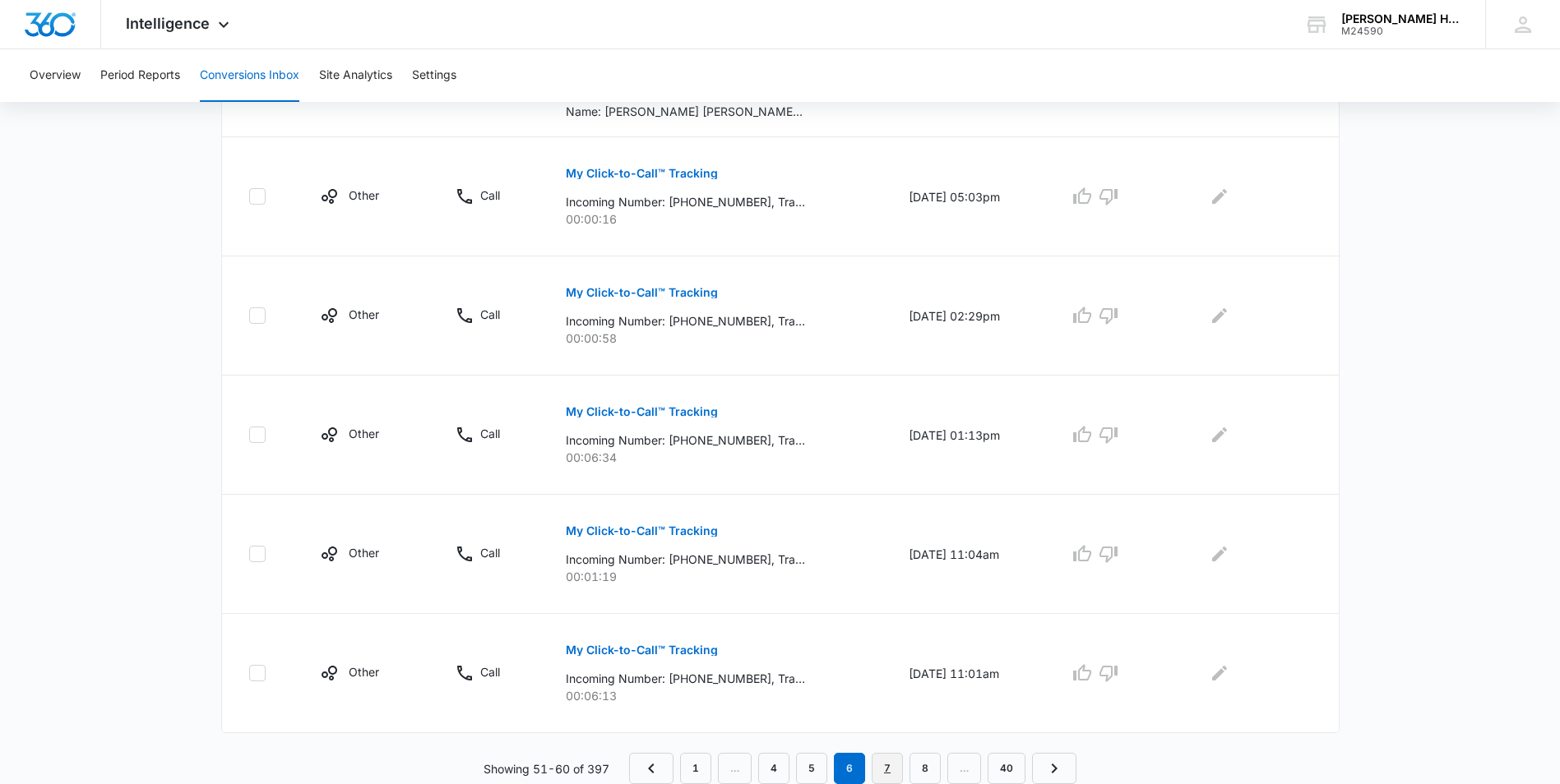
click at [897, 760] on link "7" at bounding box center [888, 768] width 32 height 32
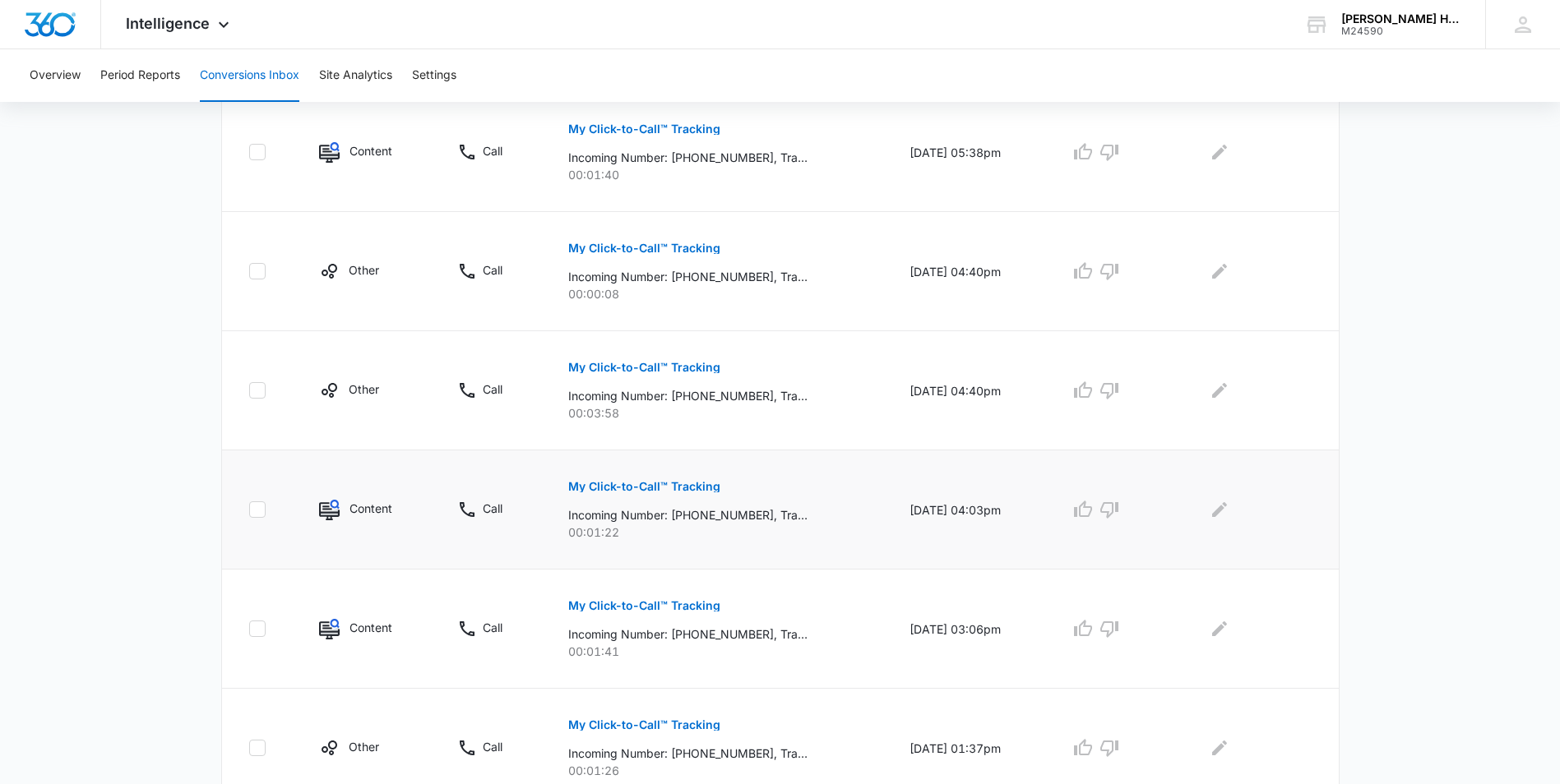
scroll to position [977, 0]
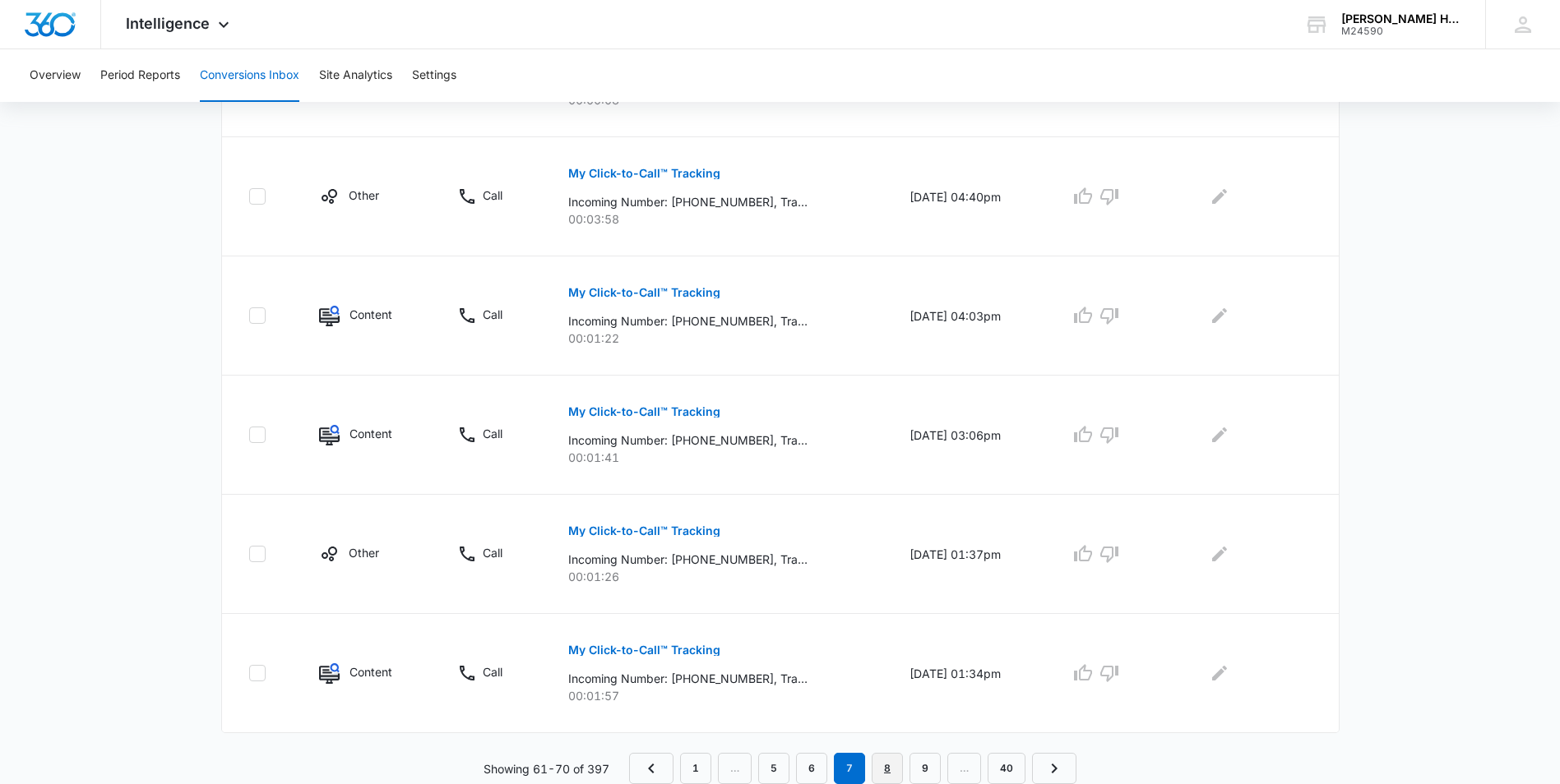
click at [876, 767] on link "8" at bounding box center [888, 768] width 32 height 32
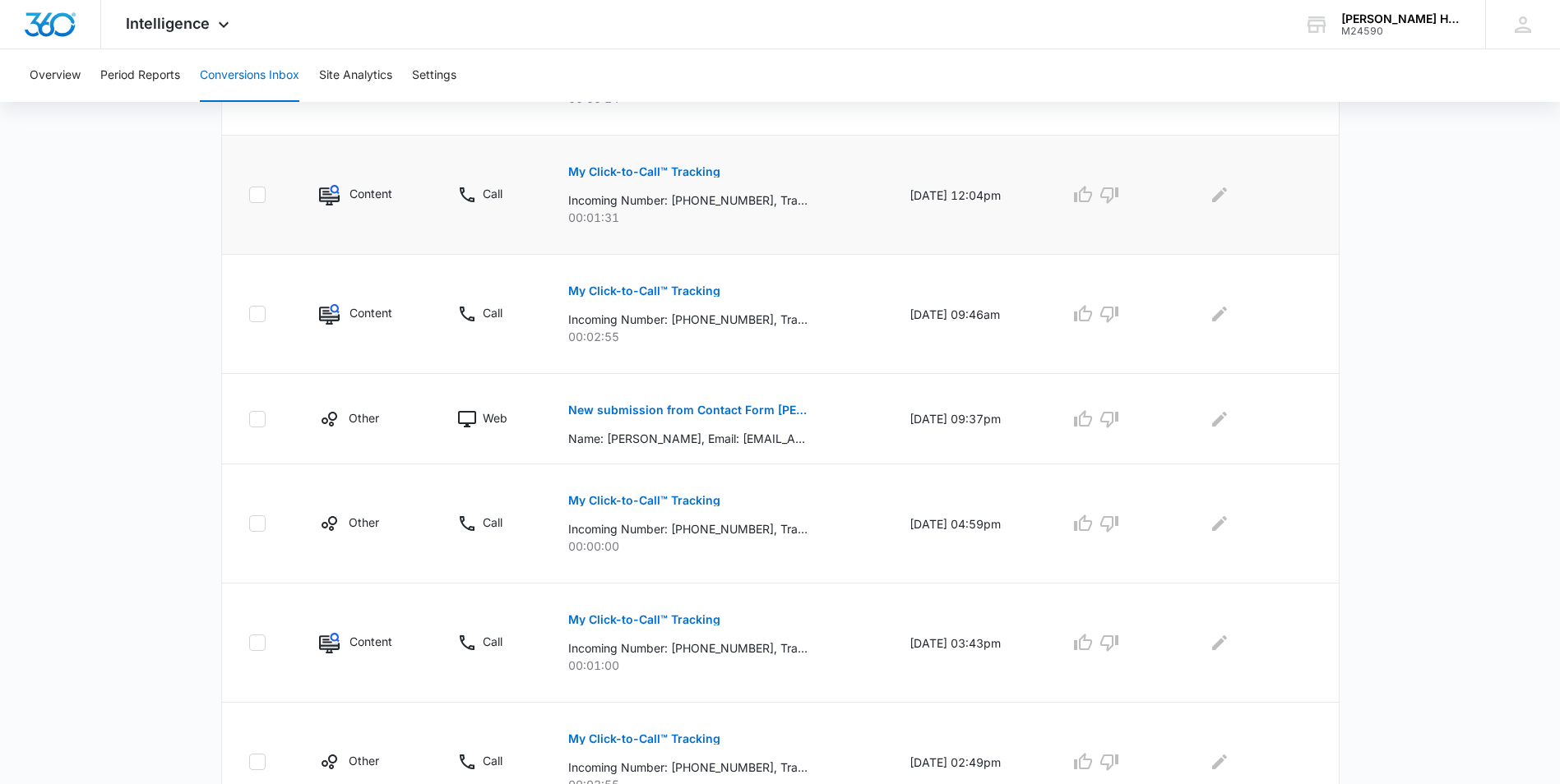
scroll to position [948, 0]
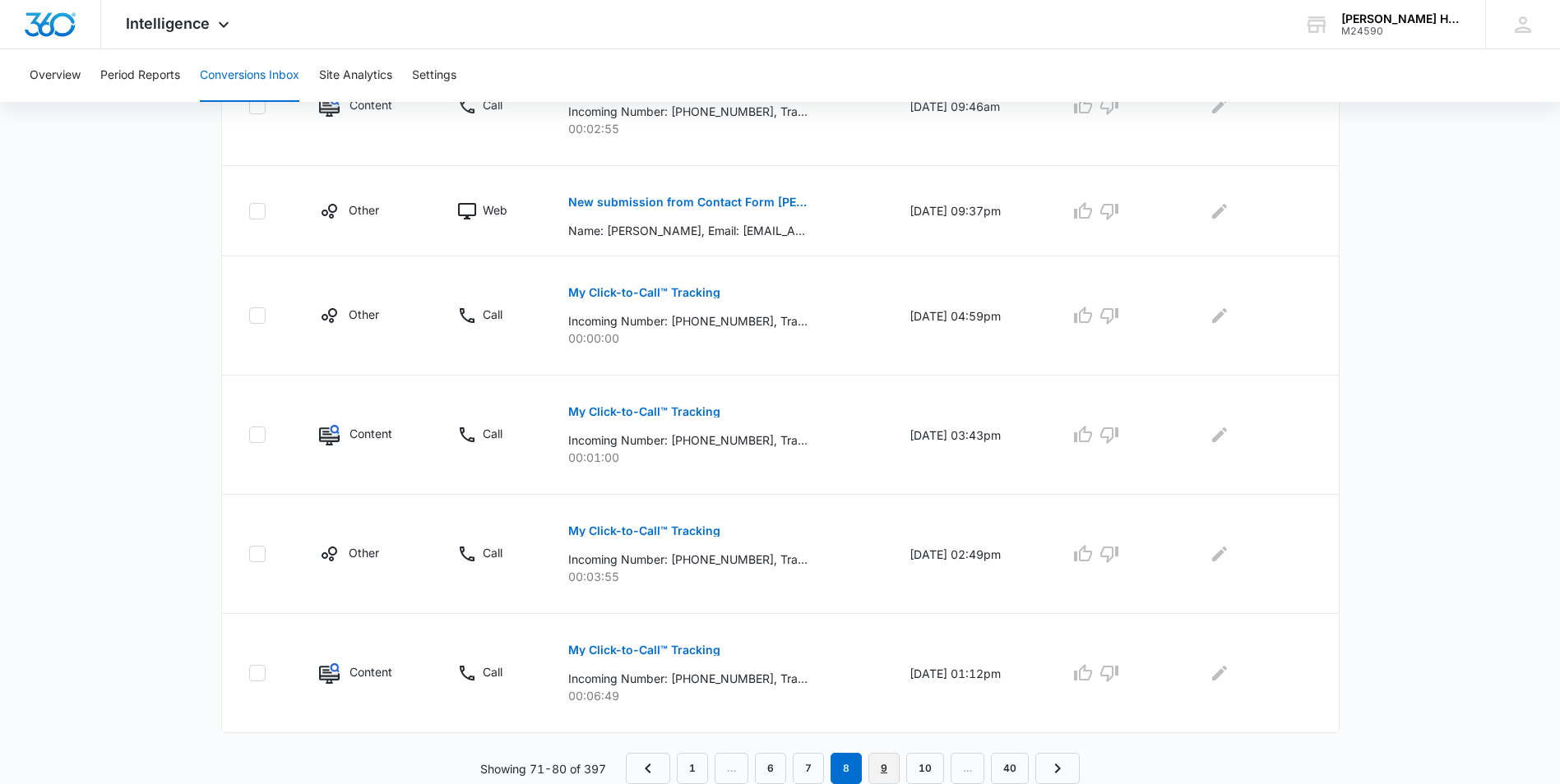
click at [892, 772] on link "9" at bounding box center [884, 768] width 32 height 32
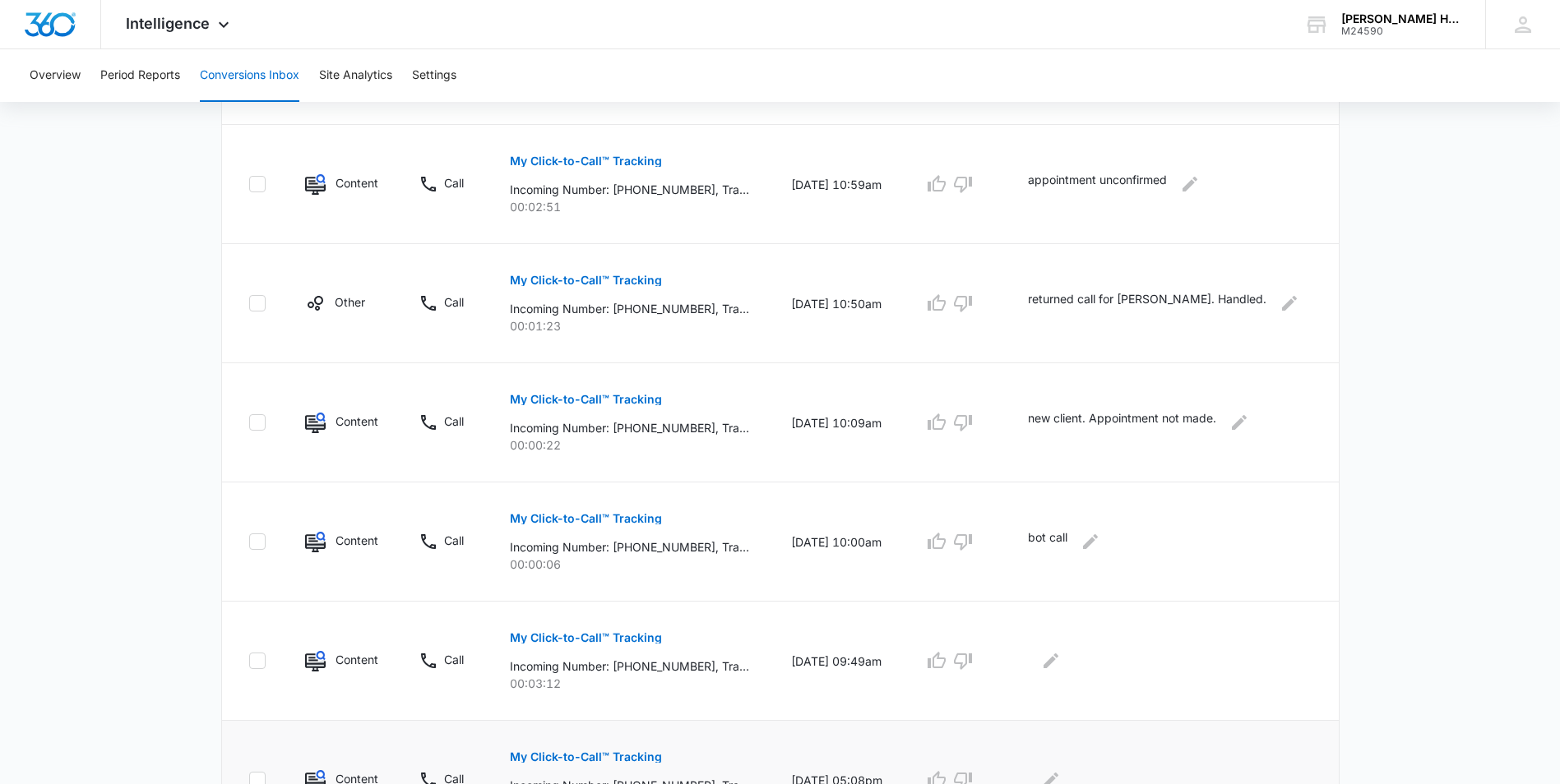
scroll to position [977, 0]
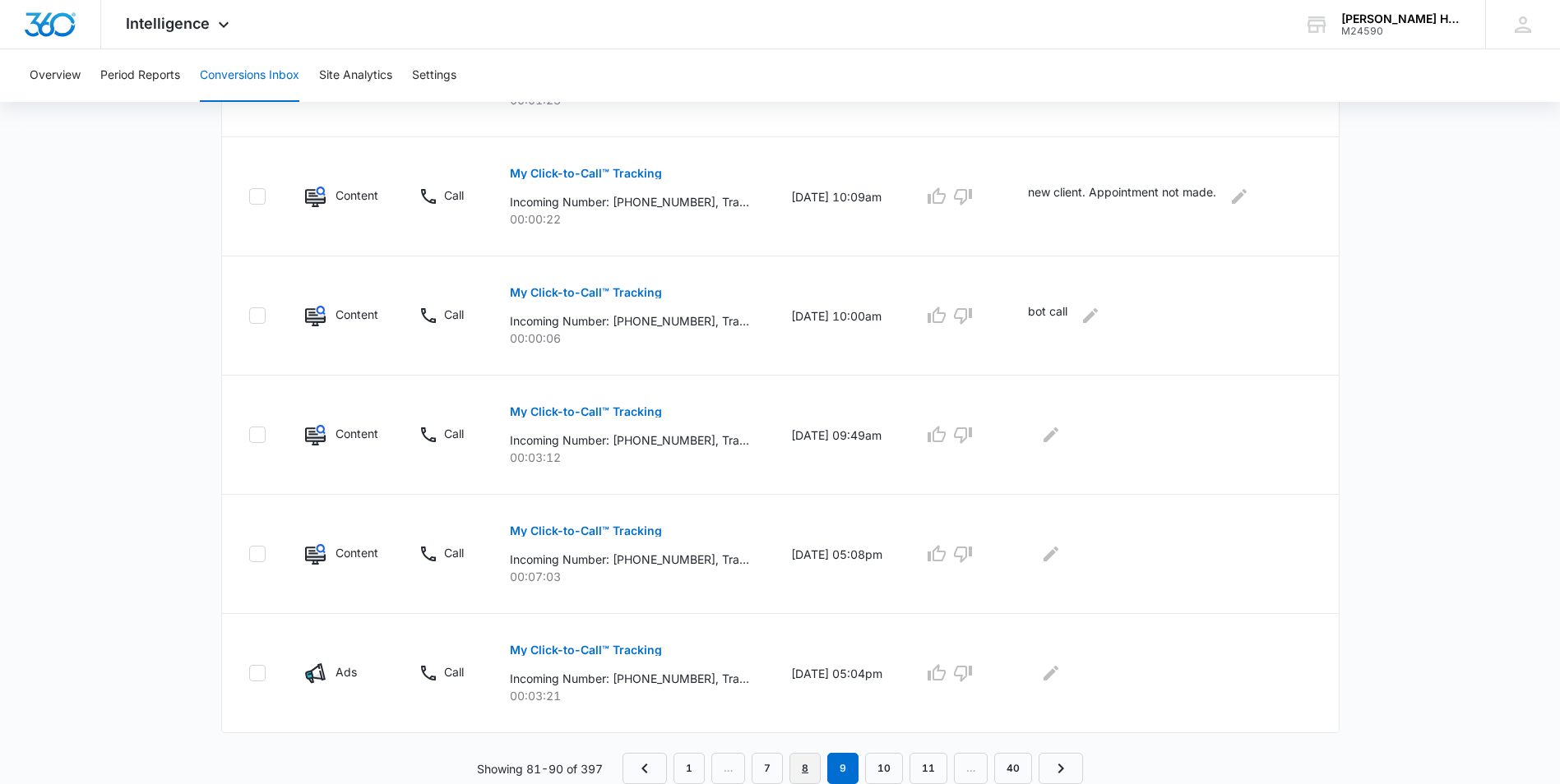
click at [803, 772] on link "8" at bounding box center [805, 768] width 32 height 32
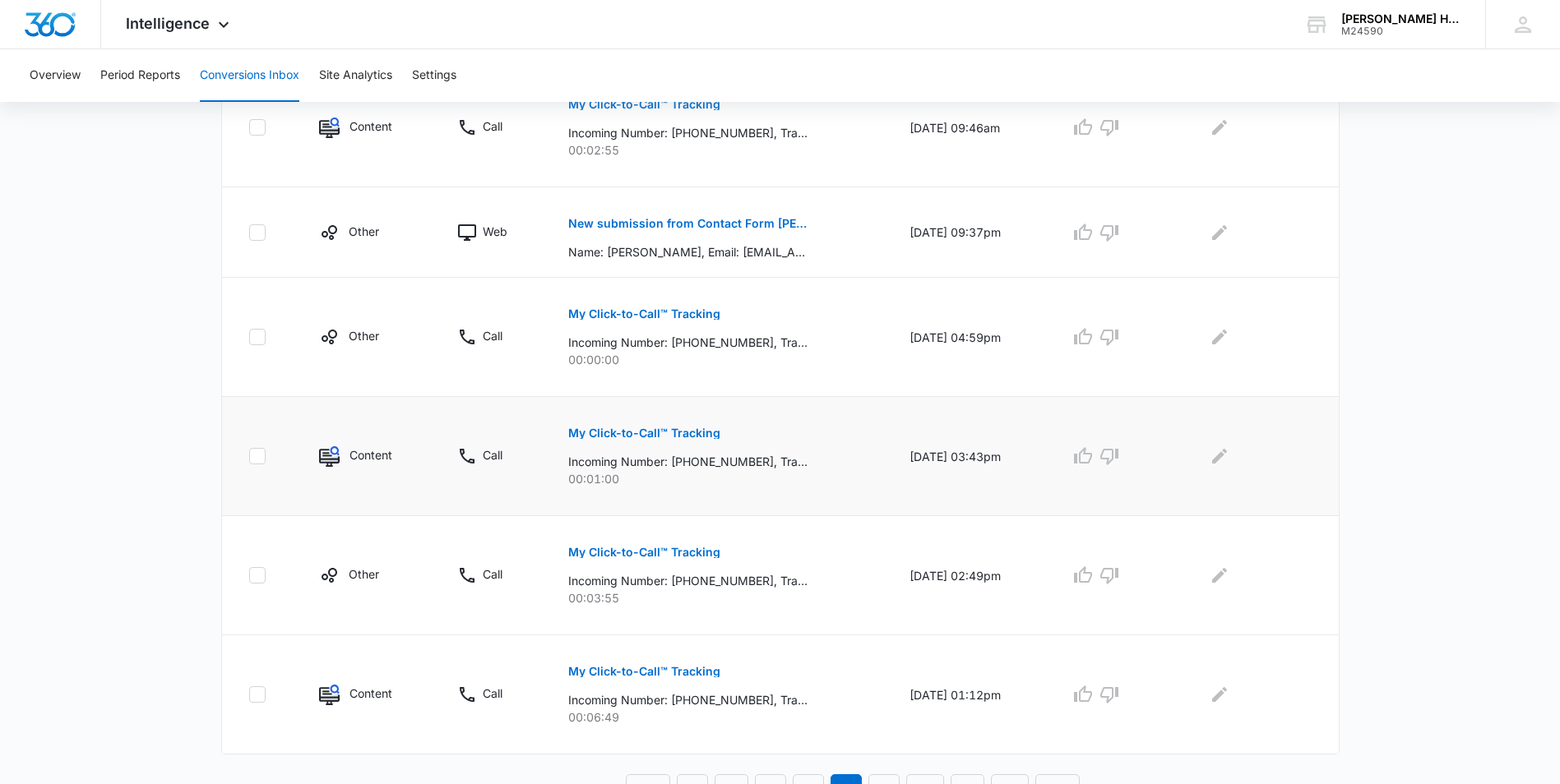
scroll to position [948, 0]
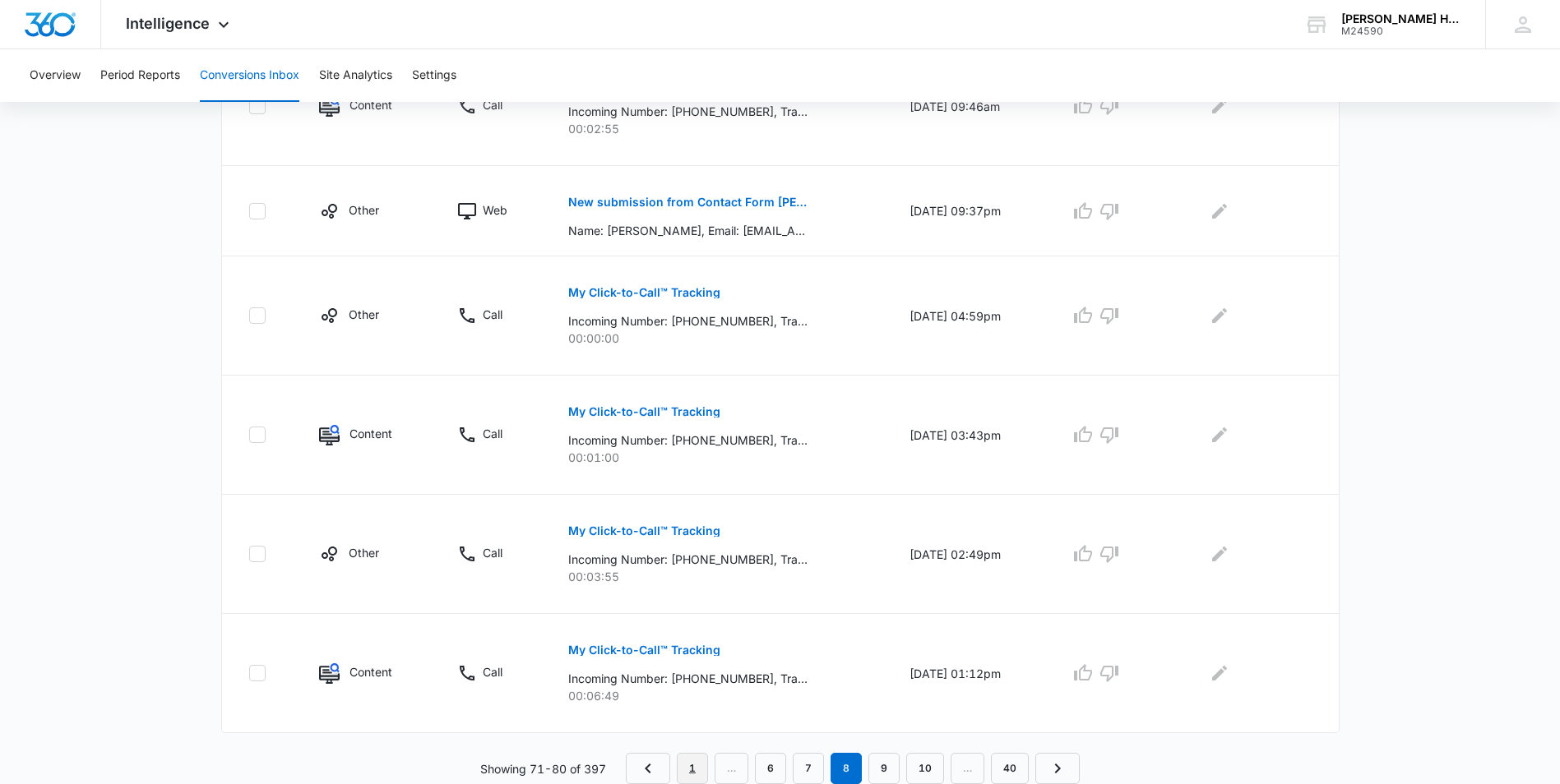
click at [687, 768] on link "1" at bounding box center [692, 768] width 32 height 32
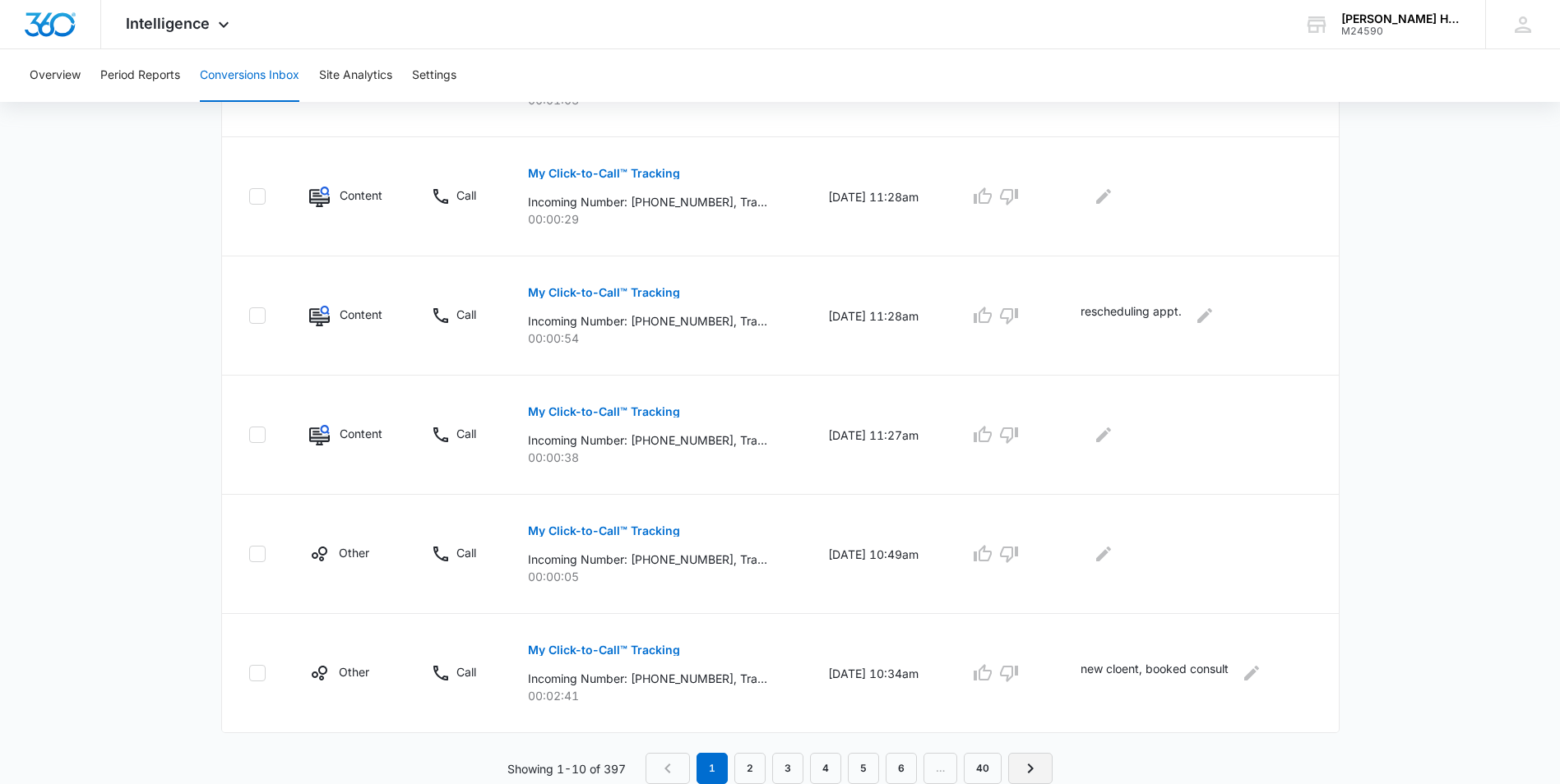
click at [1042, 773] on link "Next Page" at bounding box center [1030, 768] width 45 height 32
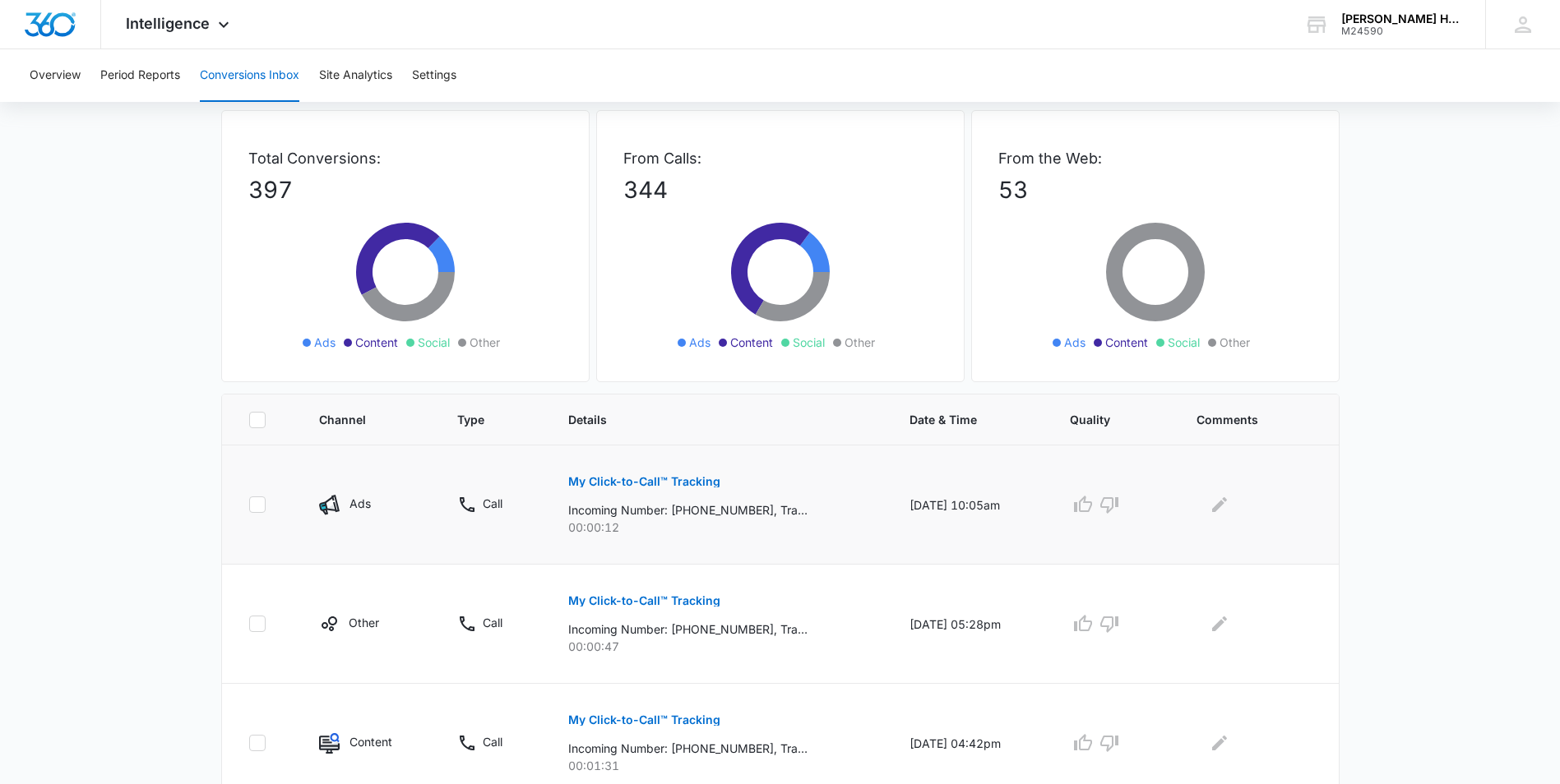
scroll to position [0, 0]
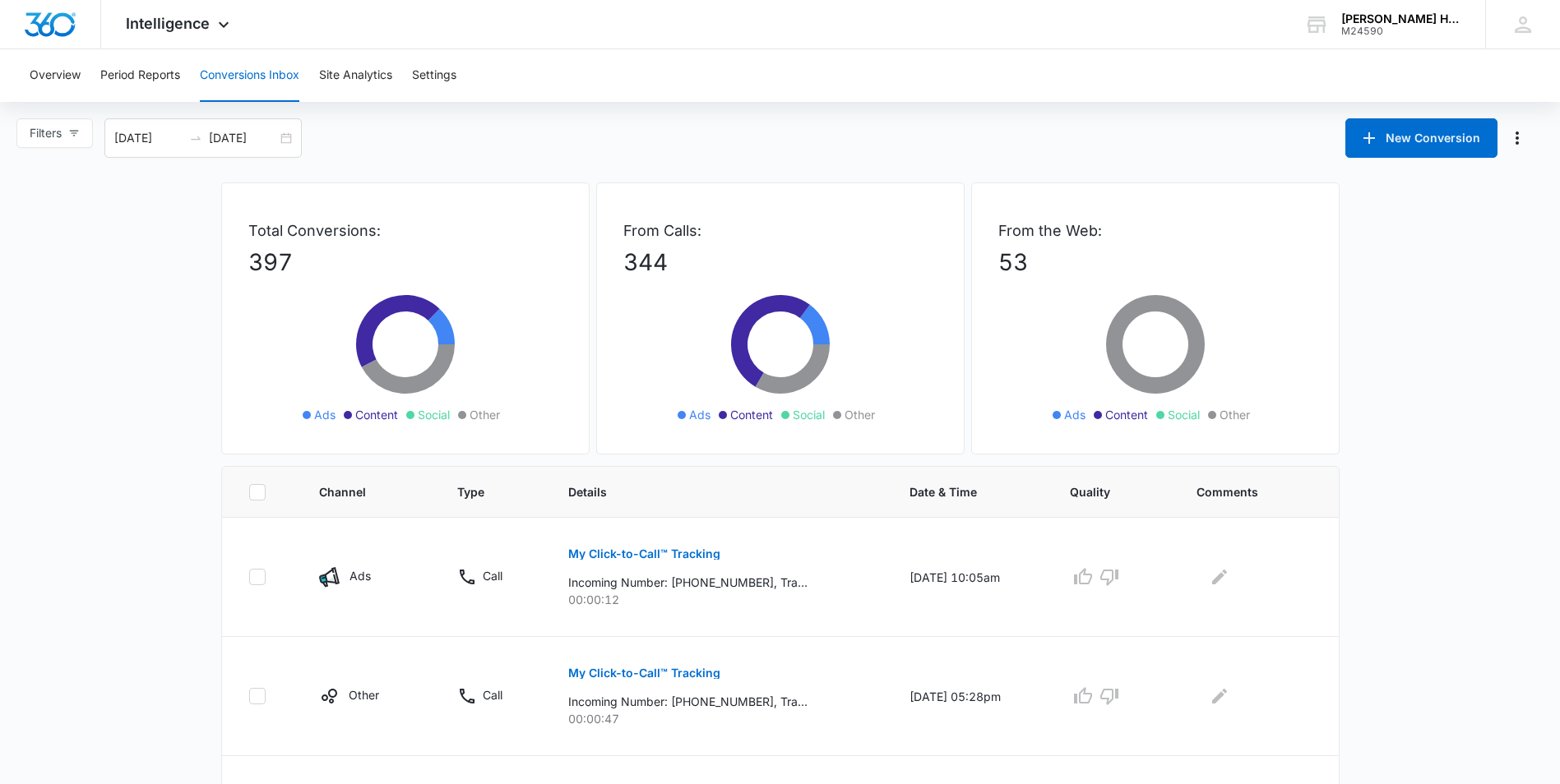
drag, startPoint x: 371, startPoint y: 826, endPoint x: 358, endPoint y: 826, distance: 13.0
drag, startPoint x: 358, startPoint y: 826, endPoint x: 47, endPoint y: 545, distance: 419.1
